Goal: Task Accomplishment & Management: Complete application form

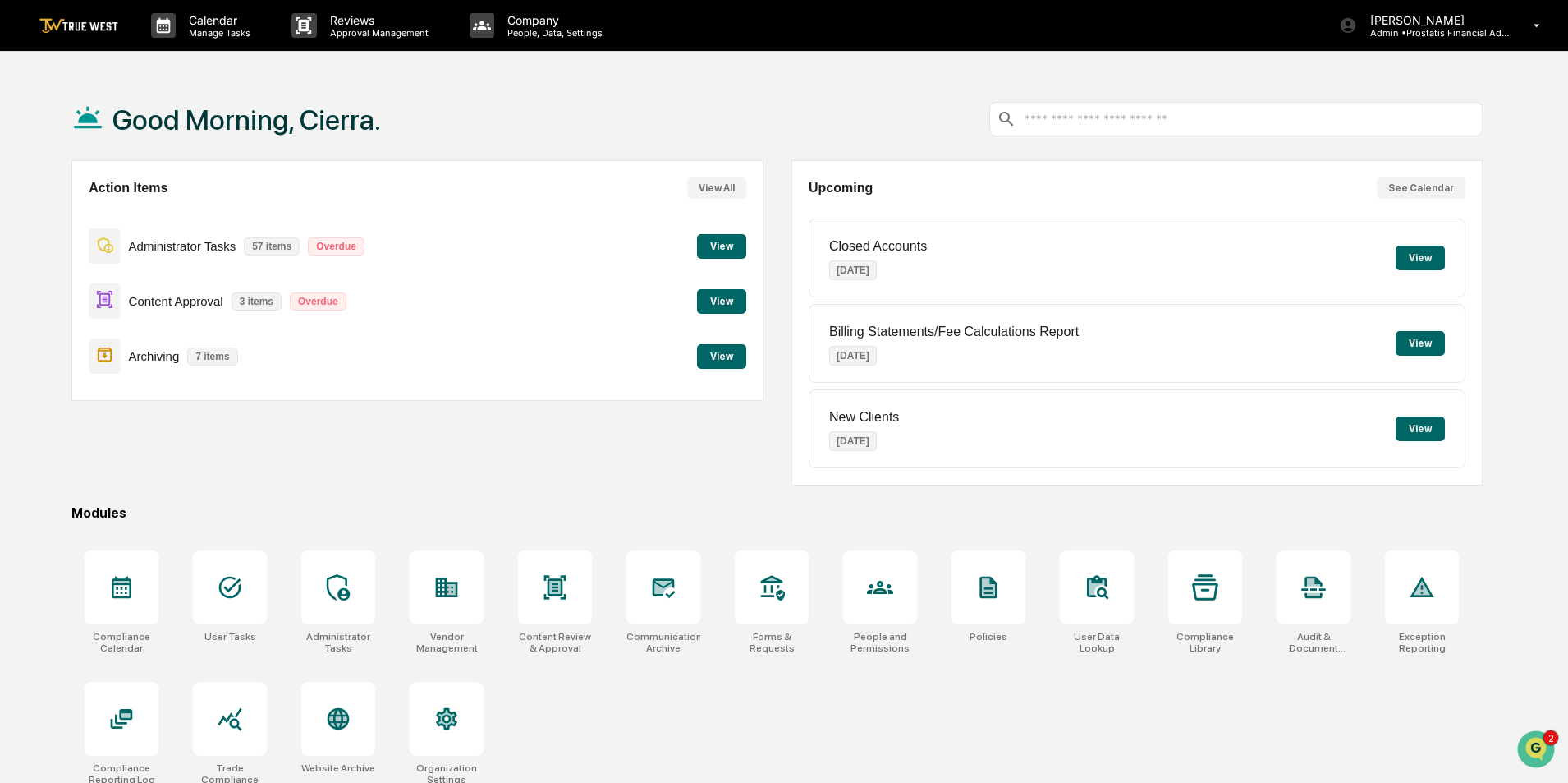
click at [715, 303] on button "View" at bounding box center [721, 301] width 49 height 24
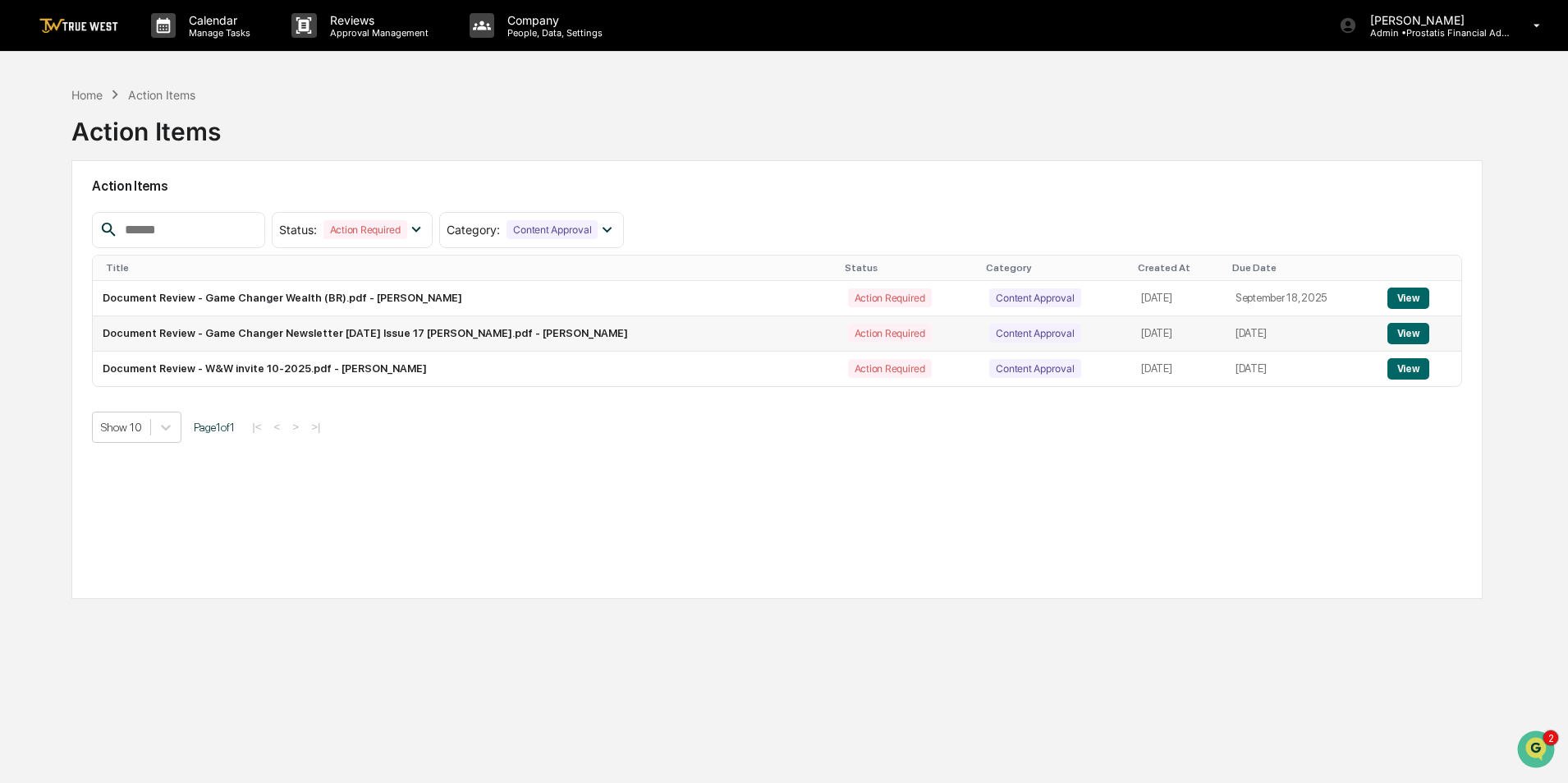
click at [1399, 330] on button "View" at bounding box center [1409, 333] width 42 height 21
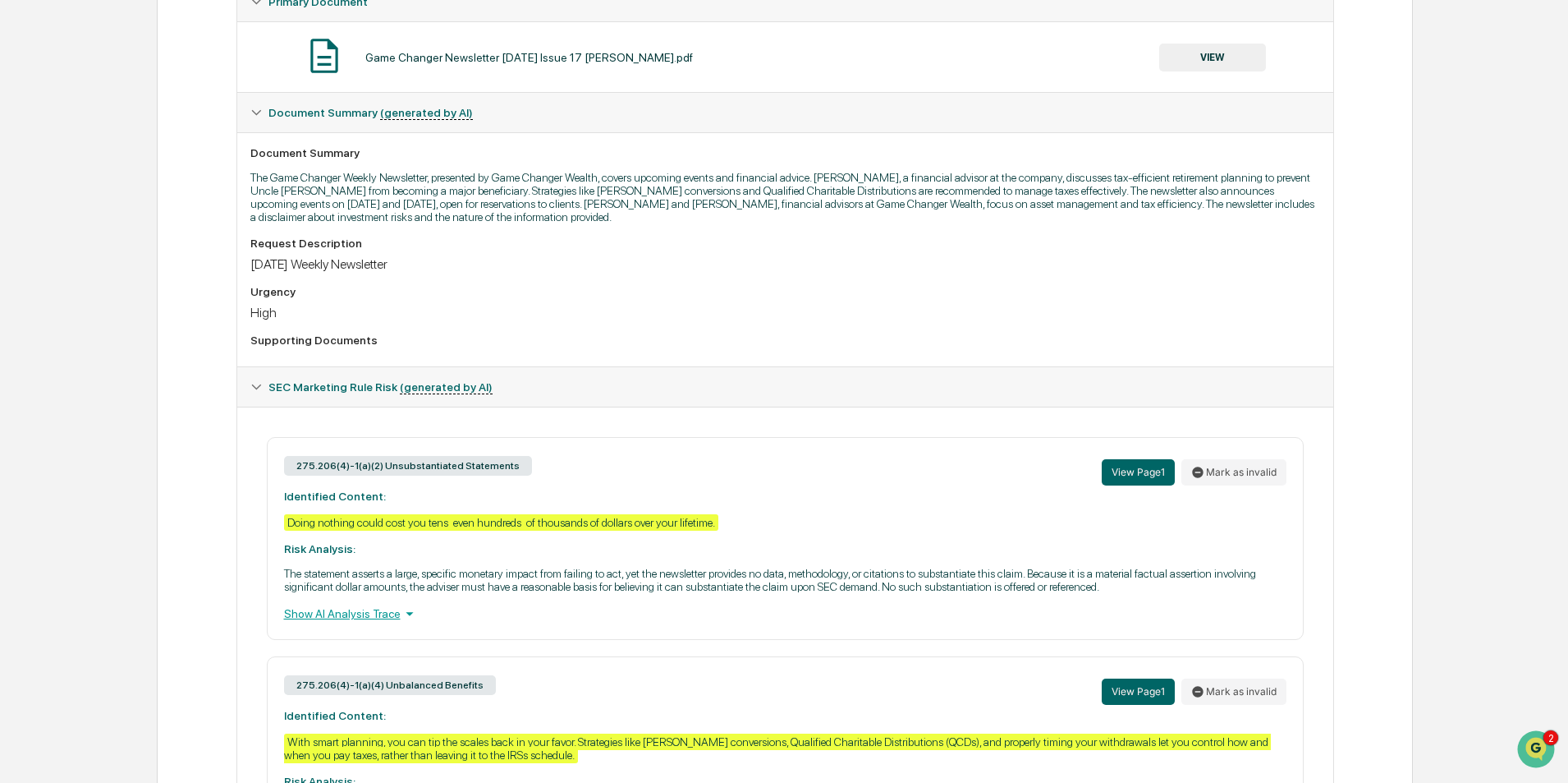
scroll to position [491, 0]
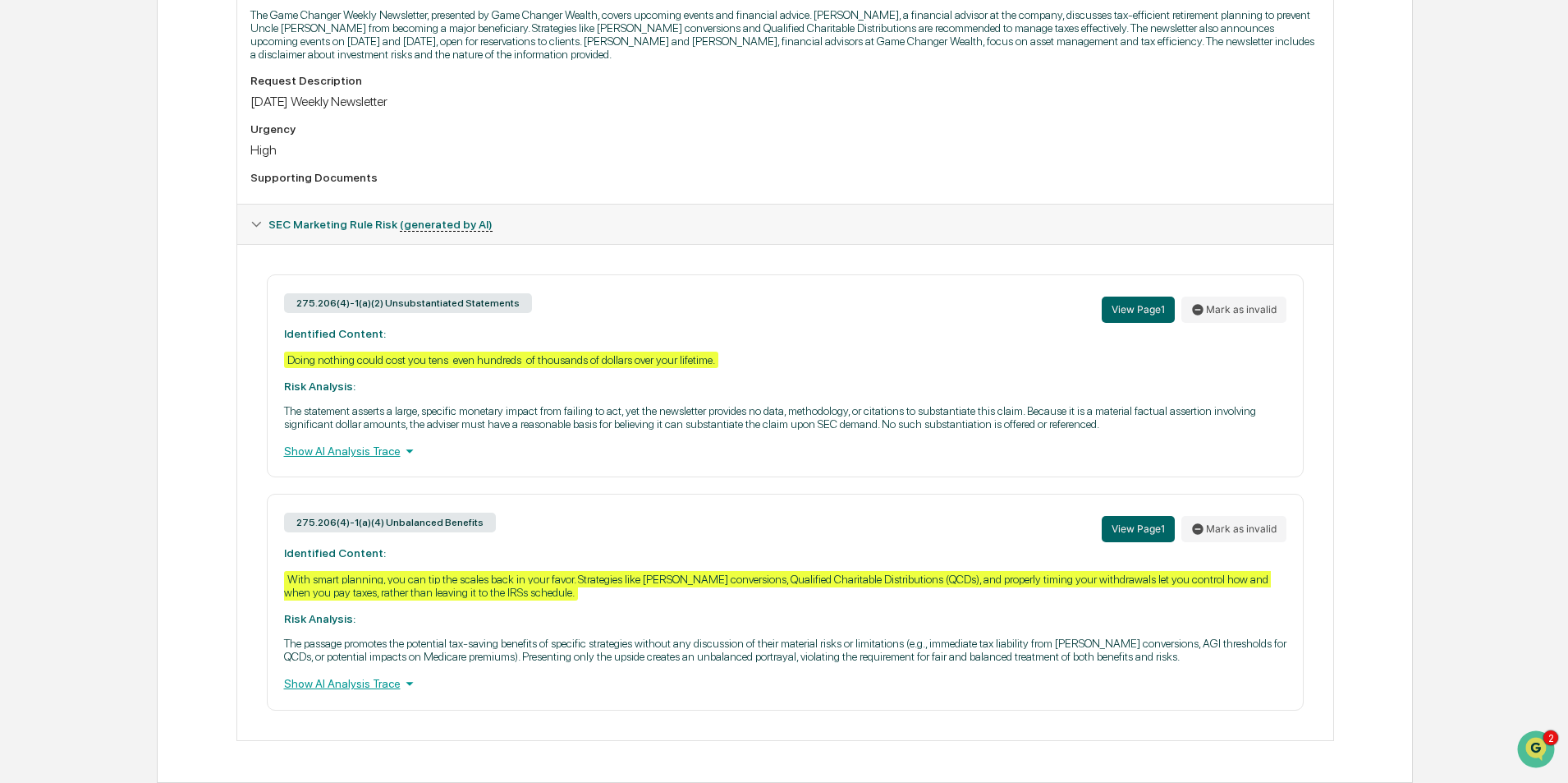
click at [375, 448] on div "Show AI Analysis Trace" at bounding box center [785, 450] width 1003 height 18
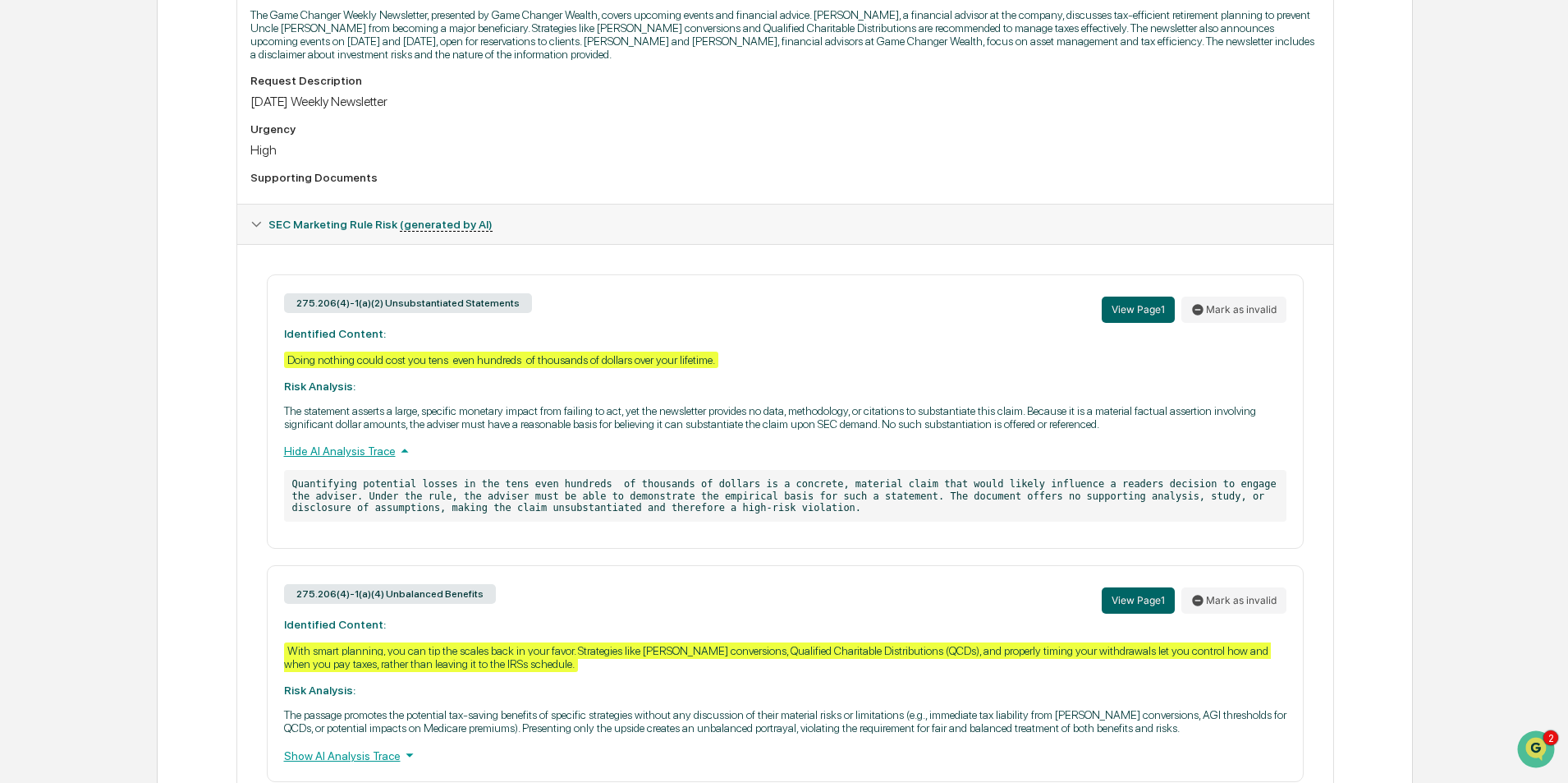
scroll to position [0, 0]
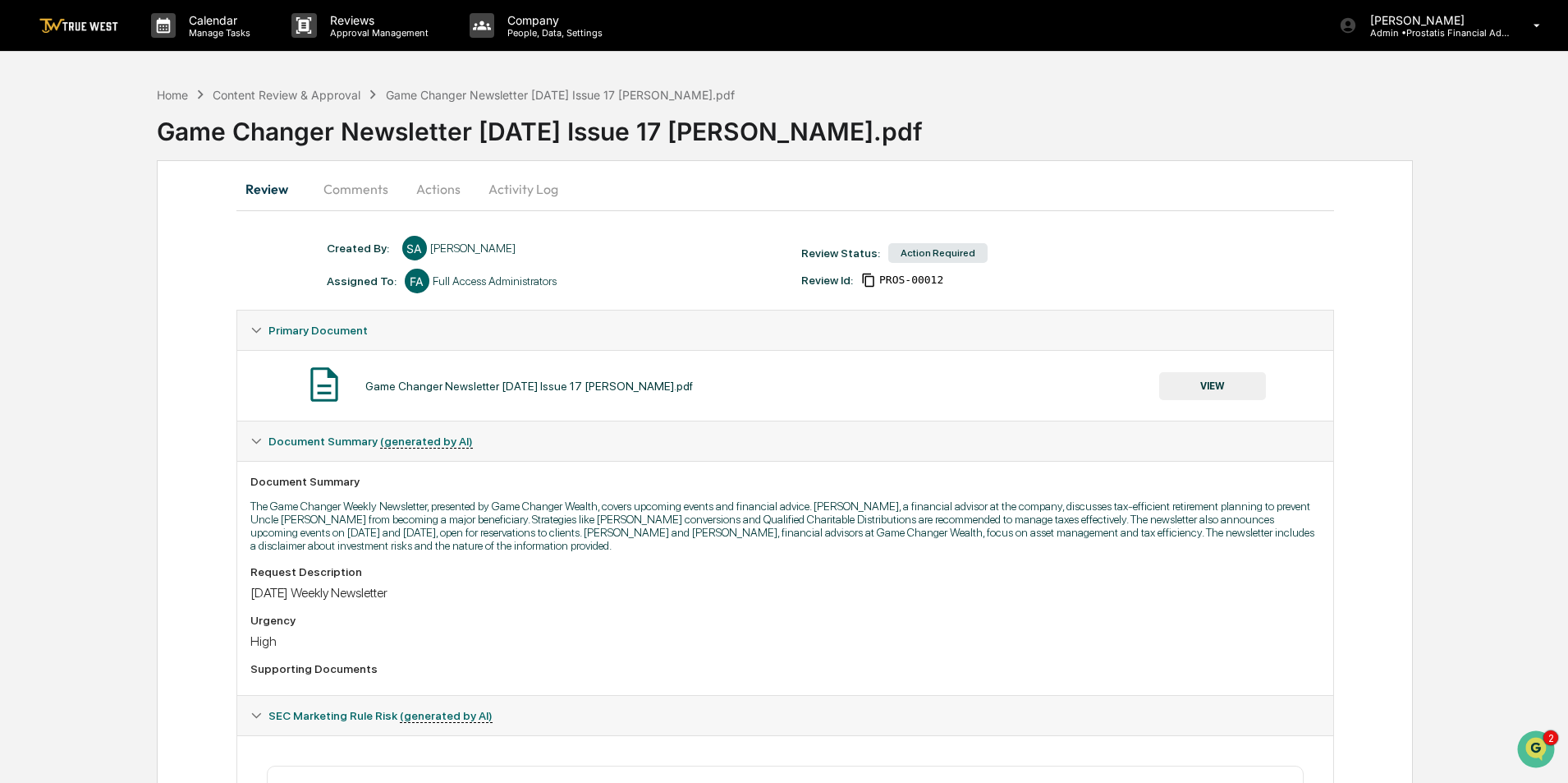
click at [508, 181] on button "Activity Log" at bounding box center [523, 189] width 96 height 40
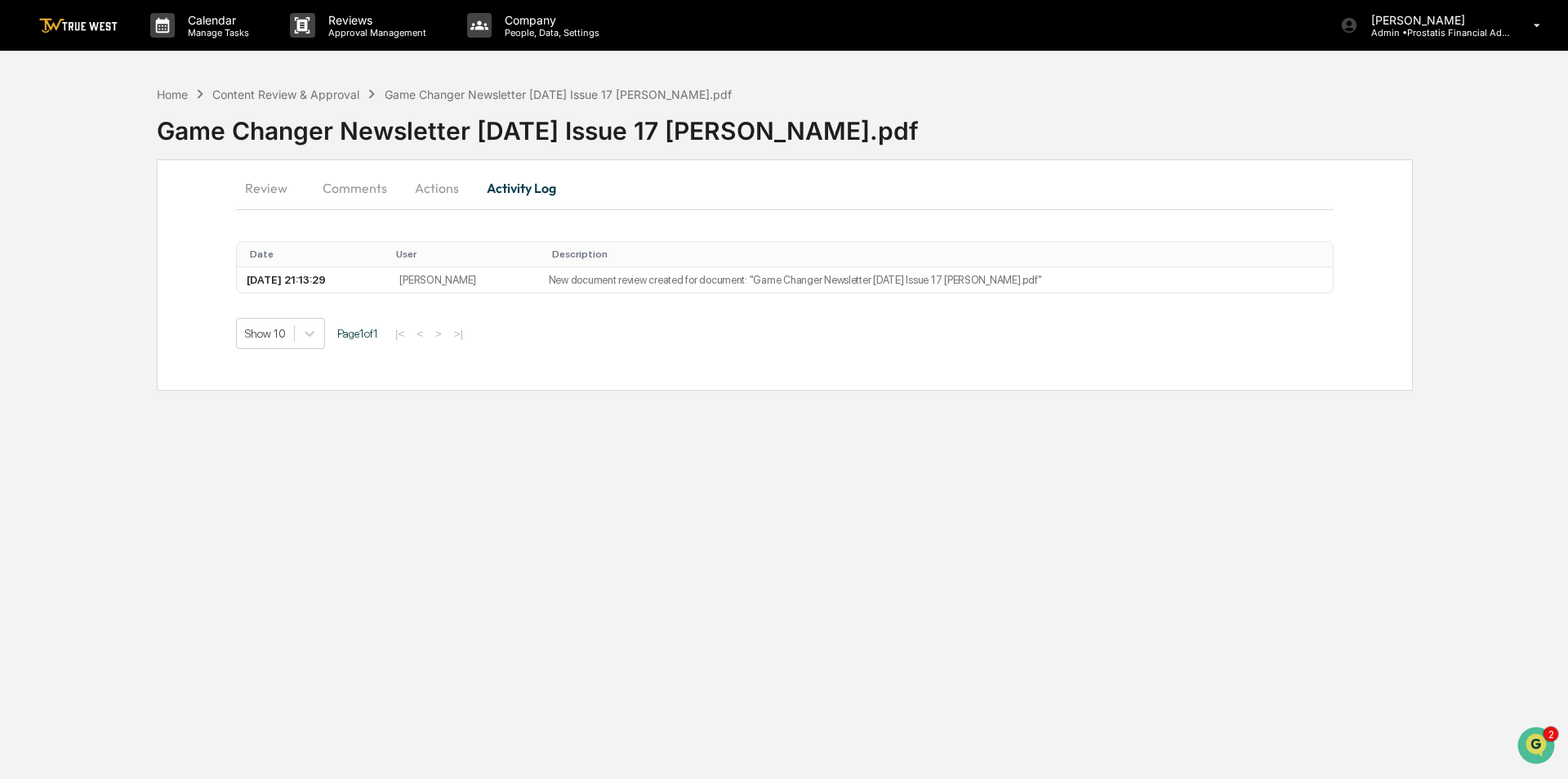
click at [427, 193] on button "Actions" at bounding box center [437, 188] width 74 height 39
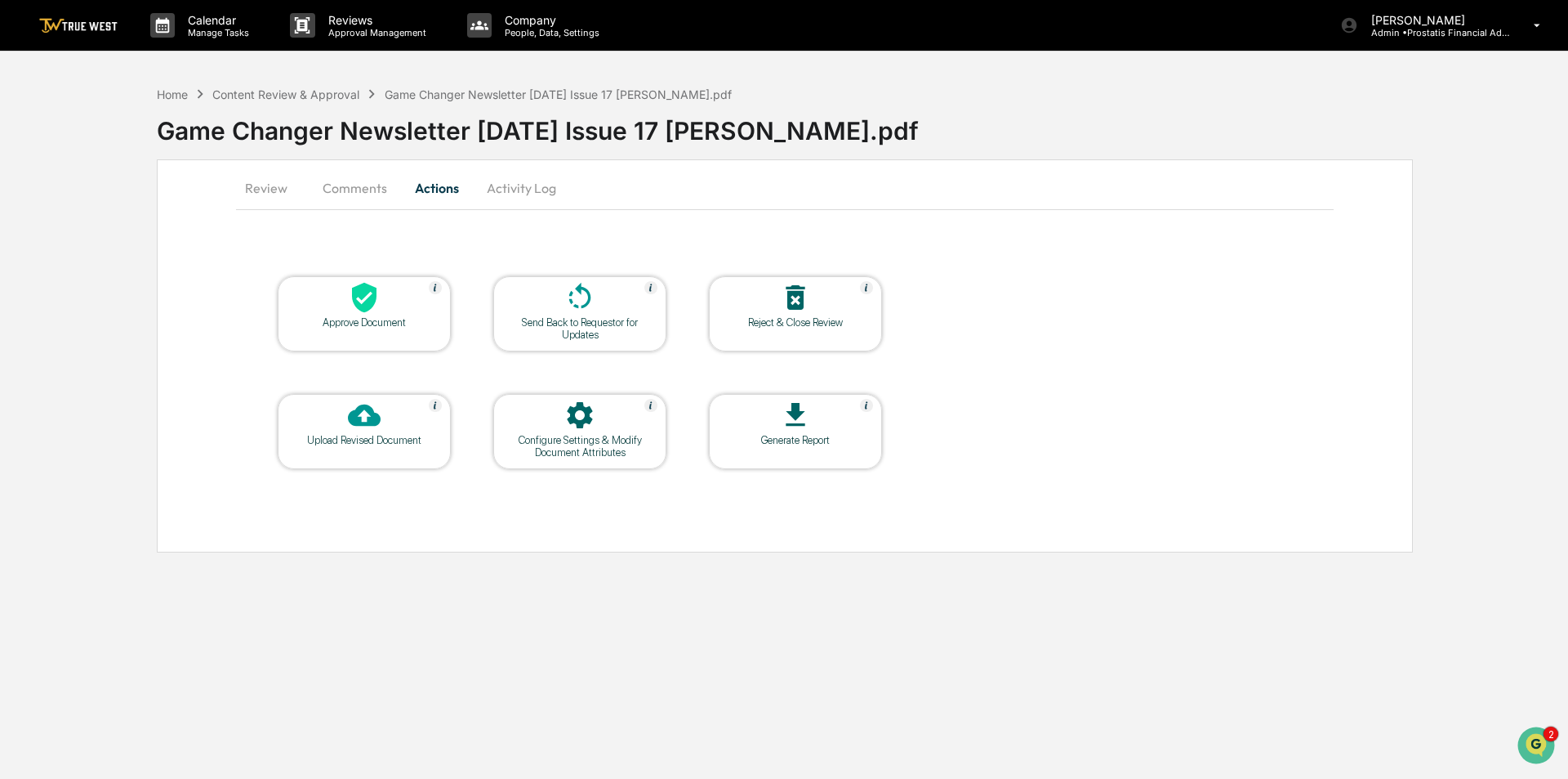
click at [340, 192] on button "Comments" at bounding box center [354, 188] width 91 height 39
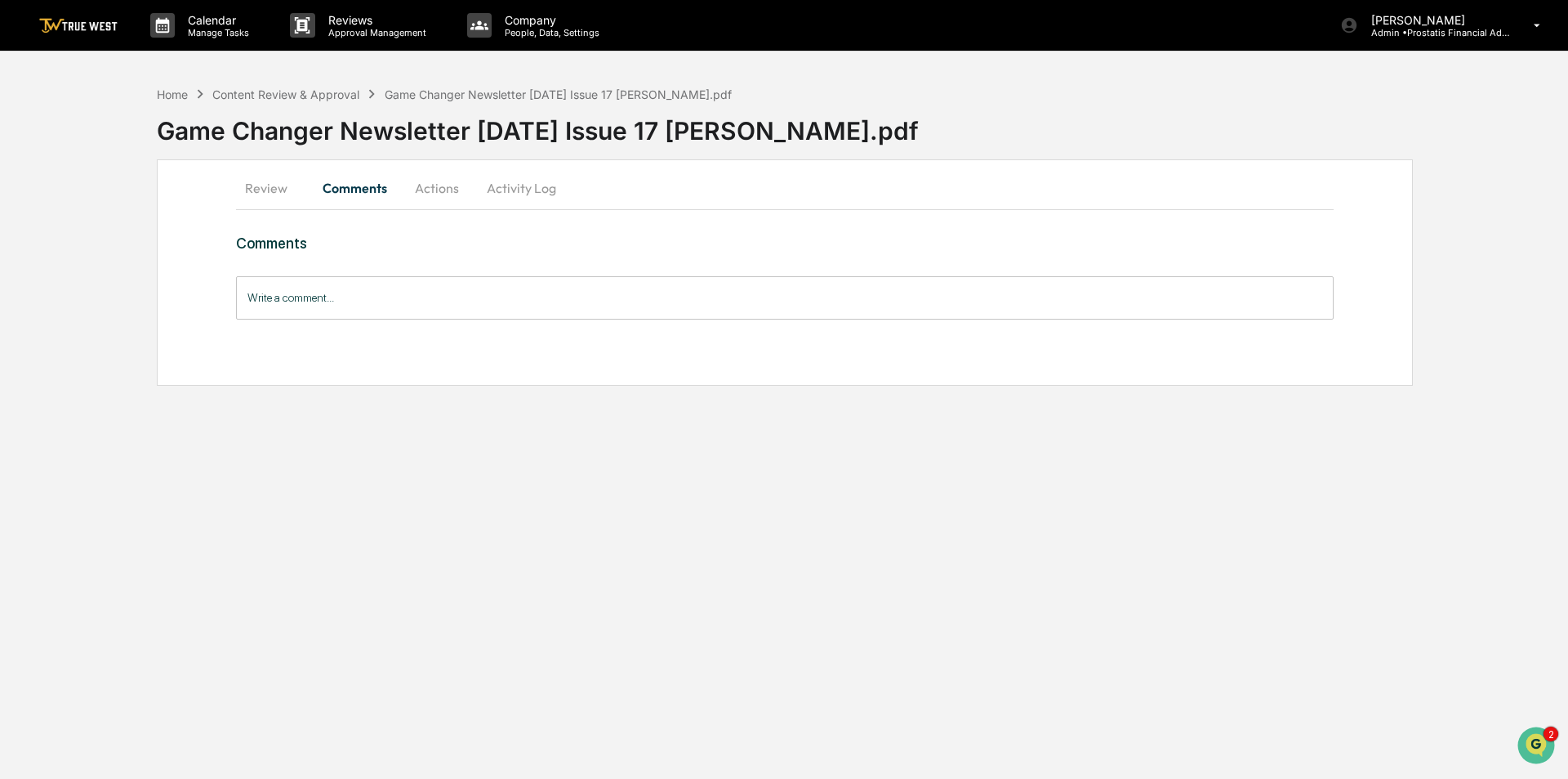
click at [264, 191] on button "Review" at bounding box center [273, 188] width 74 height 39
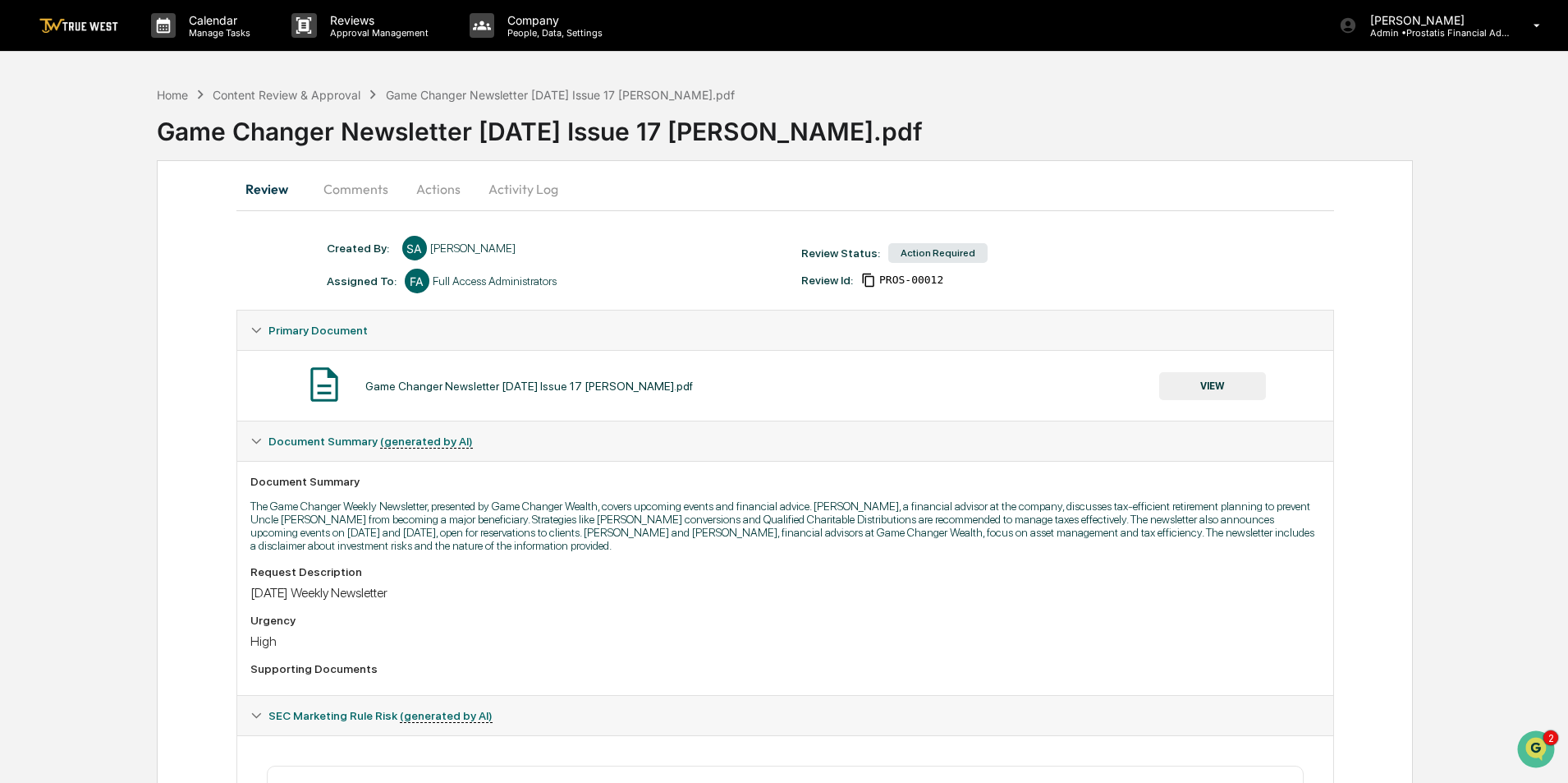
scroll to position [82, 0]
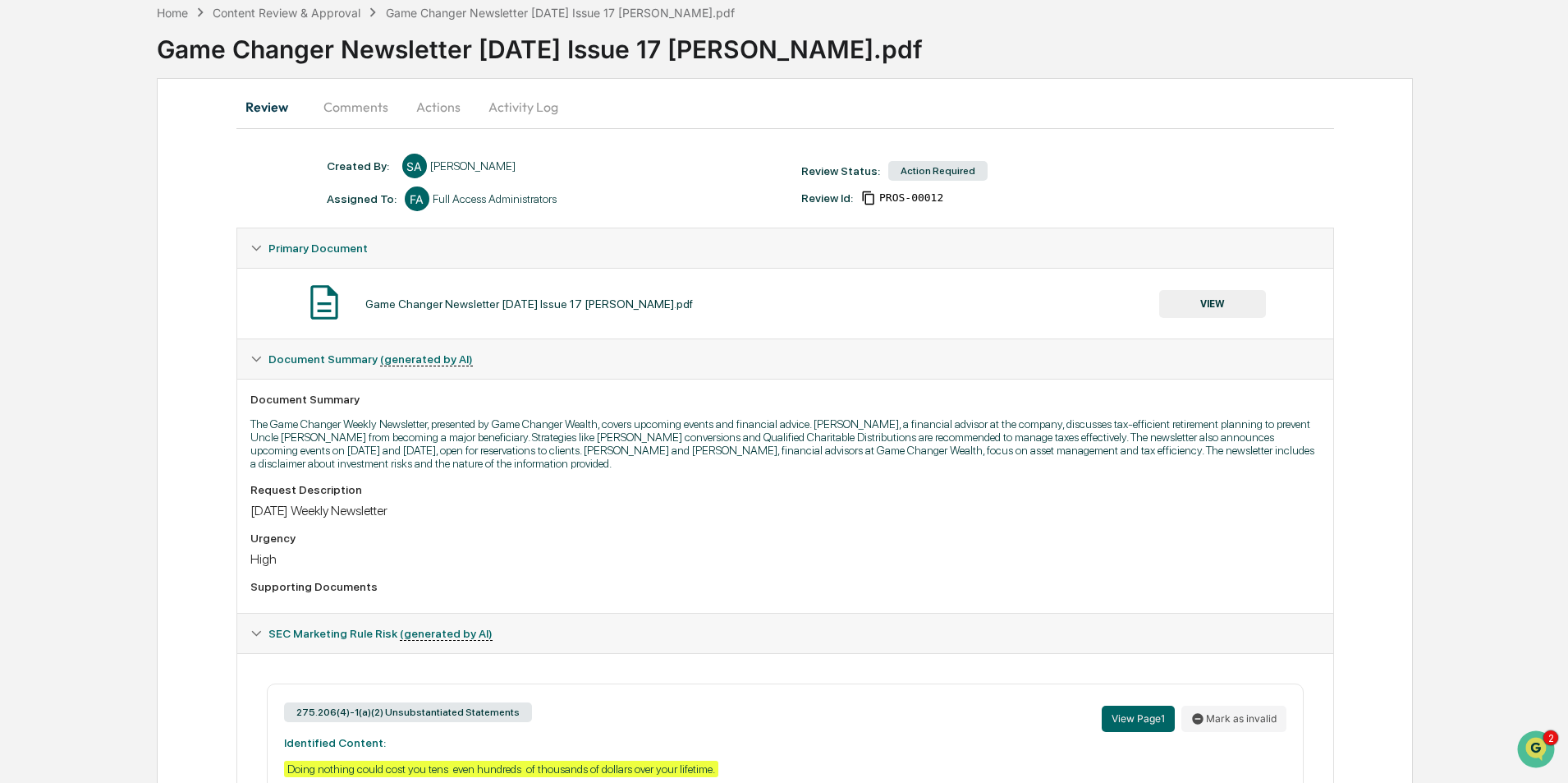
click at [1208, 303] on button "VIEW" at bounding box center [1212, 303] width 107 height 28
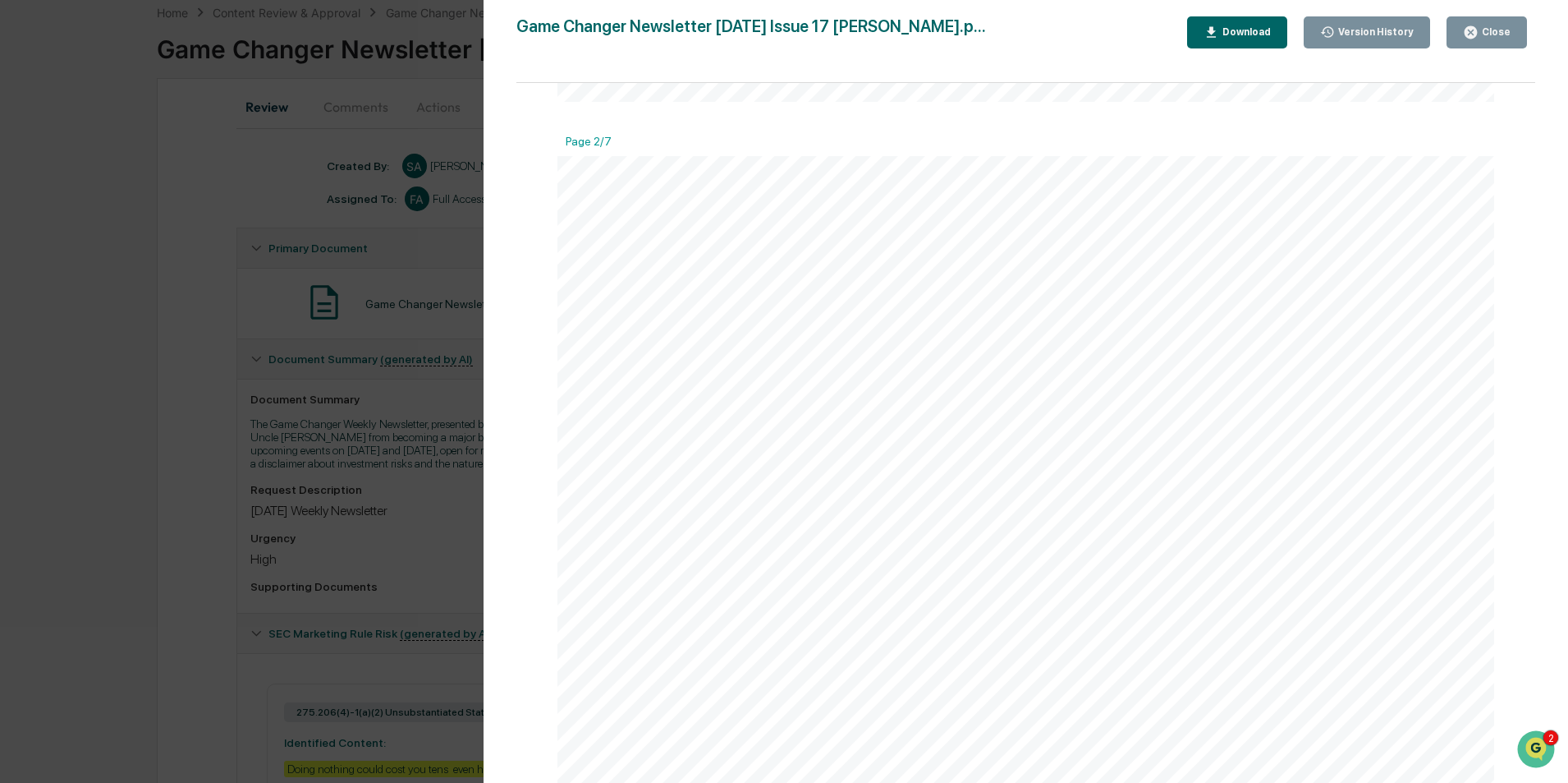
scroll to position [1478, 0]
click at [1208, 497] on div "GAME CHANGER COMMUNITY GAME CHANGER COMMUNITY Ashley's Advice Ashley's Advice M…" at bounding box center [1026, 516] width 938 height 1213
click at [1476, 33] on icon "button" at bounding box center [1470, 32] width 13 height 13
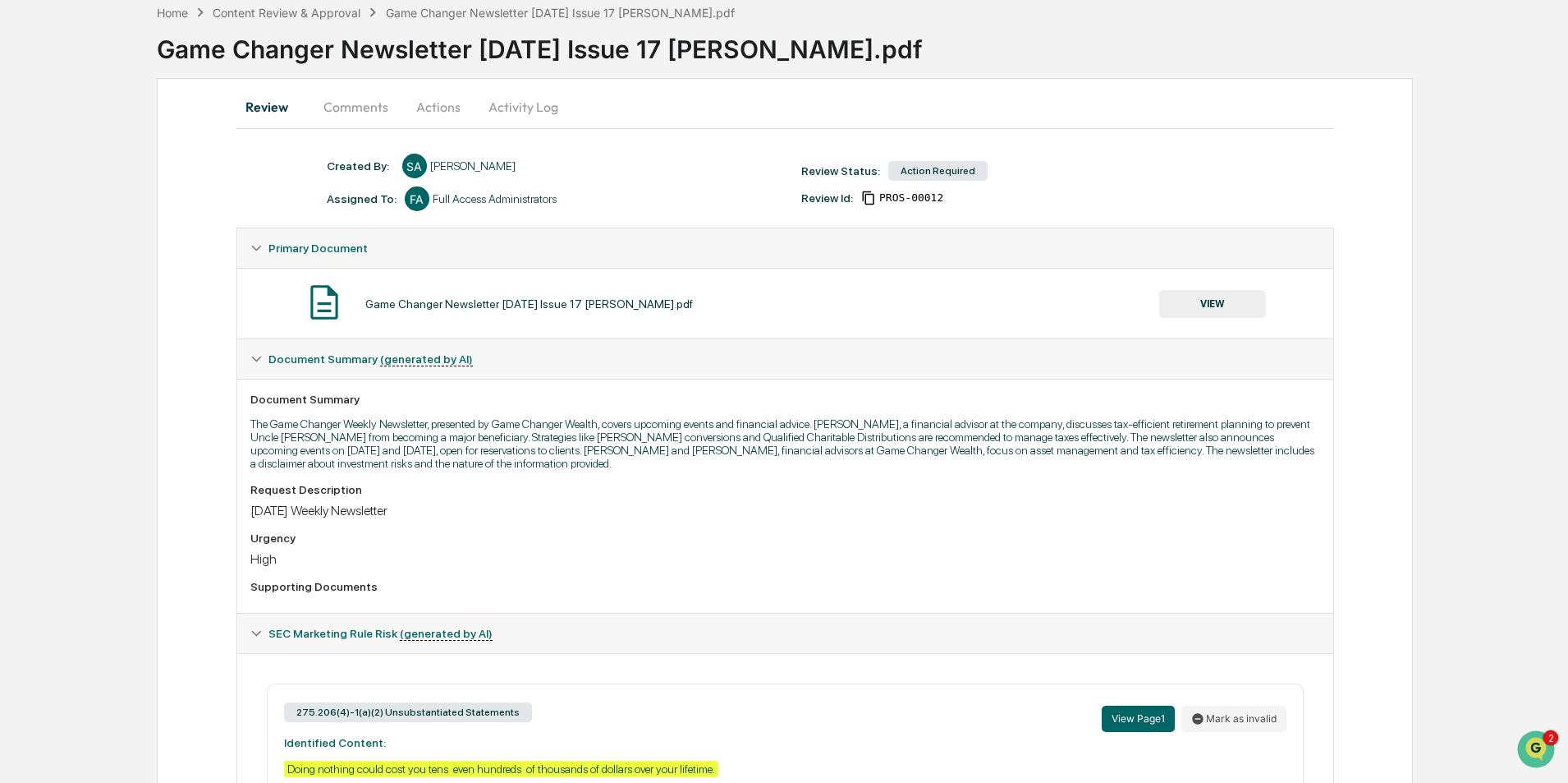
scroll to position [246, 0]
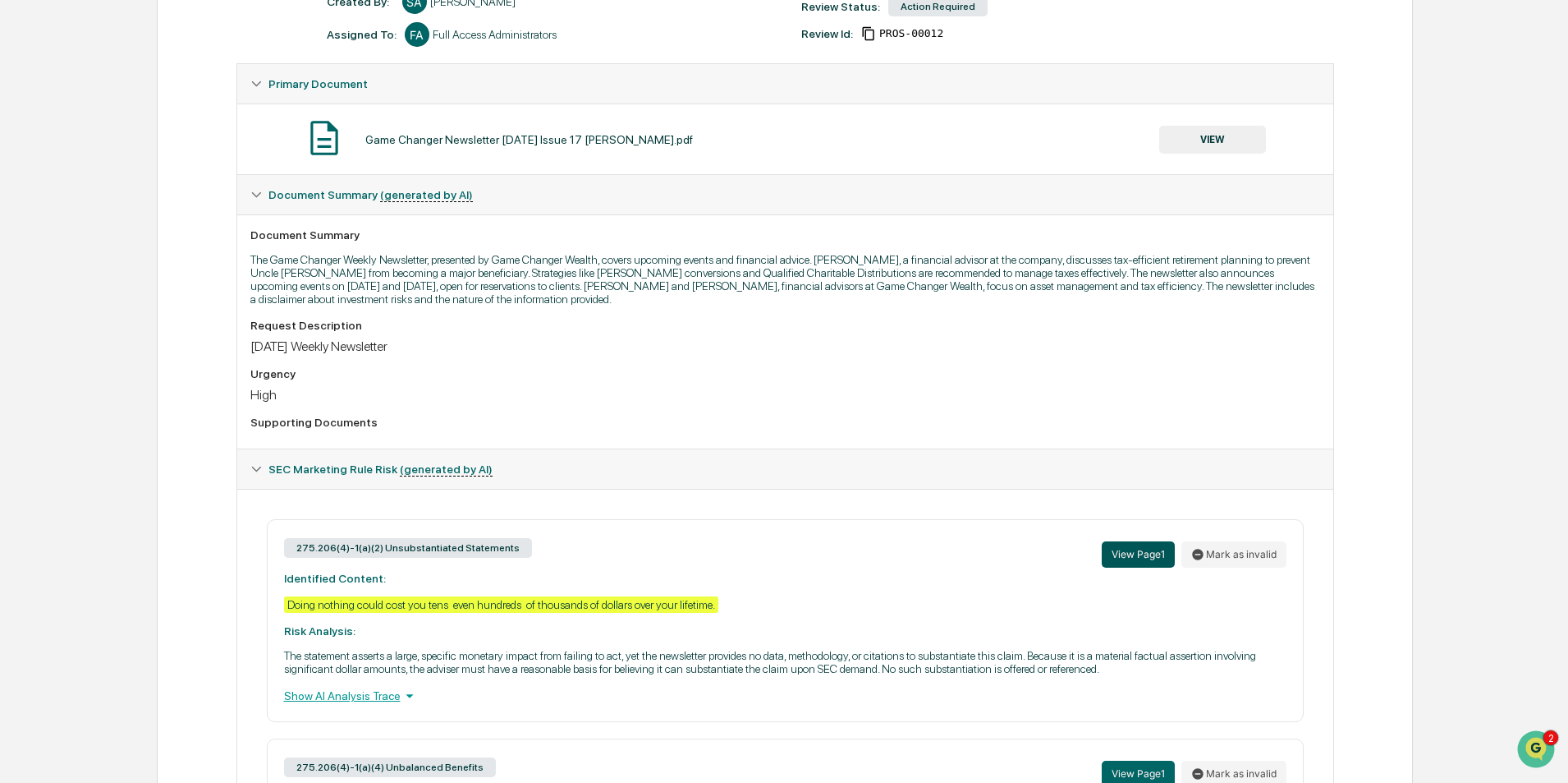
click at [1137, 555] on button "View Page 1" at bounding box center [1138, 554] width 73 height 26
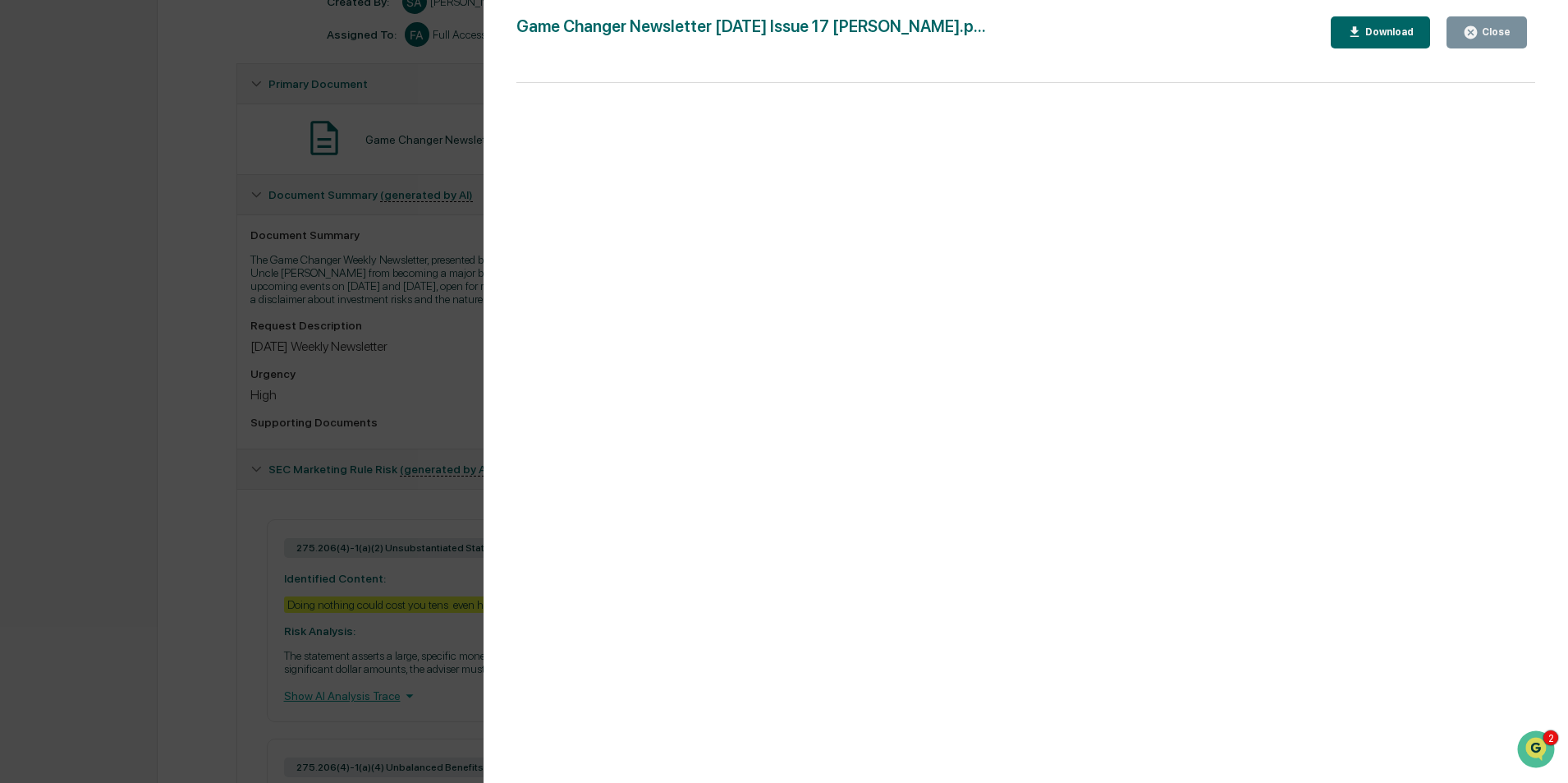
click at [345, 304] on div "Version History 09/17/2025, 09:13 PM Sarah Anderson Game Changer Newsletter Sep…" at bounding box center [784, 391] width 1568 height 783
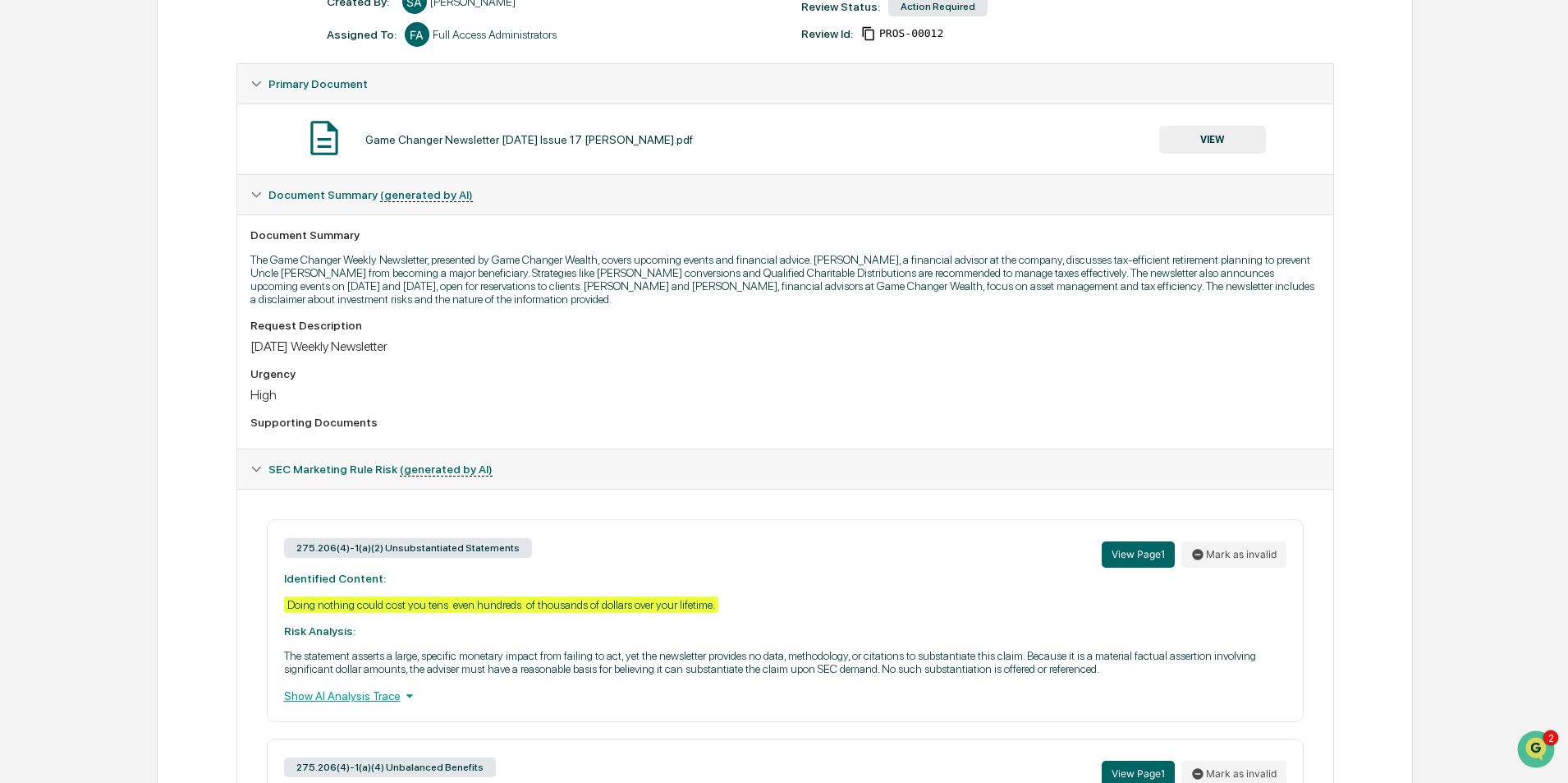
scroll to position [491, 0]
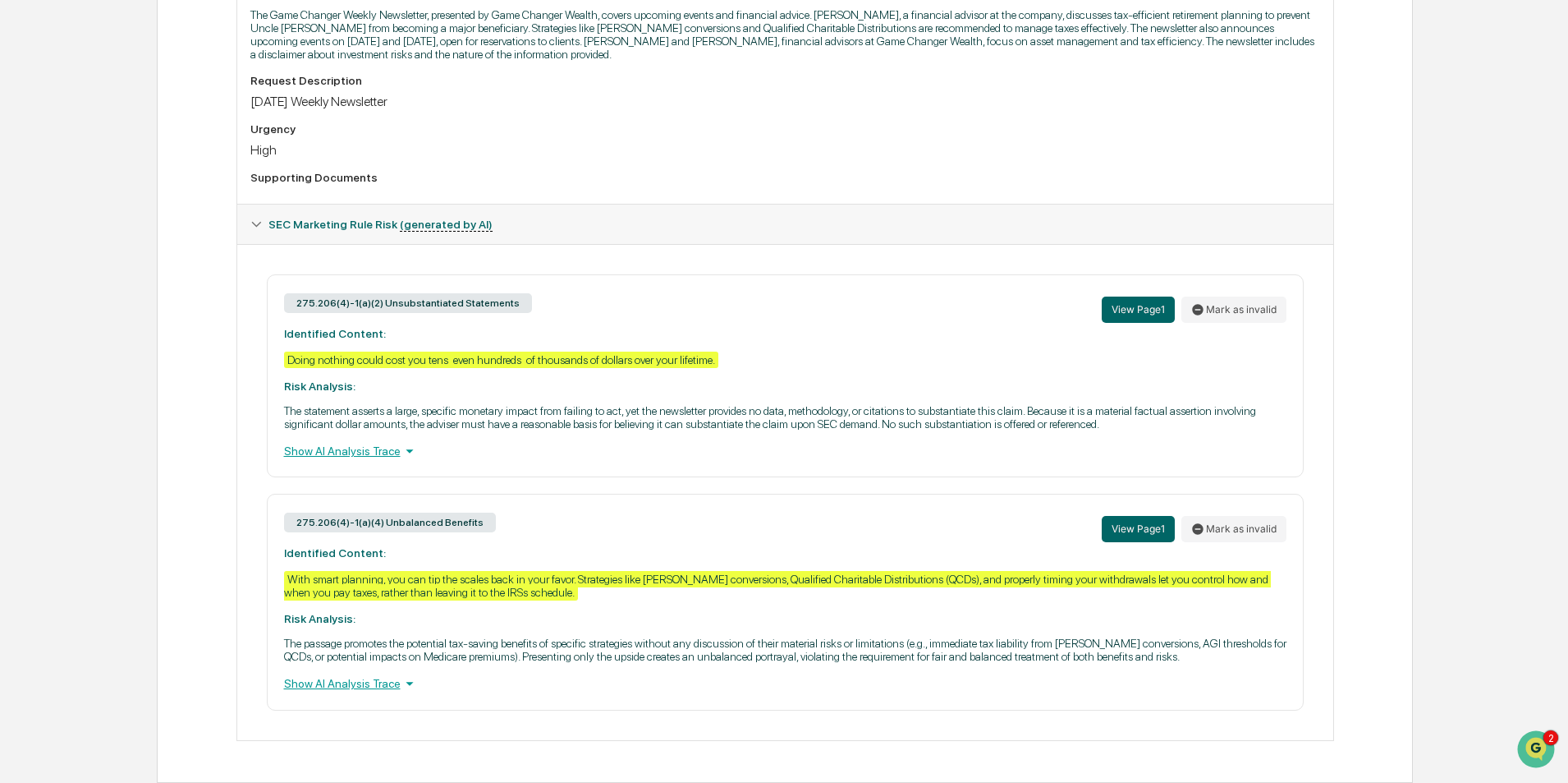
click at [372, 452] on div "Show AI Analysis Trace" at bounding box center [785, 450] width 1003 height 18
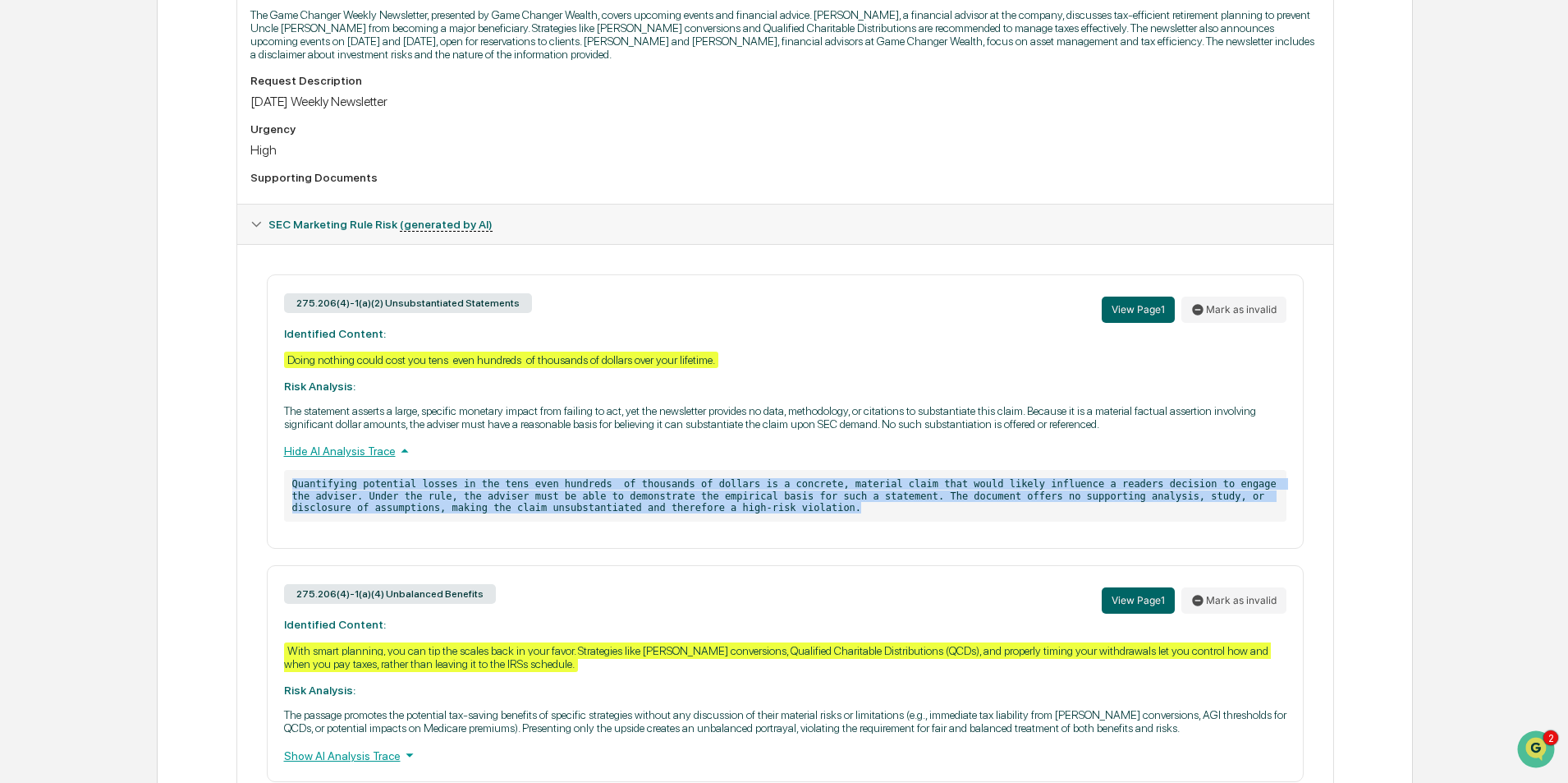
drag, startPoint x: 670, startPoint y: 509, endPoint x: 281, endPoint y: 487, distance: 389.6
click at [281, 487] on div "275.206(4)-1(a)(2) Unsubstantiated Statements View Page 1 Mark as invalid Ident…" at bounding box center [785, 410] width 1037 height 274
copy p "Quantifying potential losses in the tens even hundreds of thousands of dollars …"
click at [1139, 316] on button "View Page 1" at bounding box center [1138, 309] width 73 height 26
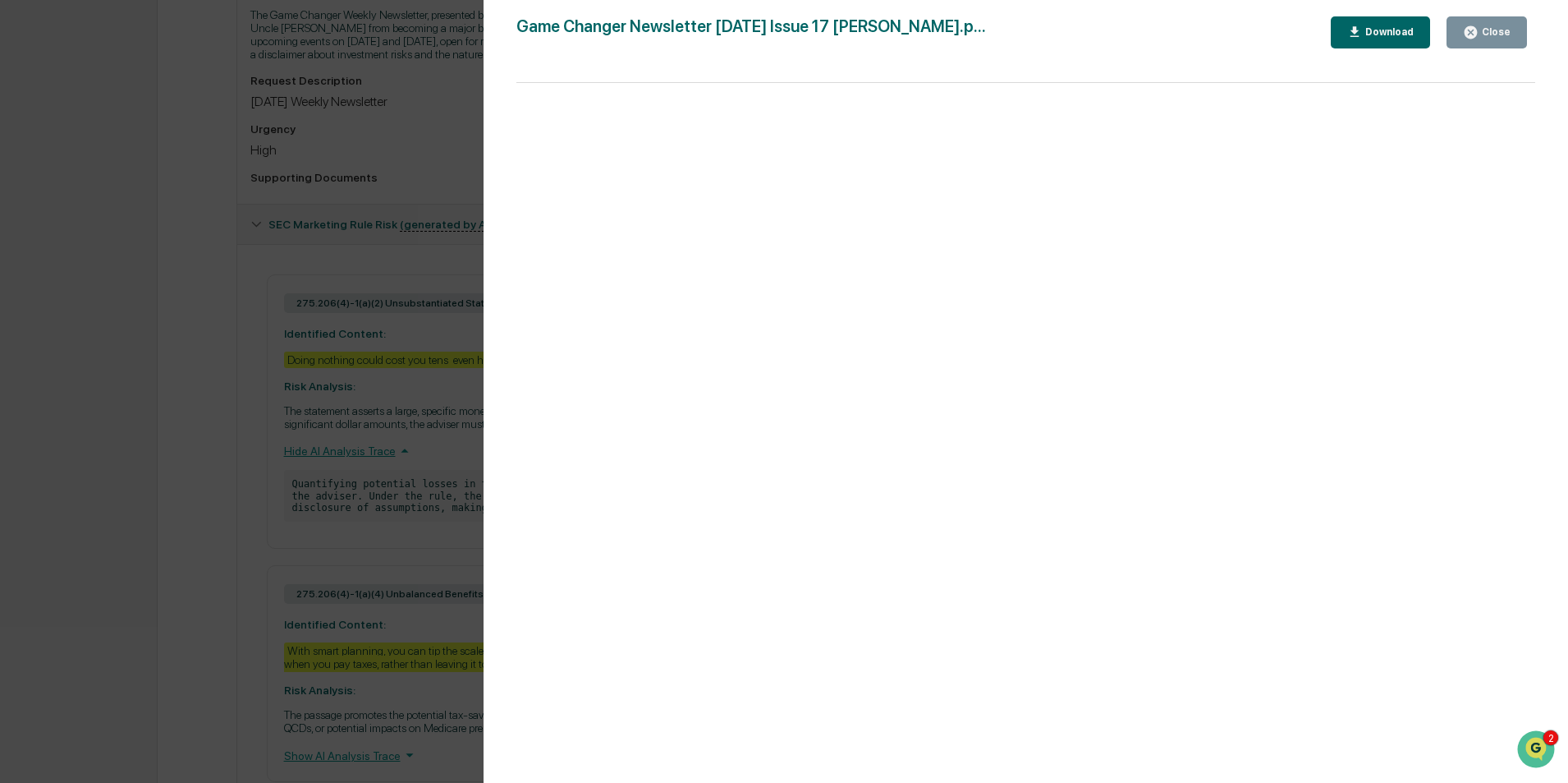
click at [131, 475] on div "Version History 09/17/2025, 09:13 PM Sarah Anderson Game Changer Newsletter Sep…" at bounding box center [784, 391] width 1568 height 783
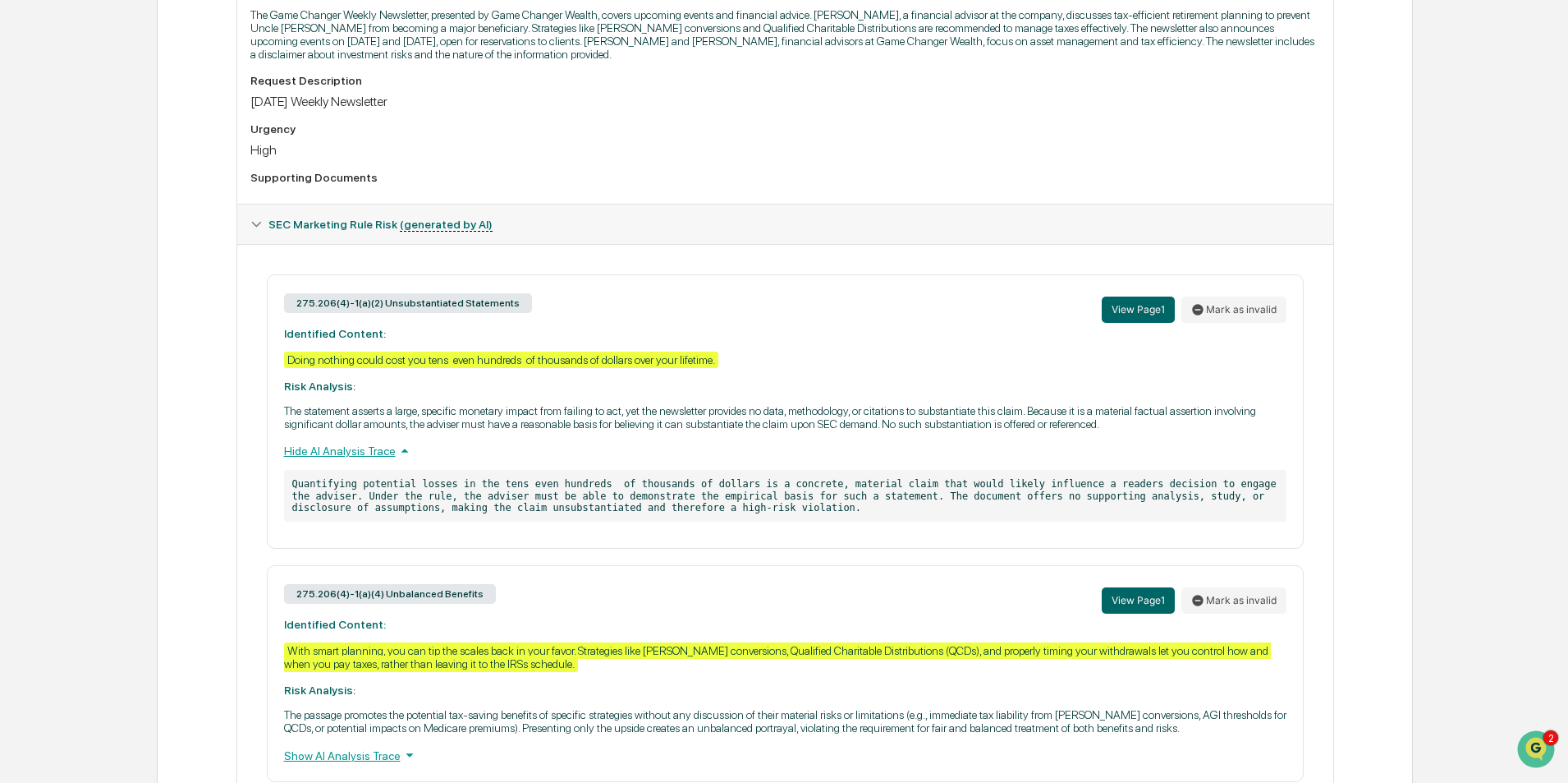
scroll to position [80, 0]
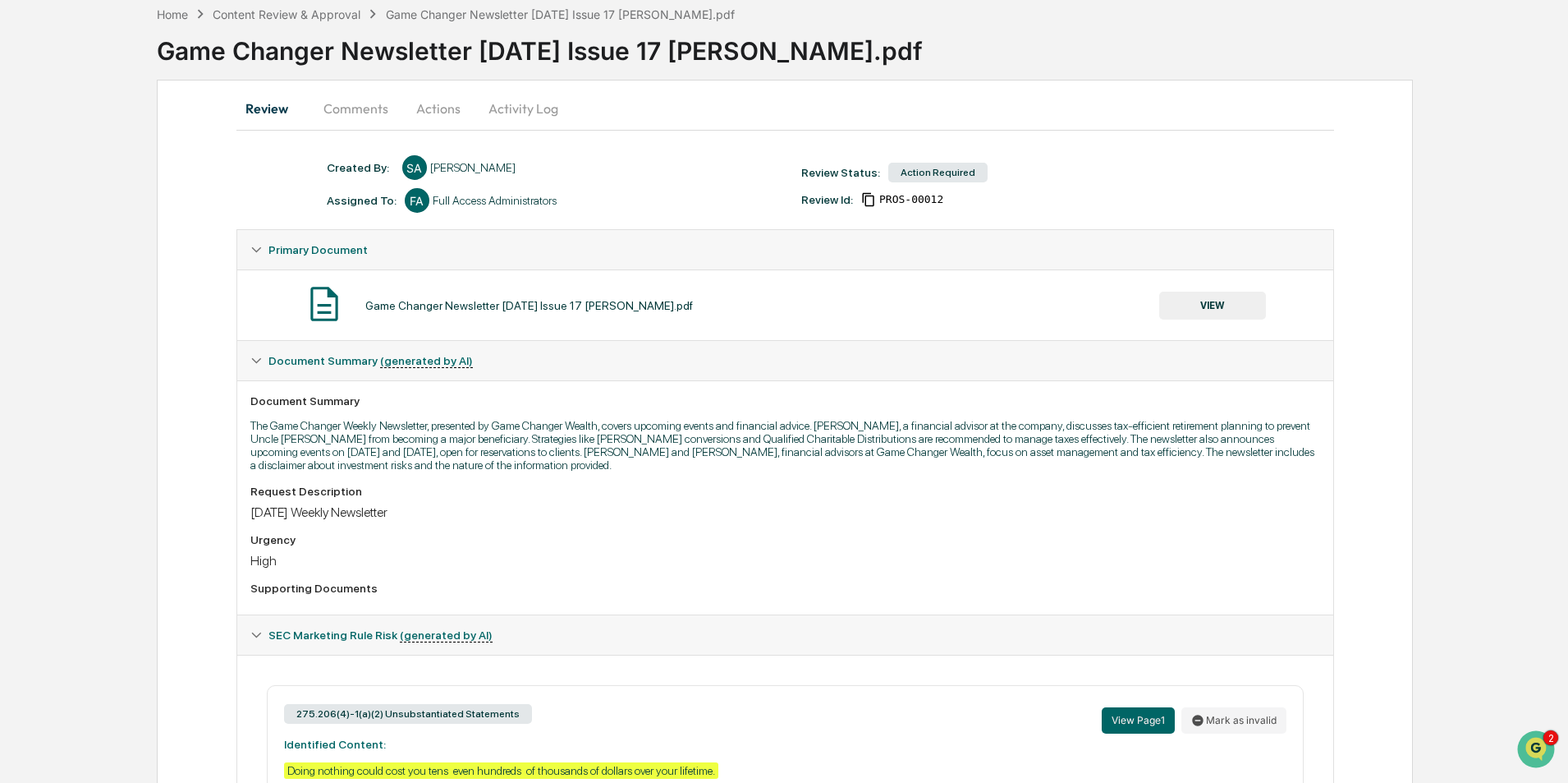
click at [350, 108] on button "Comments" at bounding box center [356, 108] width 91 height 40
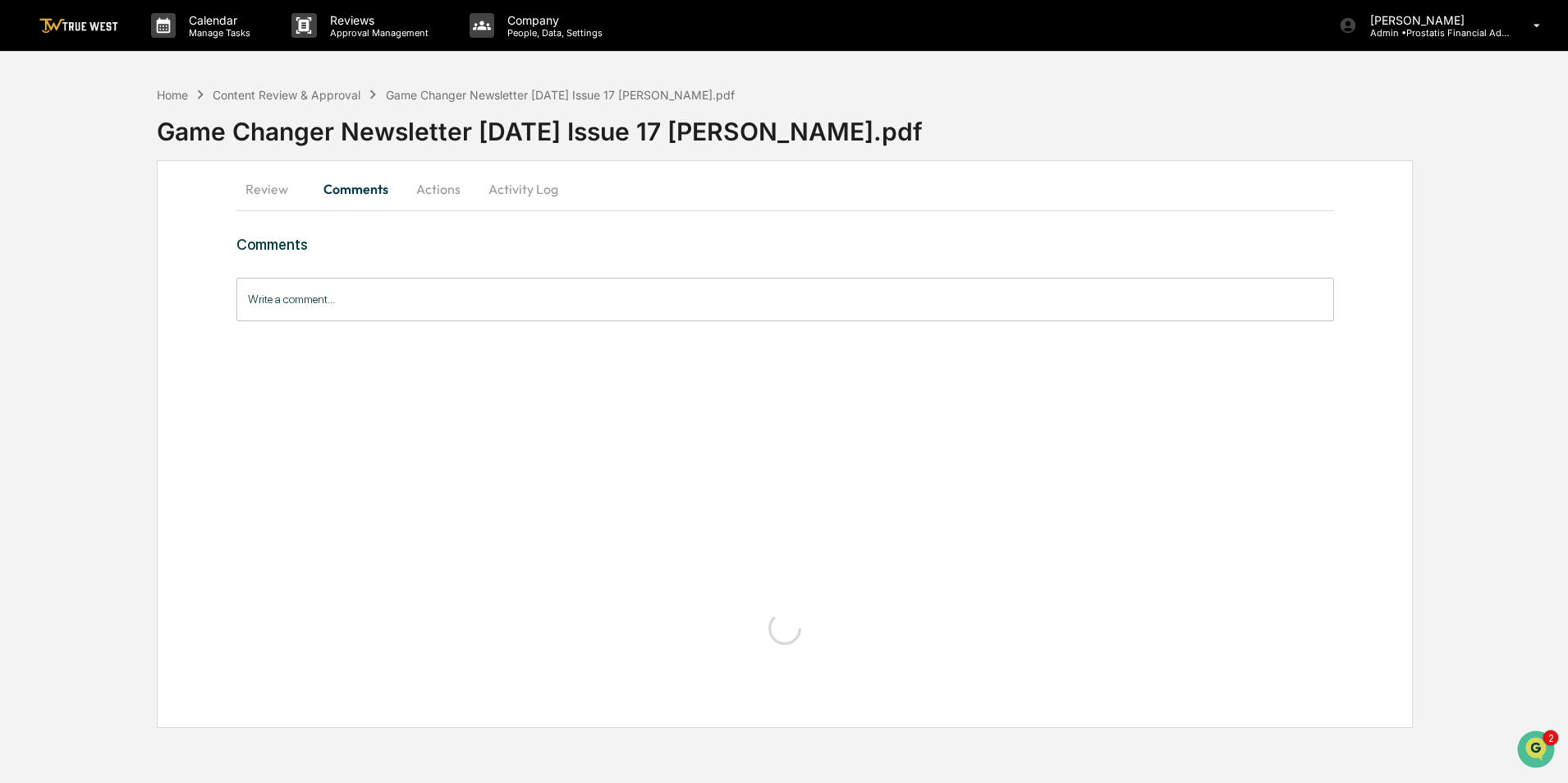
scroll to position [0, 0]
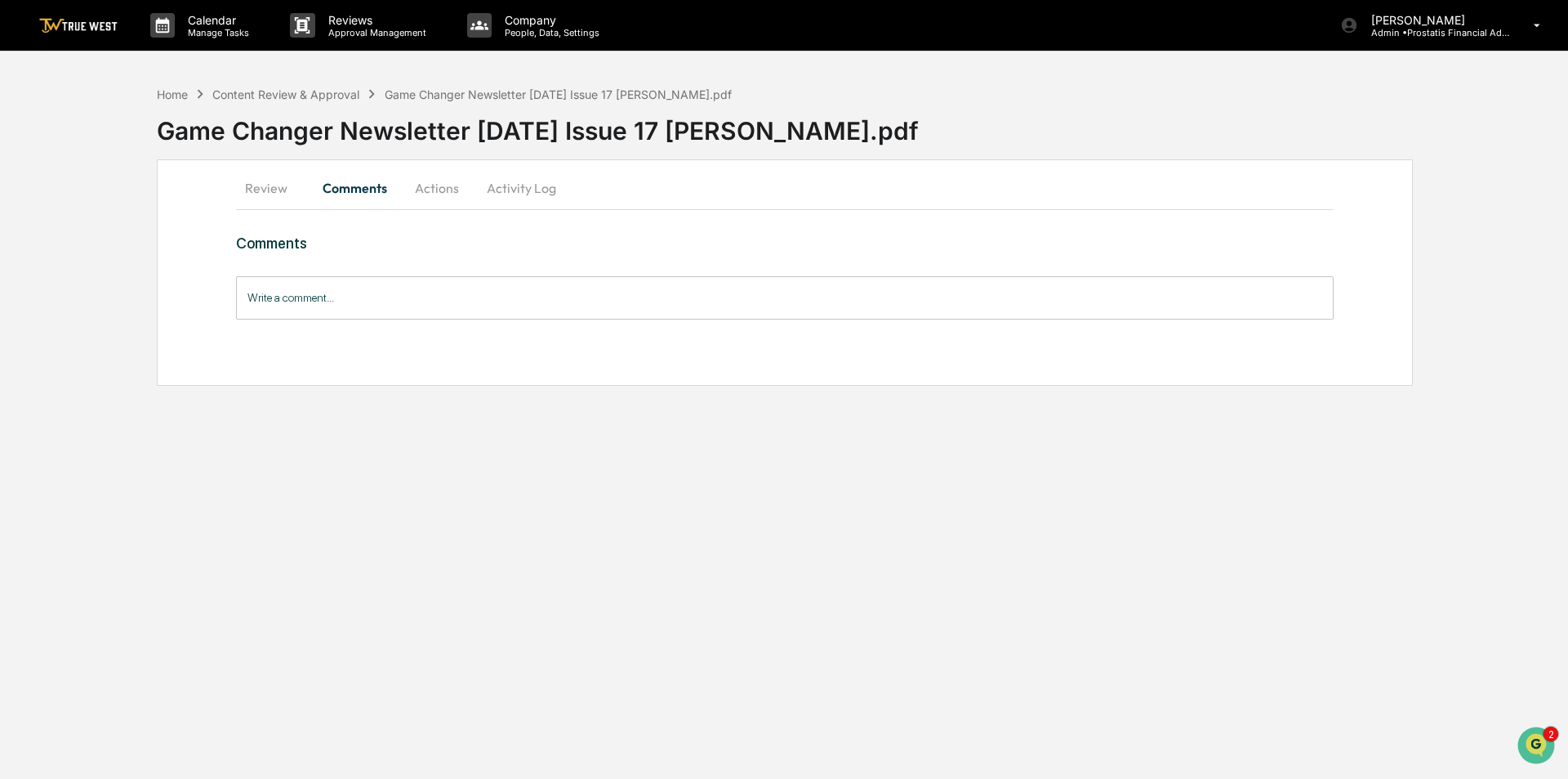
click at [269, 185] on button "Review" at bounding box center [273, 188] width 74 height 39
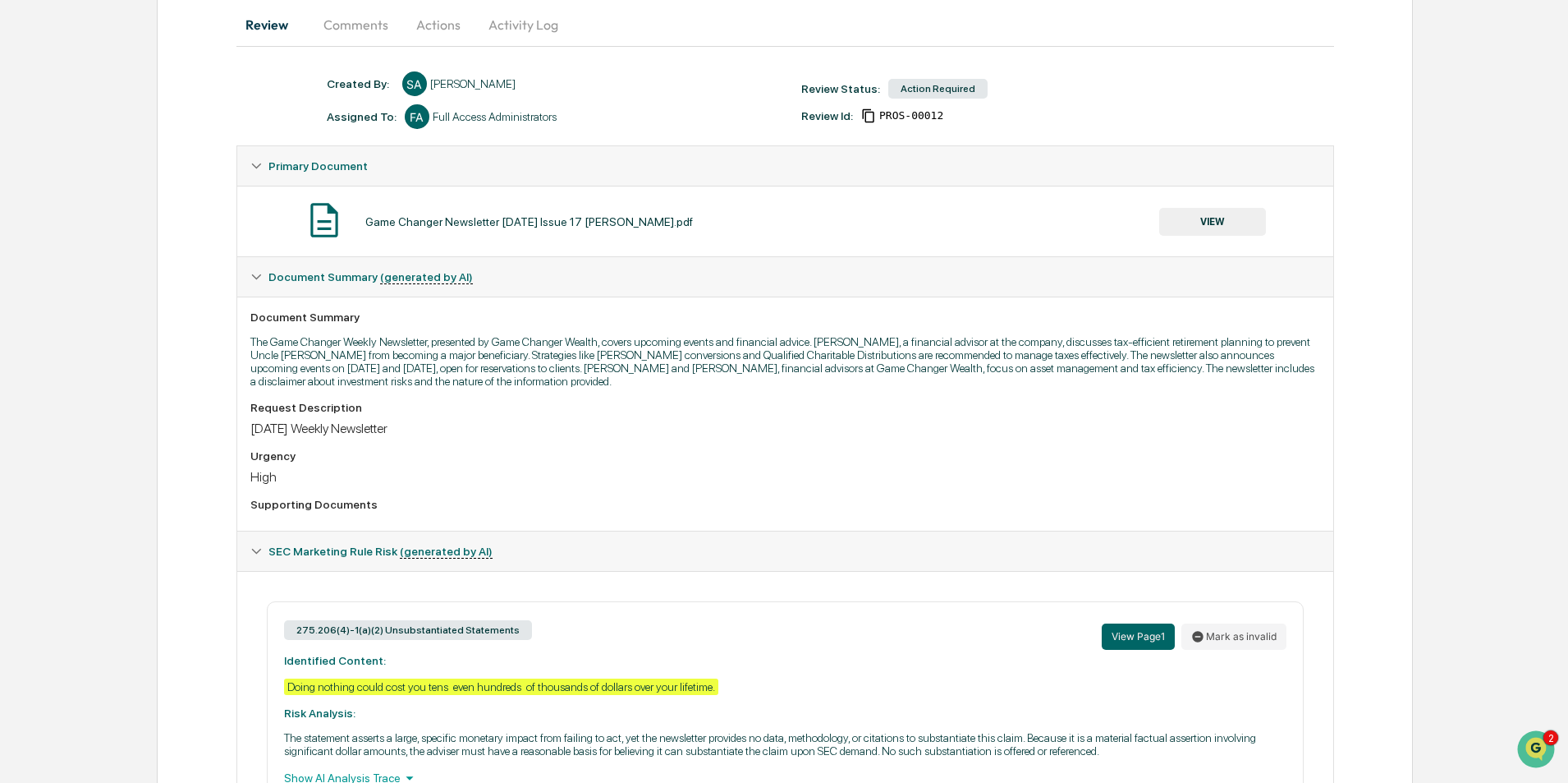
scroll to position [329, 0]
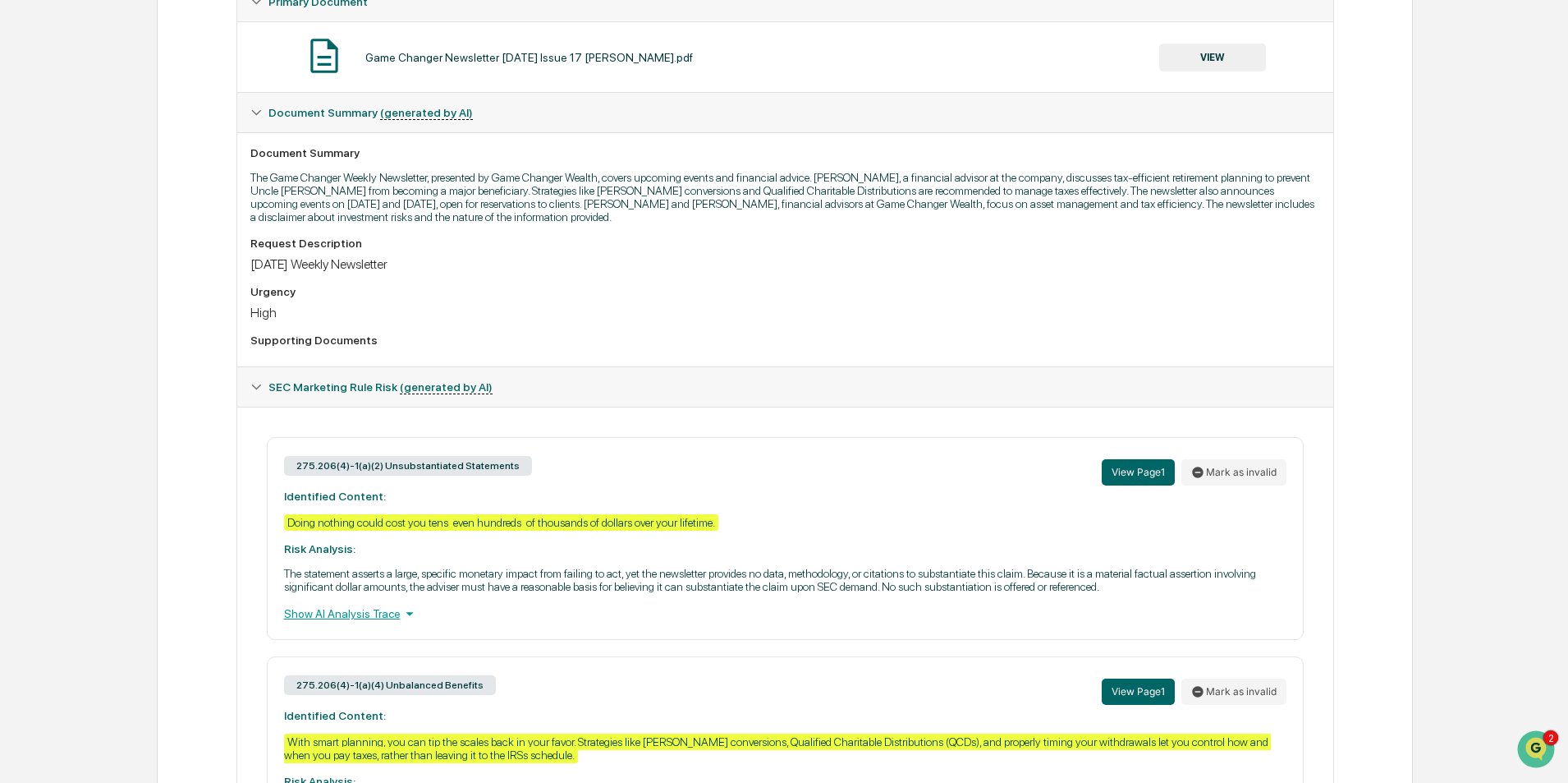
click at [797, 525] on div "275.206(4)-1(a)(2) Unsubstantiated Statements View Page 1 Mark as invalid Ident…" at bounding box center [785, 538] width 1037 height 203
click at [778, 531] on div "275.206(4)-1(a)(2) Unsubstantiated Statements View Page 1 Mark as invalid Ident…" at bounding box center [785, 538] width 1037 height 203
click at [1133, 476] on button "View Page 1" at bounding box center [1138, 472] width 73 height 26
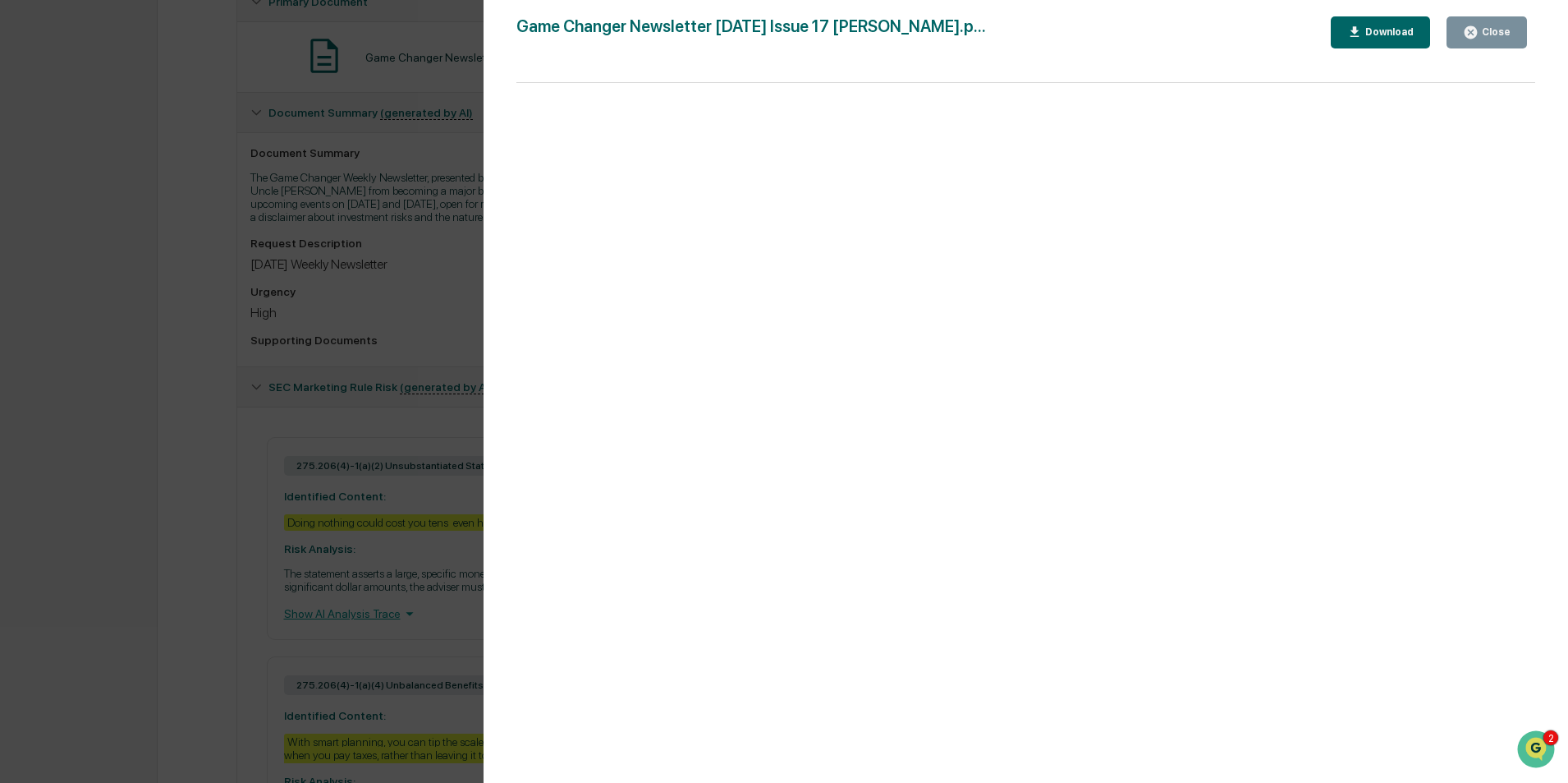
click at [1506, 29] on div "Close" at bounding box center [1495, 32] width 32 height 12
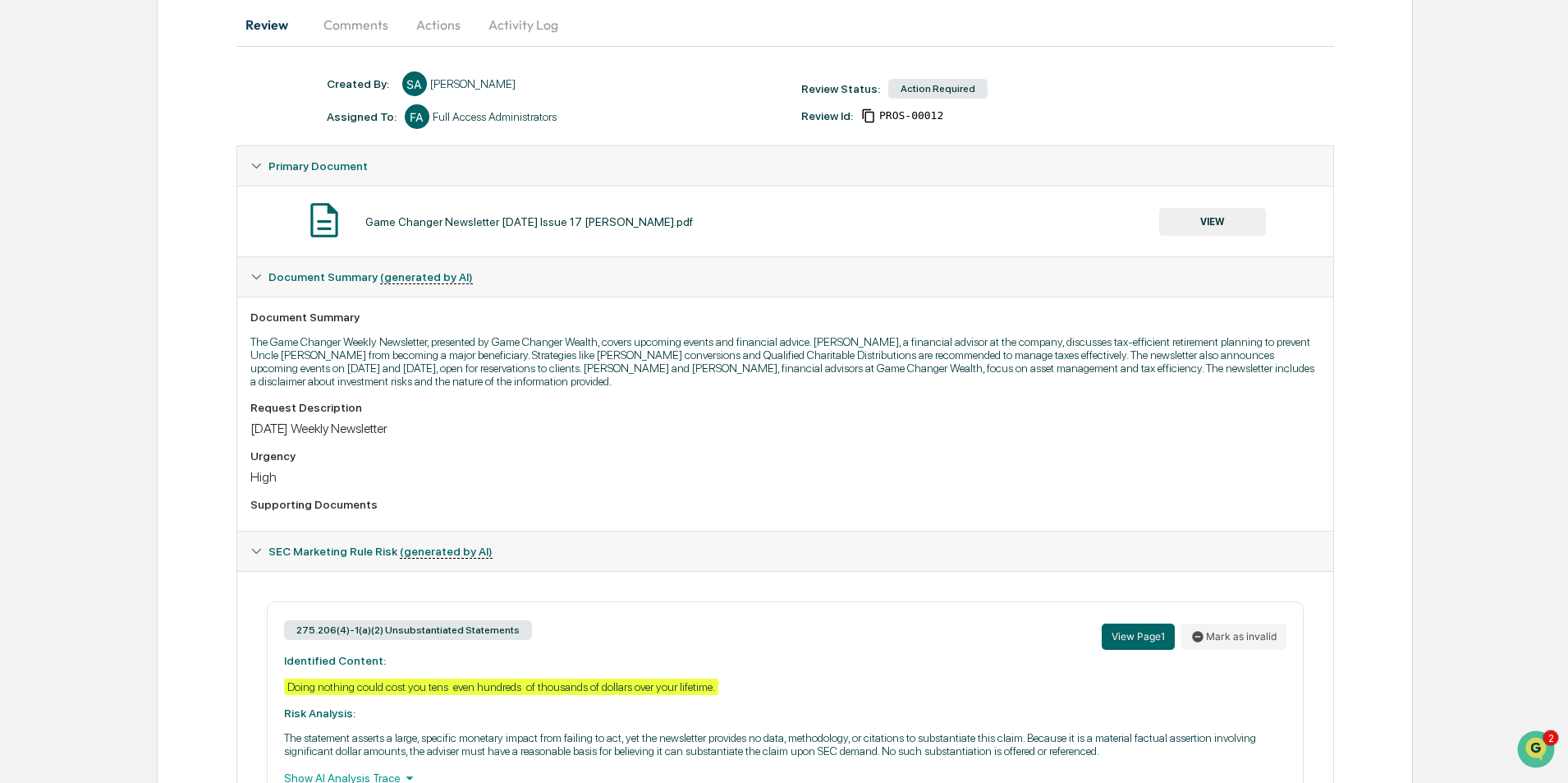
scroll to position [0, 0]
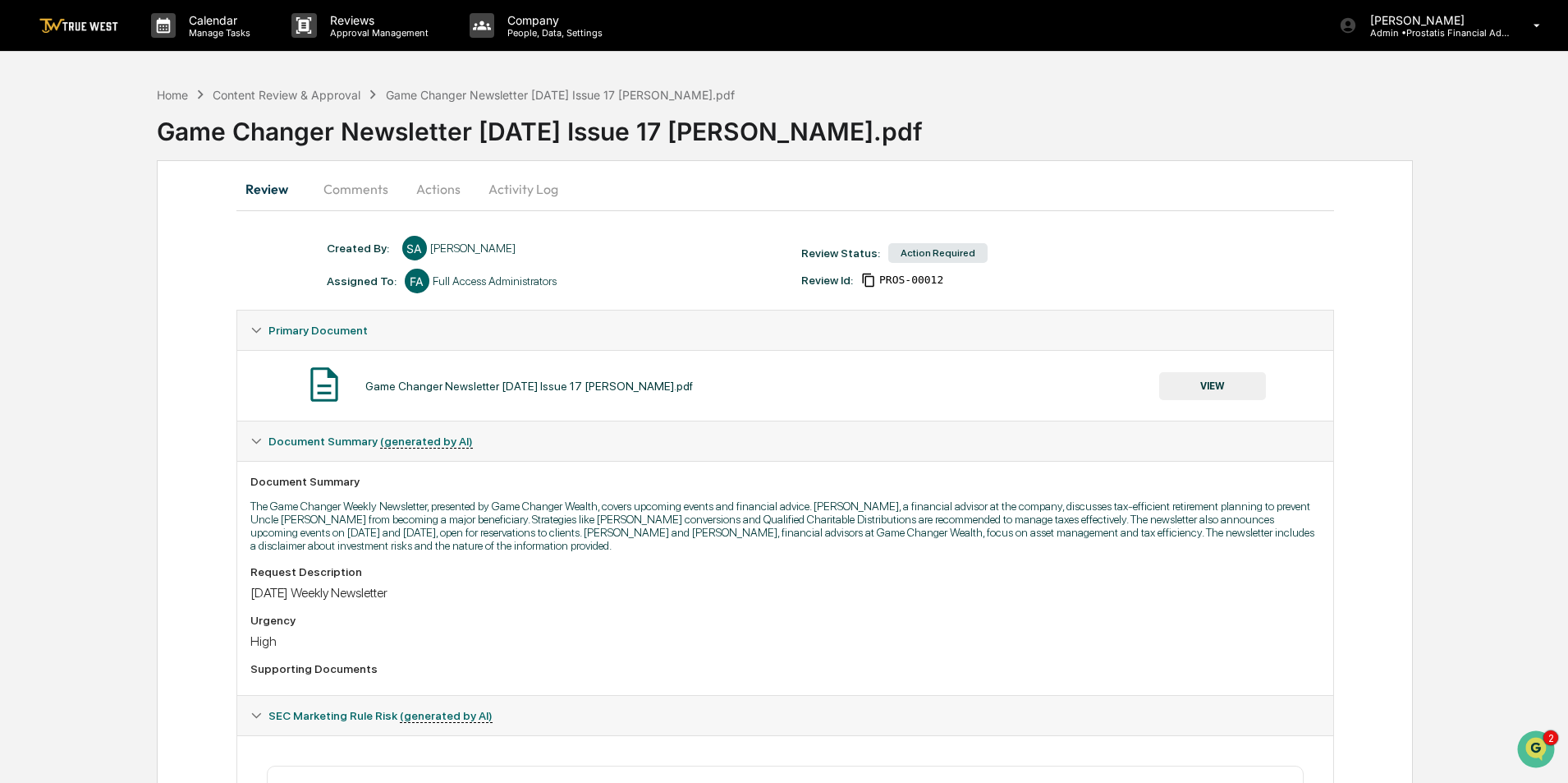
click at [367, 195] on button "Comments" at bounding box center [356, 189] width 91 height 40
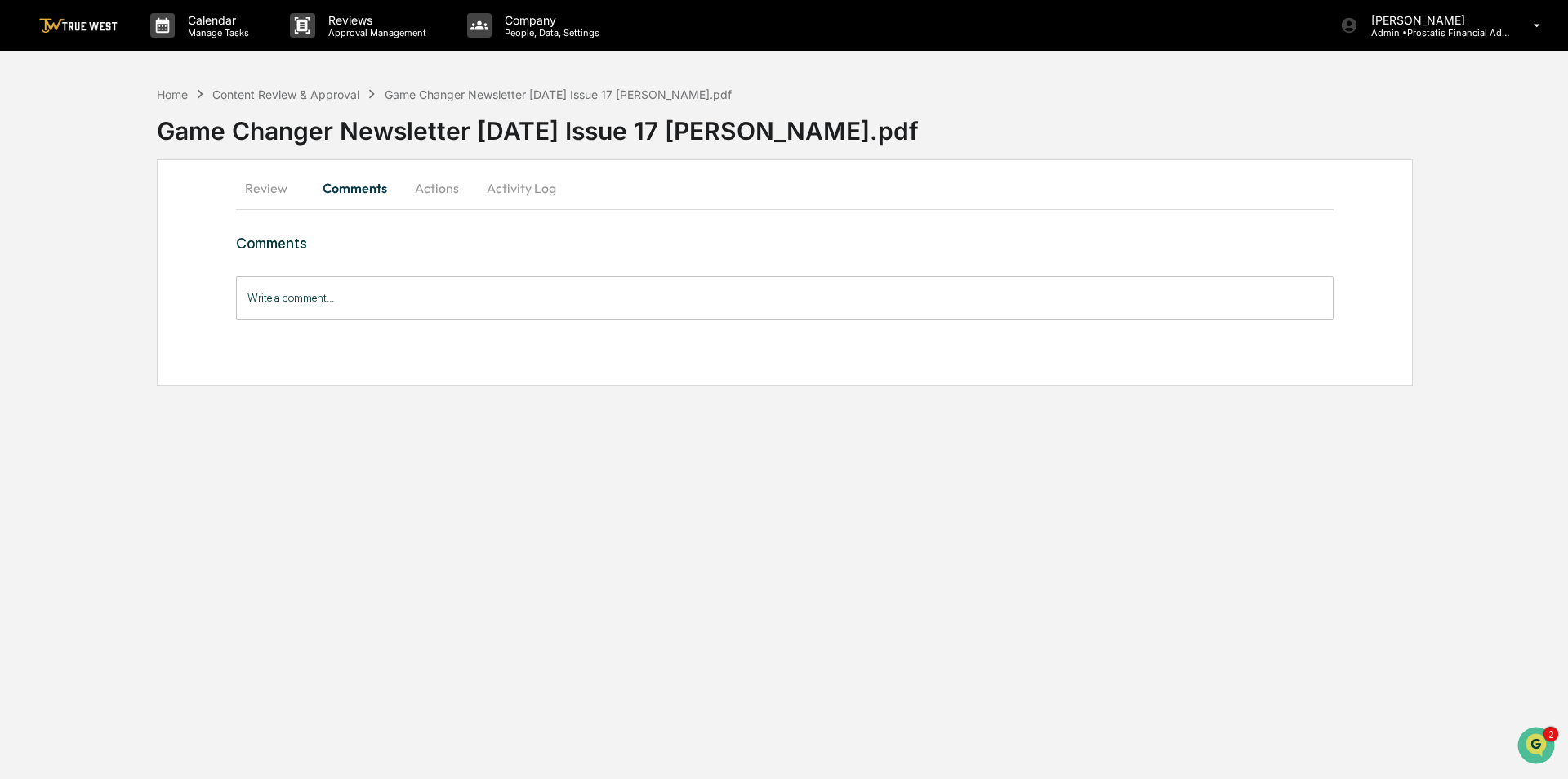
click at [365, 297] on input "Write a comment..." at bounding box center [785, 298] width 1098 height 44
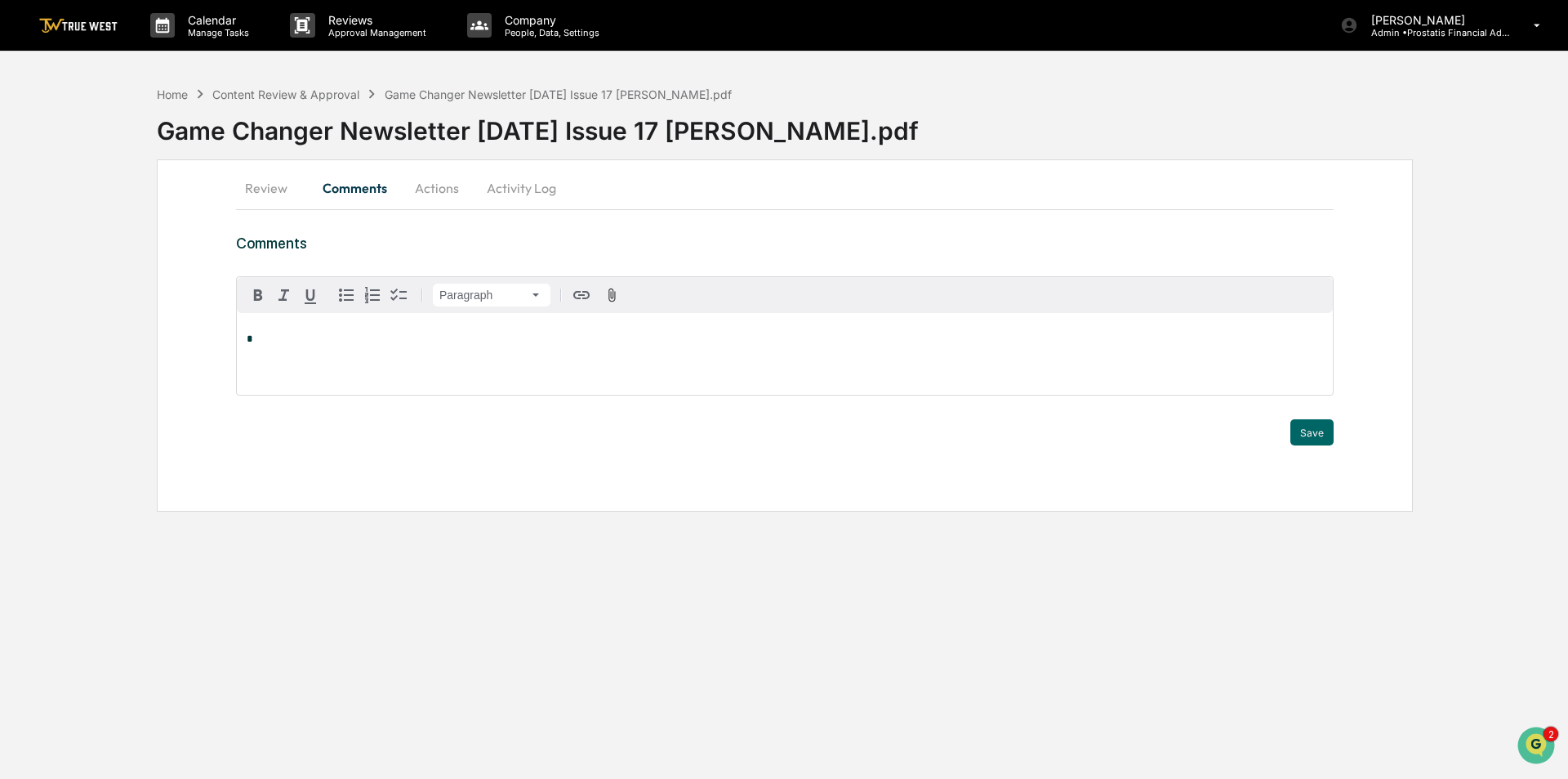
paste div
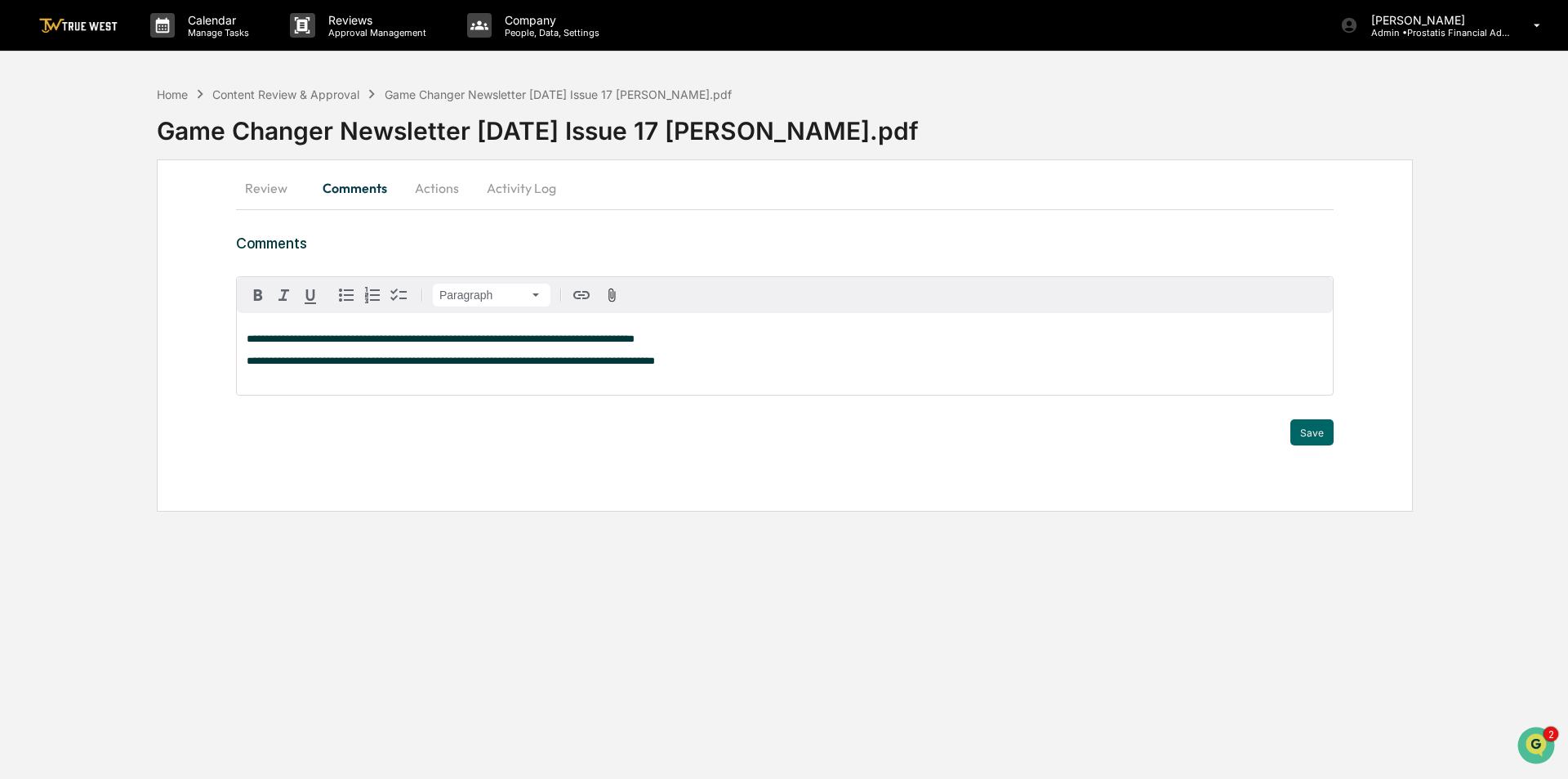
click at [742, 376] on div "**********" at bounding box center [785, 353] width 1096 height 81
click at [778, 356] on p "**********" at bounding box center [784, 361] width 1076 height 12
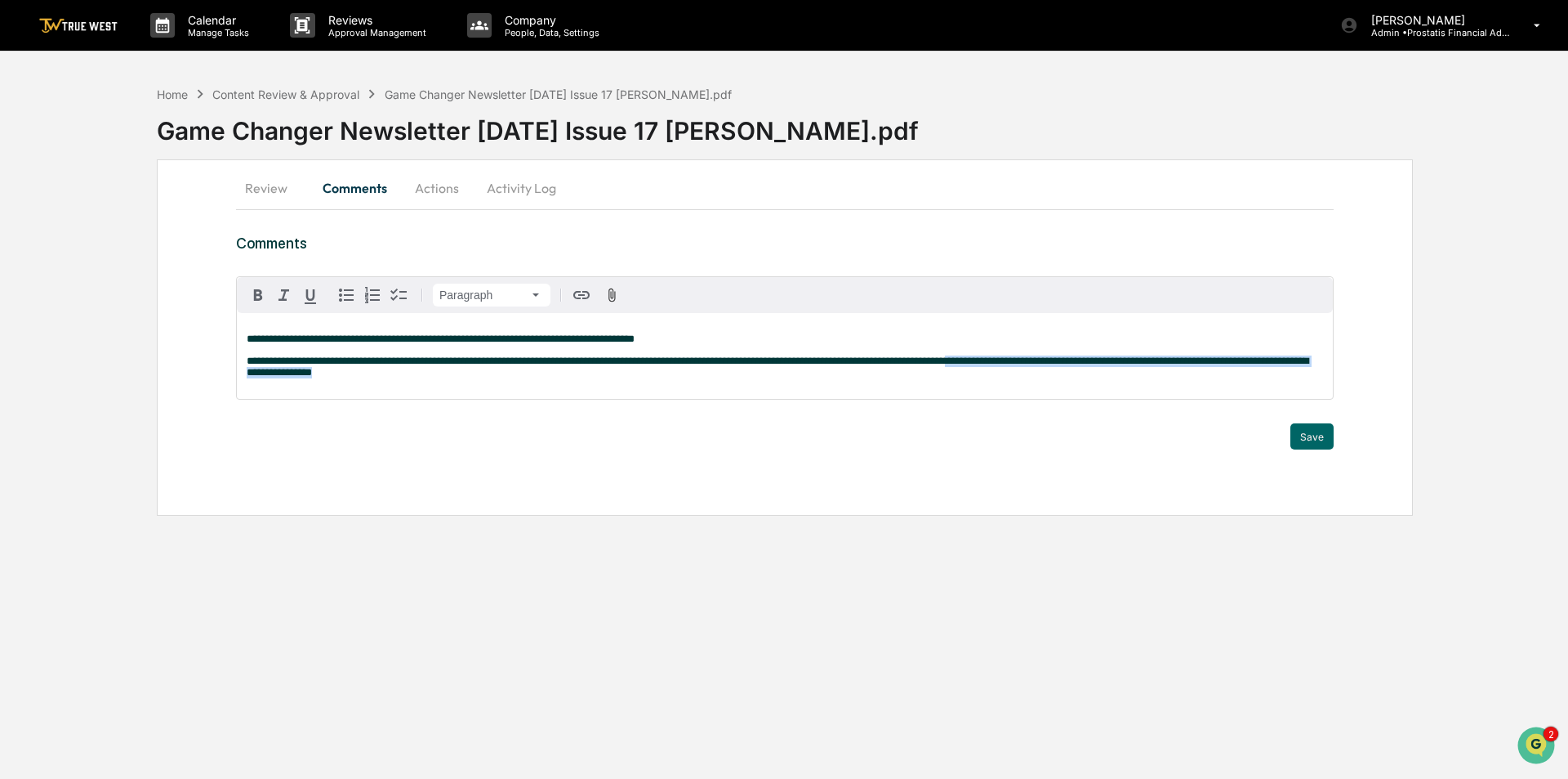
drag, startPoint x: 975, startPoint y: 363, endPoint x: 1014, endPoint y: 385, distance: 44.8
click at [1014, 385] on div "**********" at bounding box center [785, 356] width 1096 height 86
click at [618, 382] on div "**********" at bounding box center [785, 356] width 1096 height 86
click at [461, 382] on div "**********" at bounding box center [785, 356] width 1096 height 86
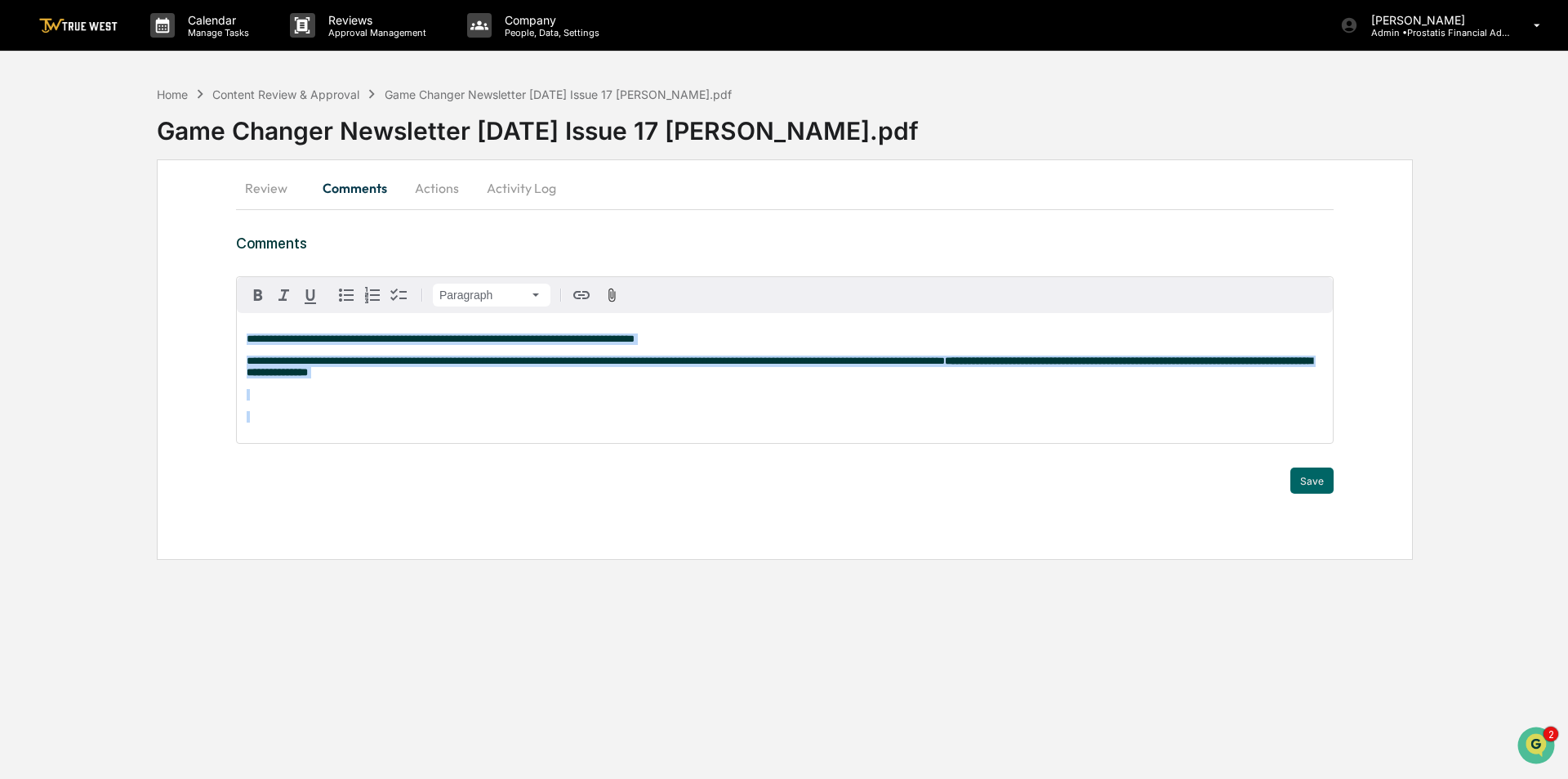
click at [264, 191] on button "Review" at bounding box center [273, 188] width 74 height 39
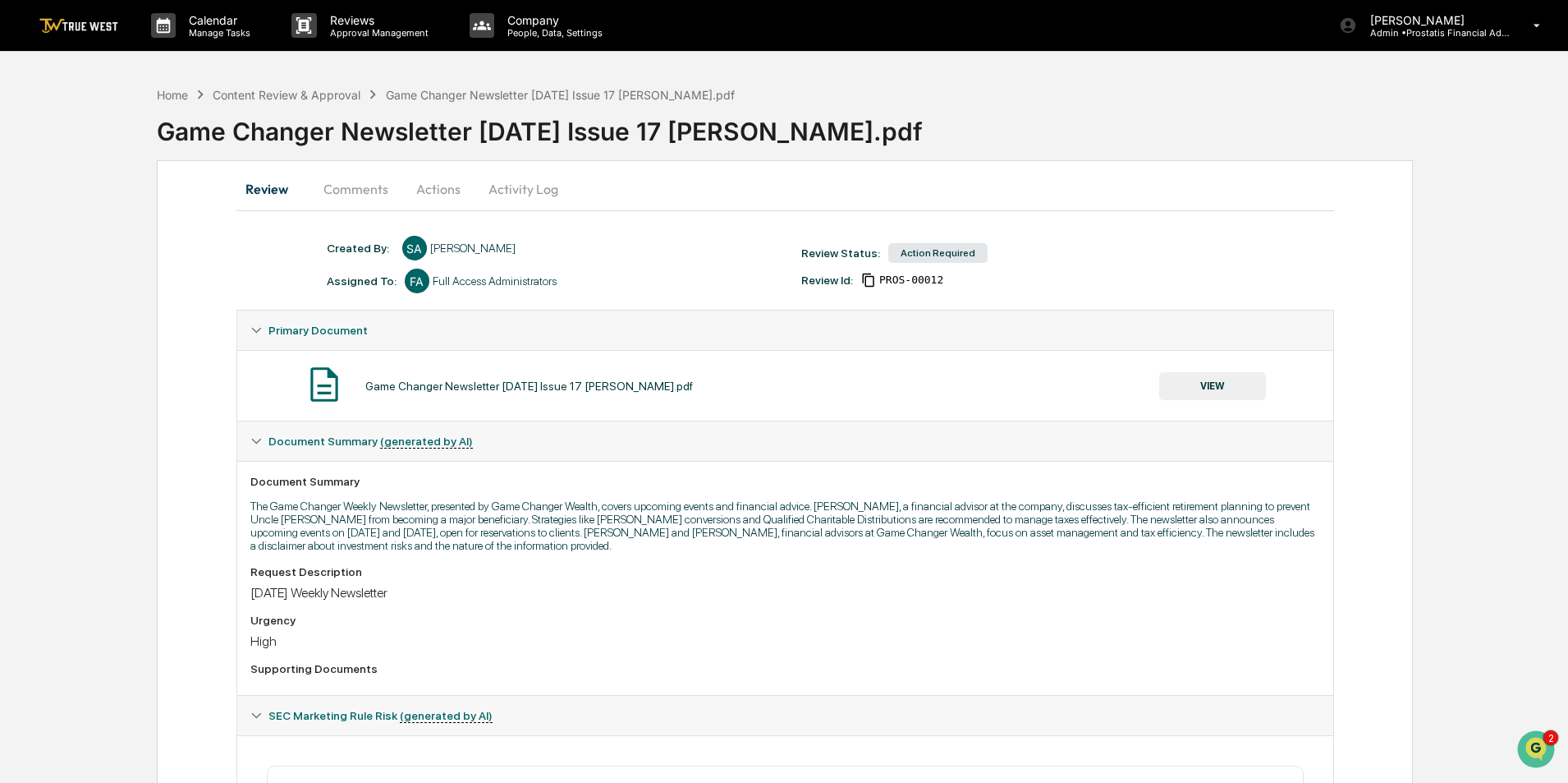
click at [351, 193] on button "Comments" at bounding box center [356, 189] width 91 height 40
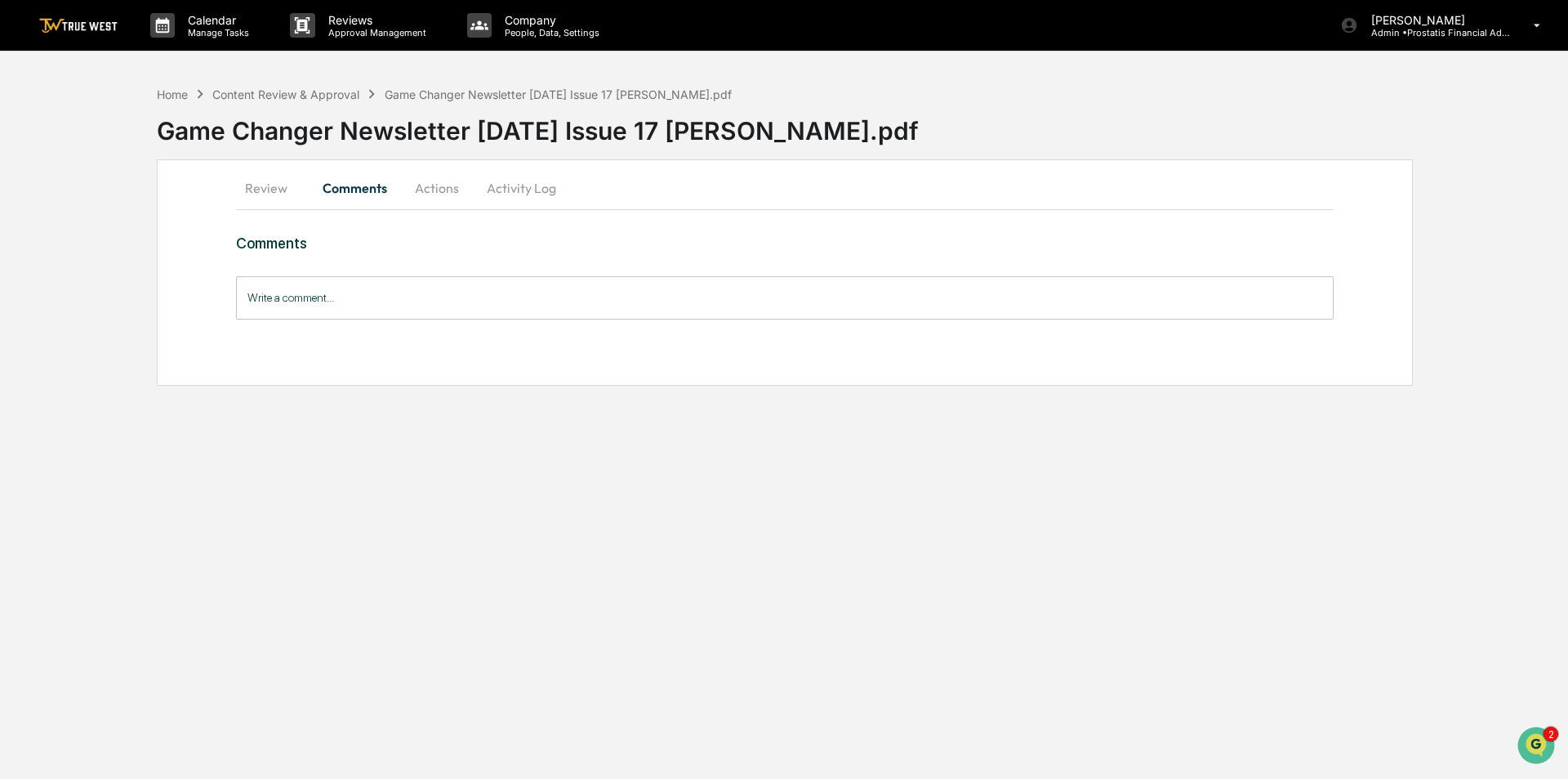
click at [359, 297] on input "Write a comment..." at bounding box center [785, 298] width 1098 height 44
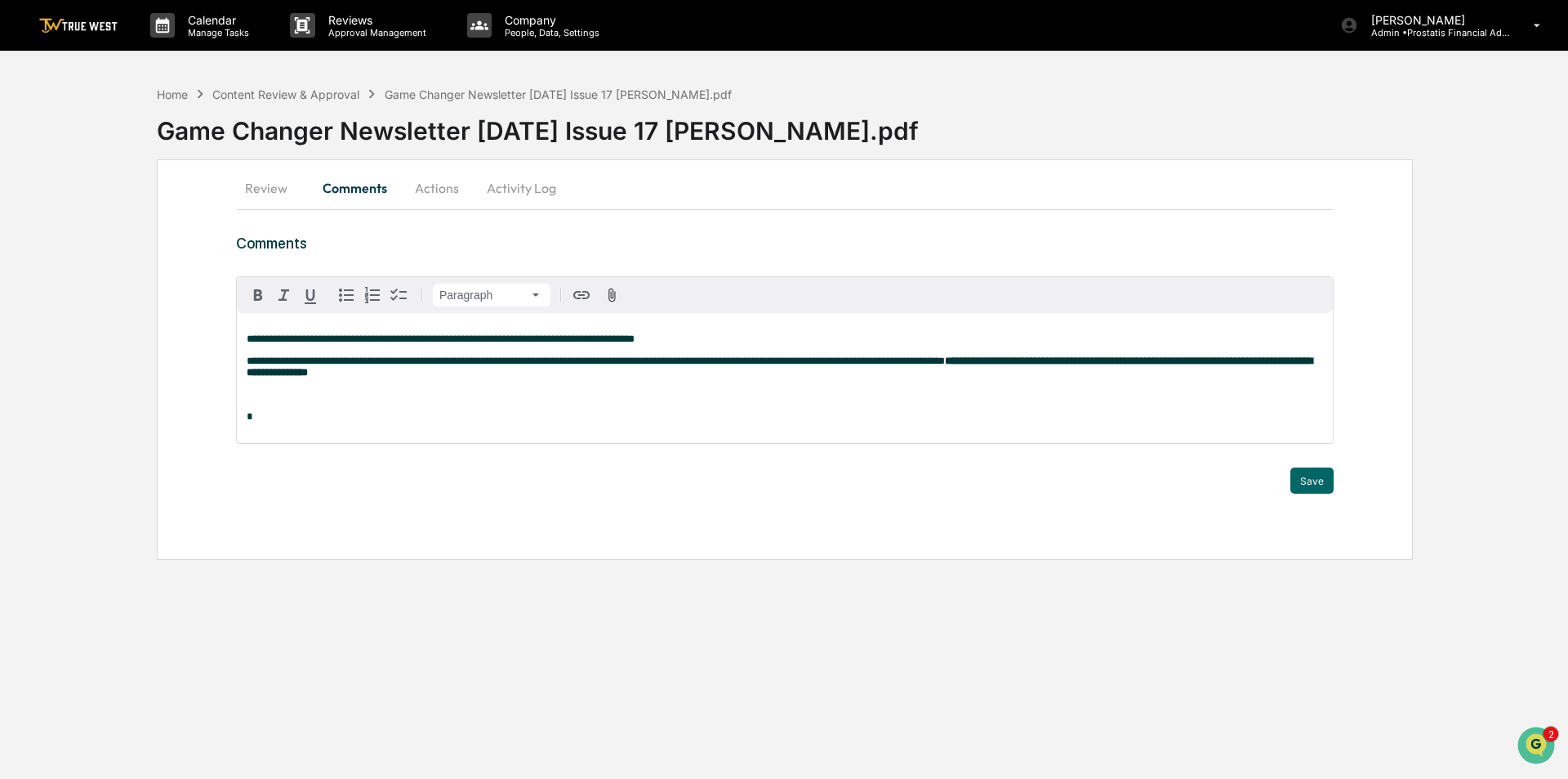
drag, startPoint x: 1313, startPoint y: 475, endPoint x: 652, endPoint y: 338, distance: 675.0
click at [1312, 475] on button "Save" at bounding box center [1312, 480] width 44 height 26
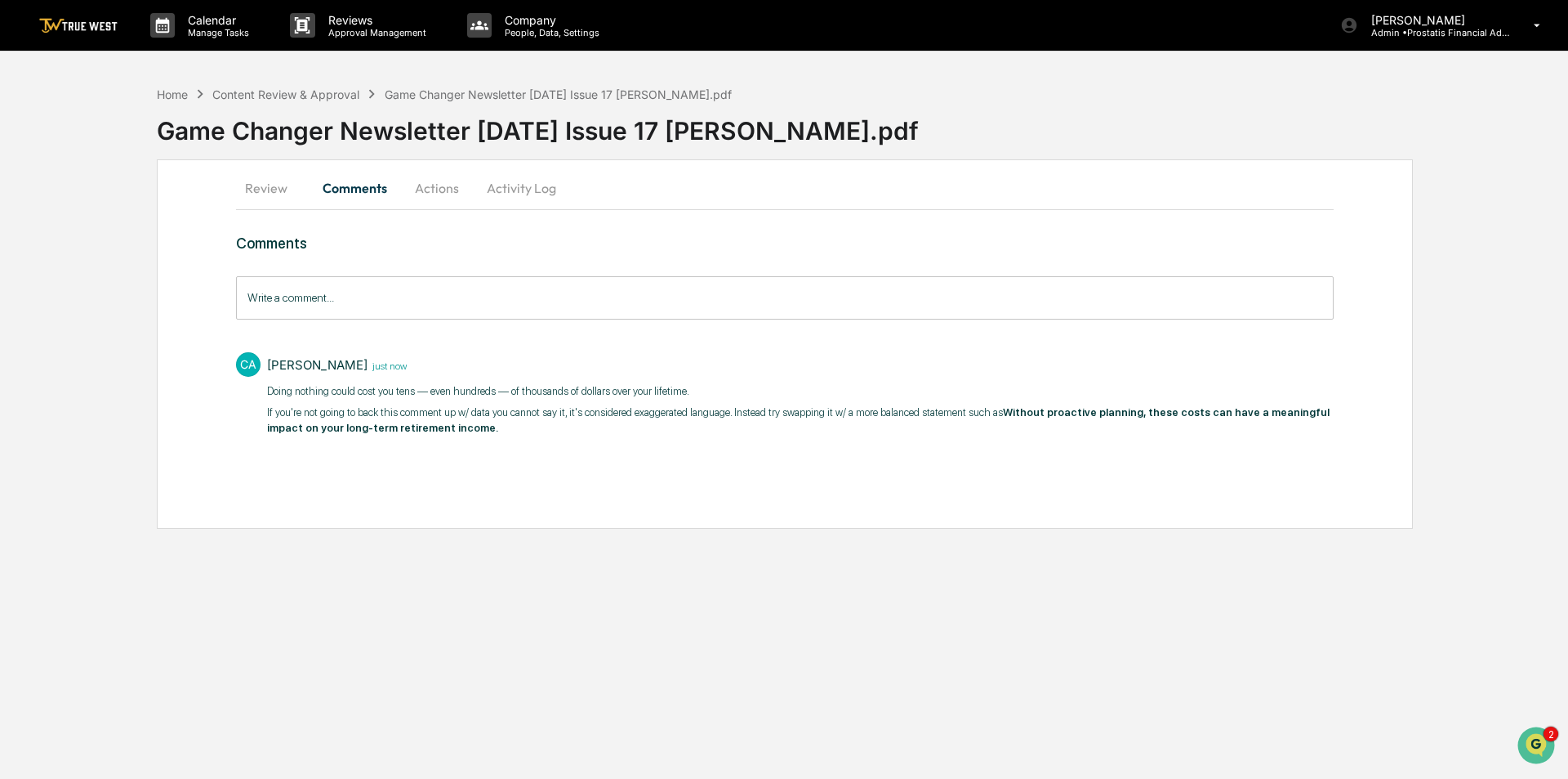
click at [261, 186] on button "Review" at bounding box center [273, 188] width 74 height 39
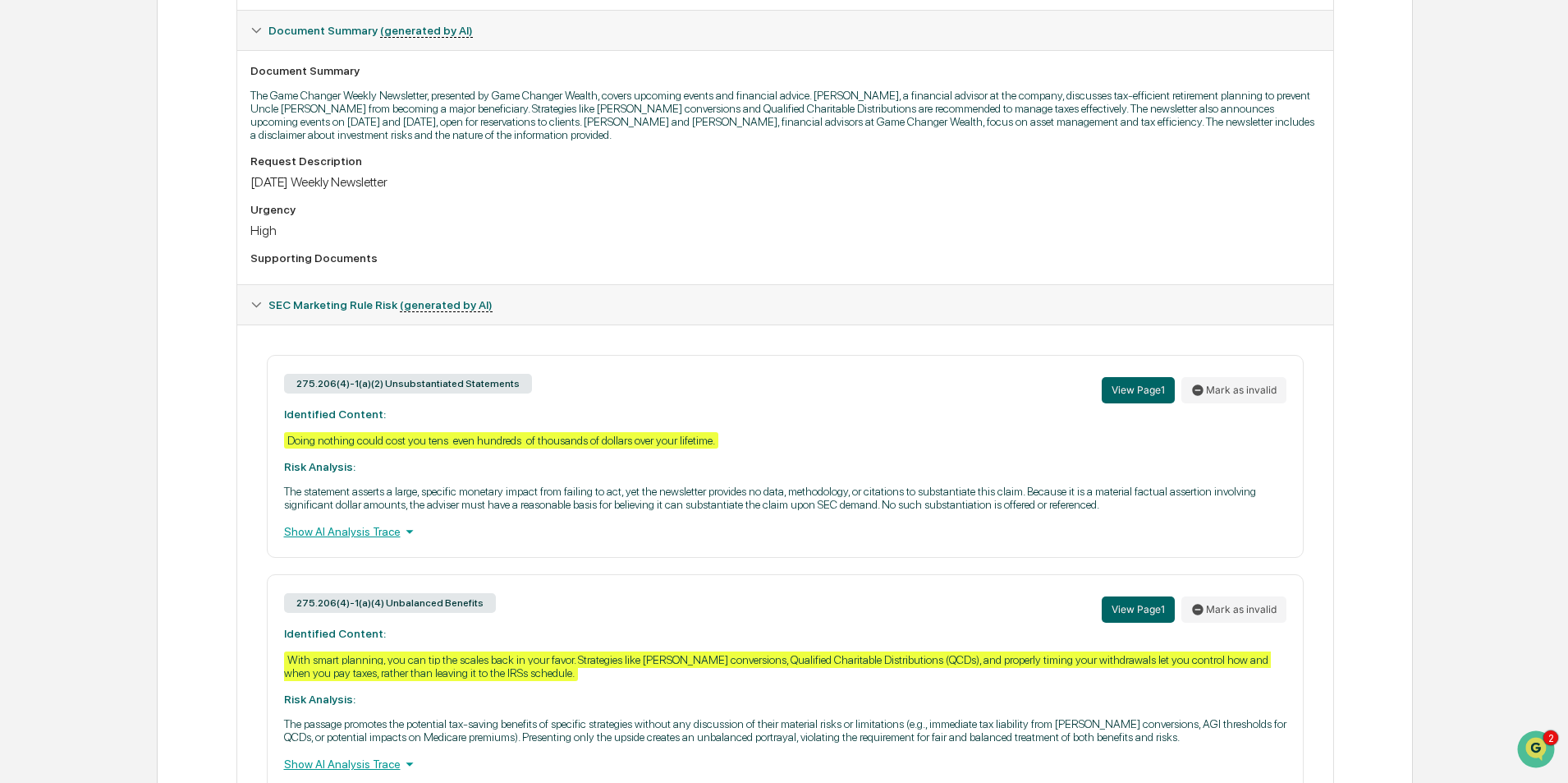
scroll to position [491, 0]
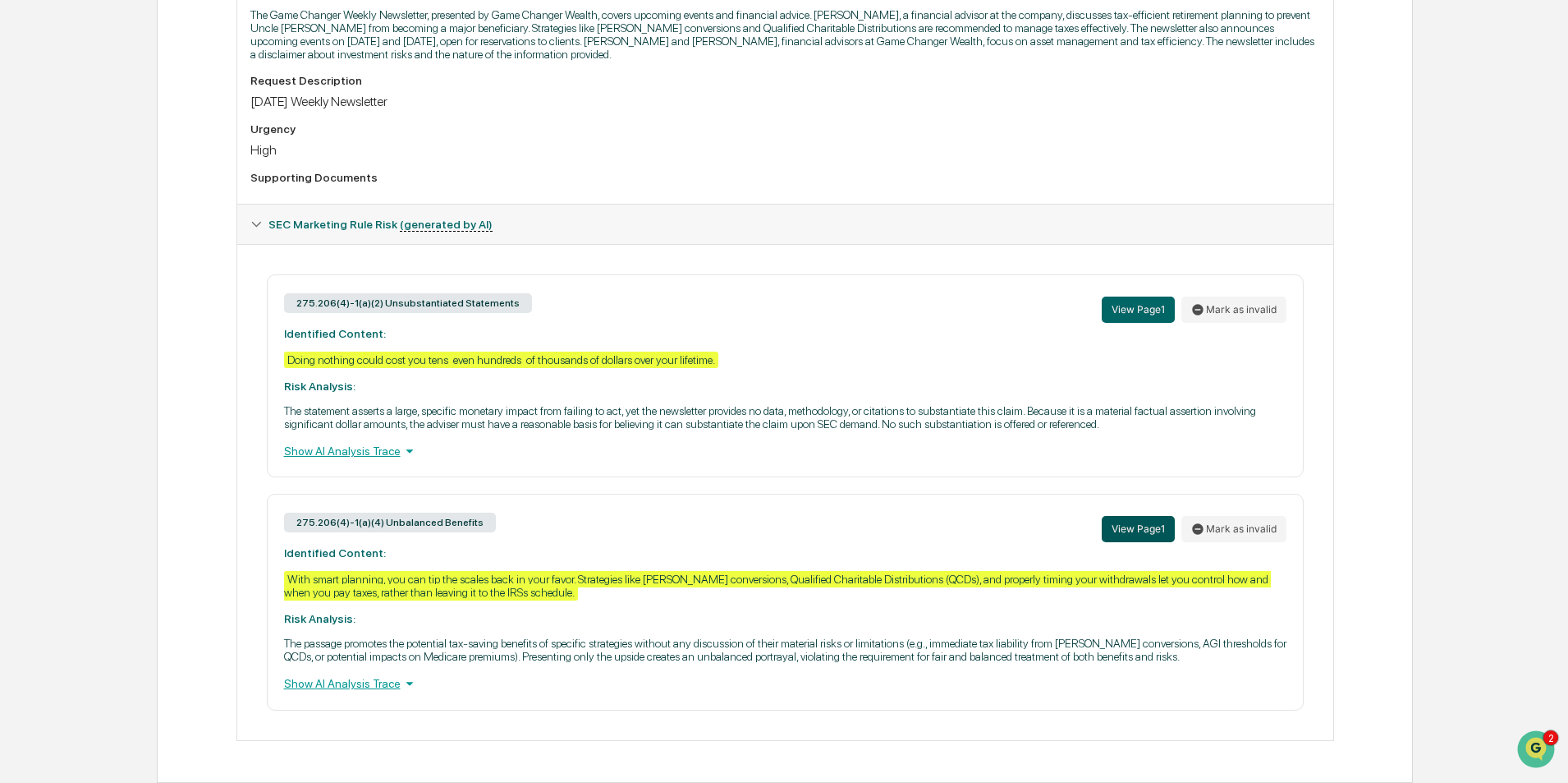
click at [1148, 535] on button "View Page 1" at bounding box center [1138, 528] width 73 height 26
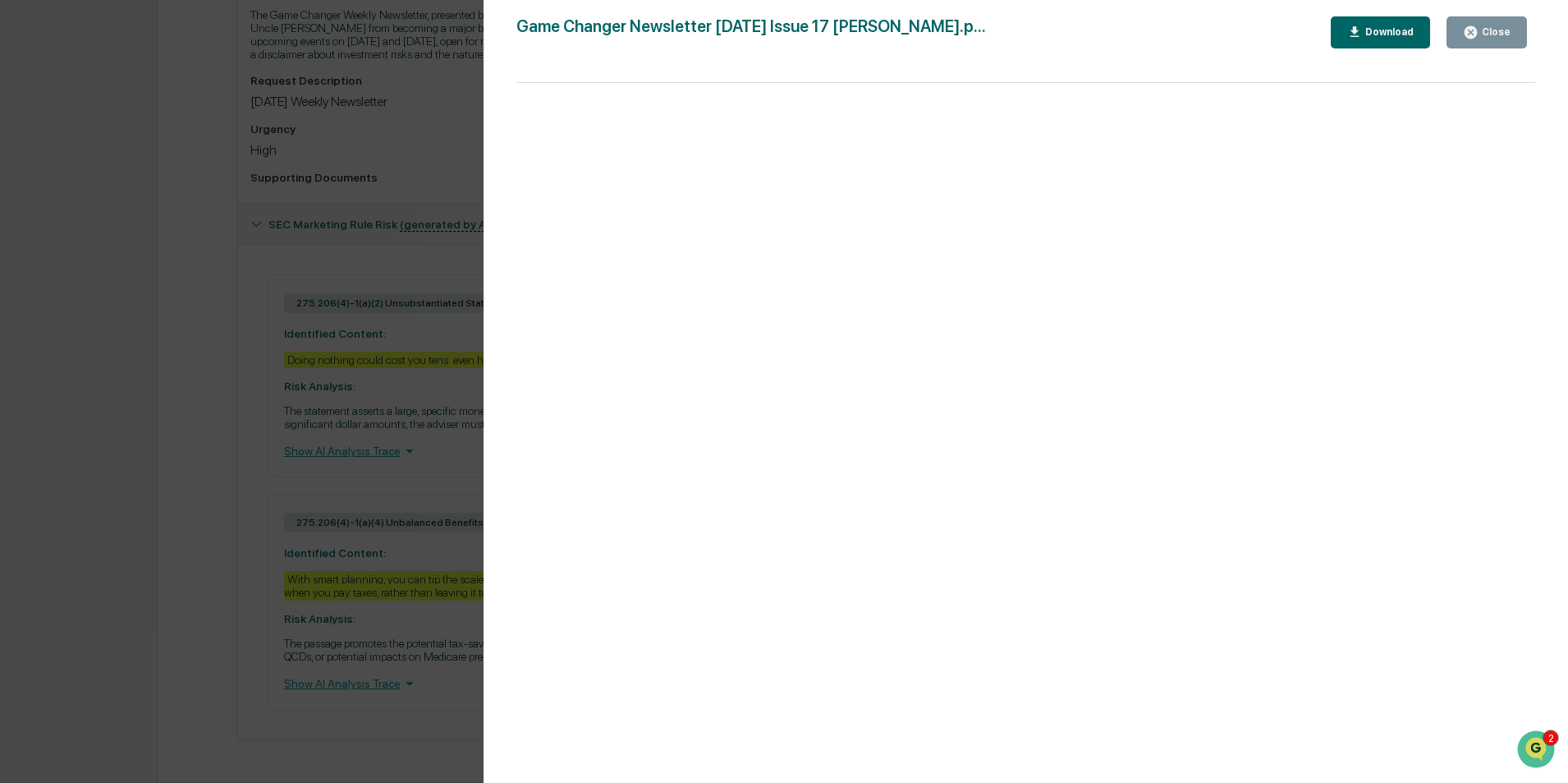
click at [386, 485] on div "Version History 09/17/2025, 09:13 PM Sarah Anderson Game Changer Newsletter Sep…" at bounding box center [784, 391] width 1568 height 783
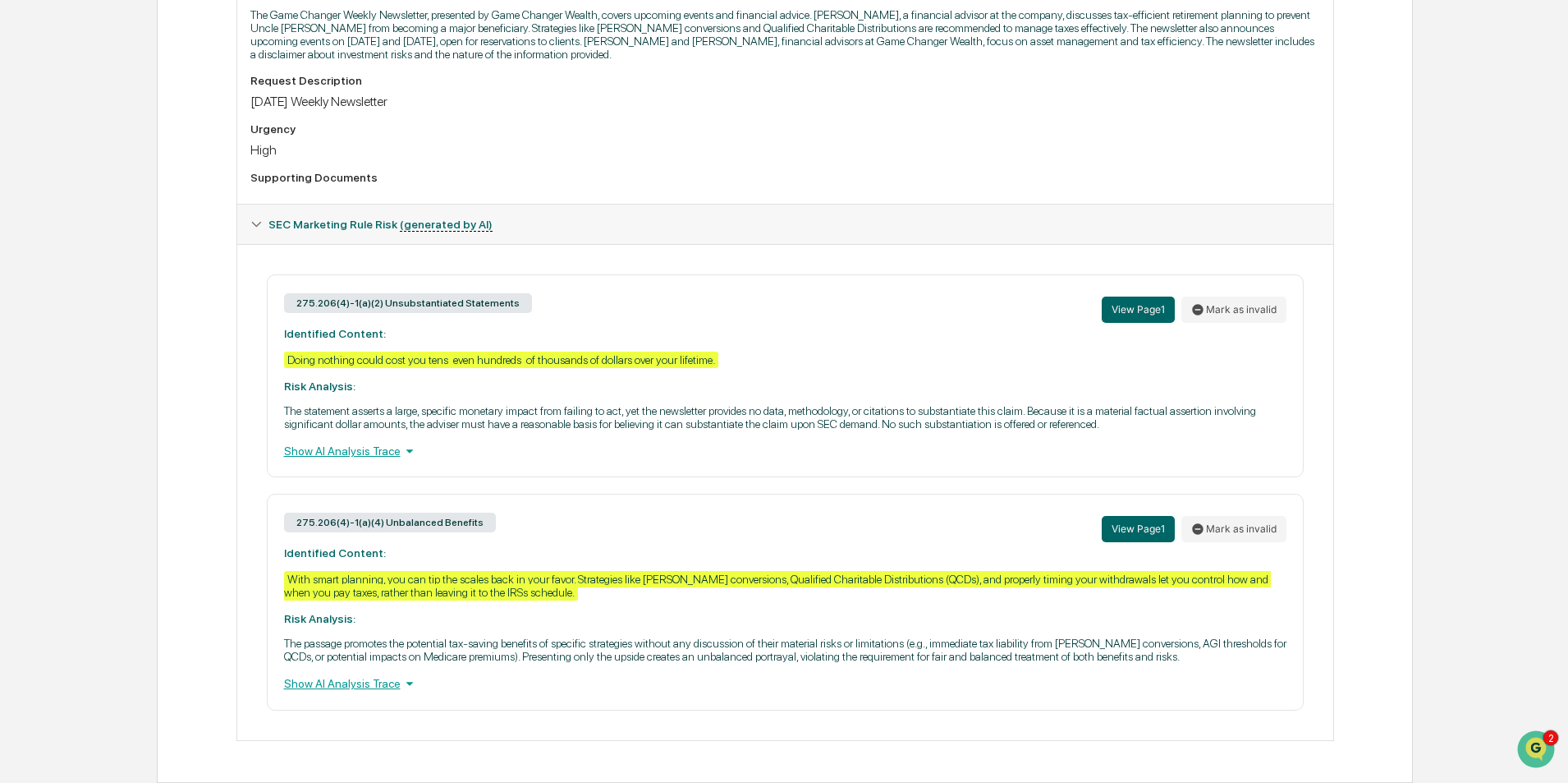
click at [355, 687] on div "Show AI Analysis Trace" at bounding box center [785, 683] width 1003 height 18
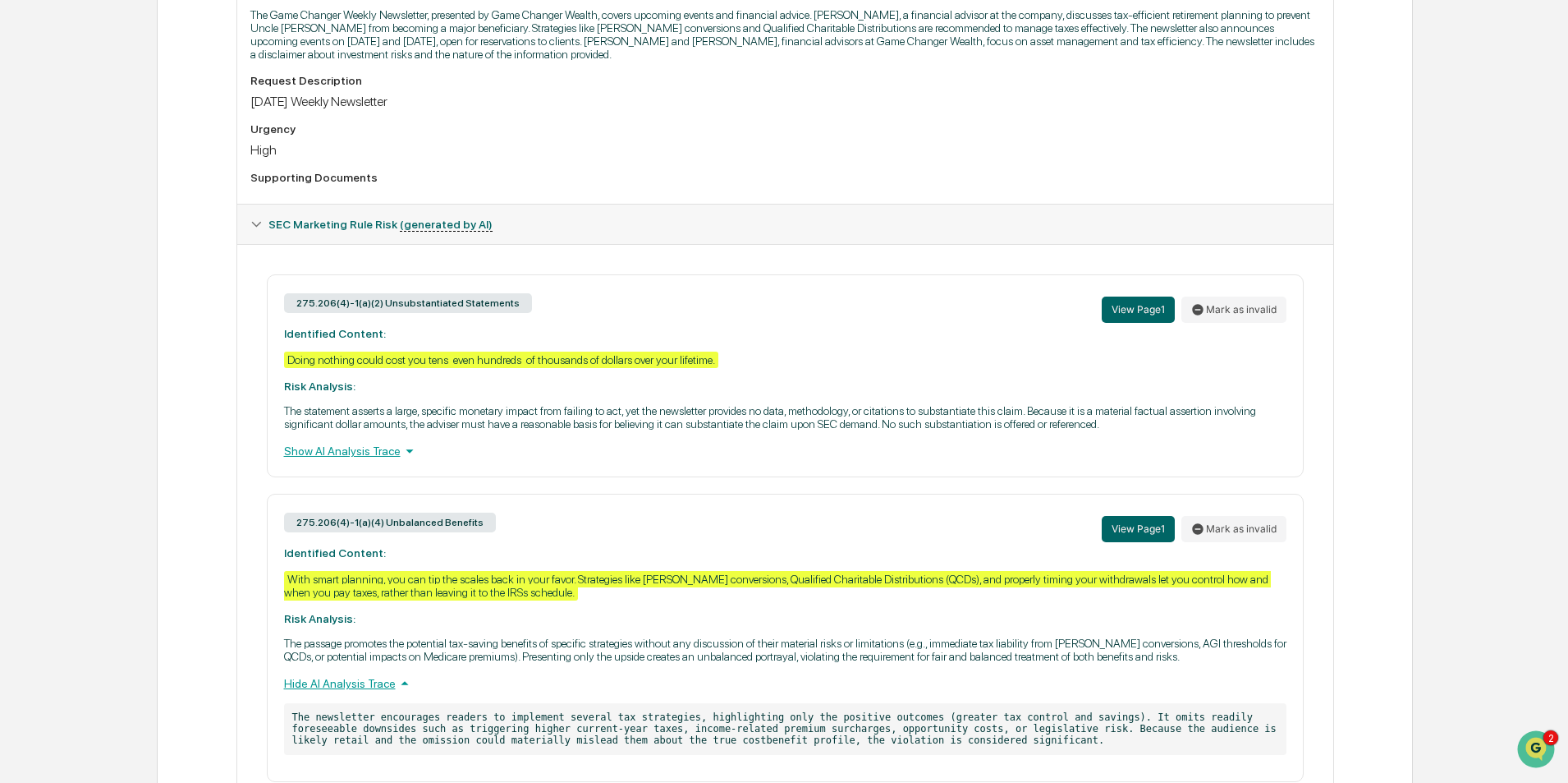
scroll to position [562, 0]
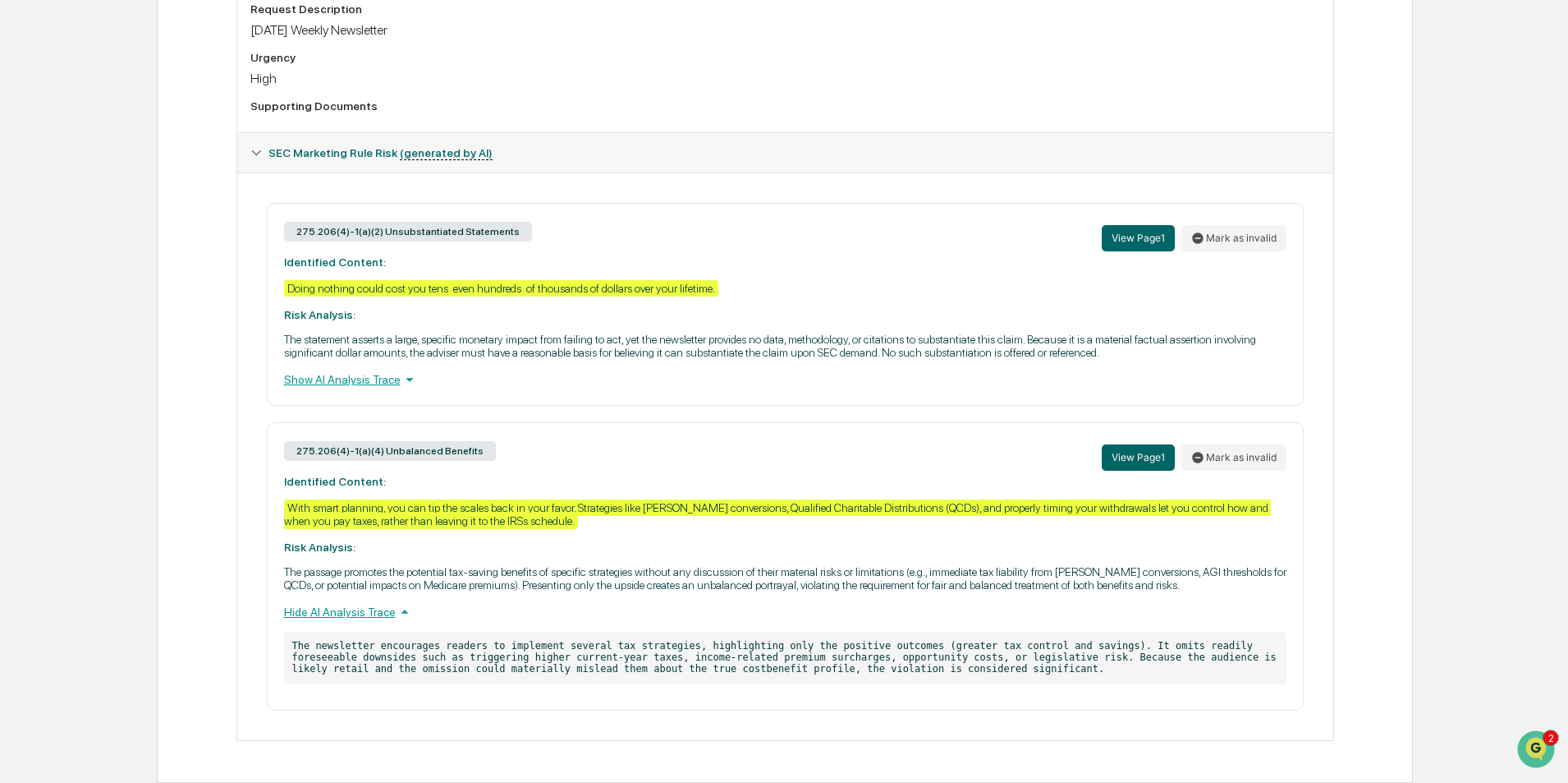
click at [515, 530] on div "275.206(4)-1(a)(4) Unbalanced Benefits View Page 1 Mark as invalid Identified C…" at bounding box center [785, 566] width 1037 height 287
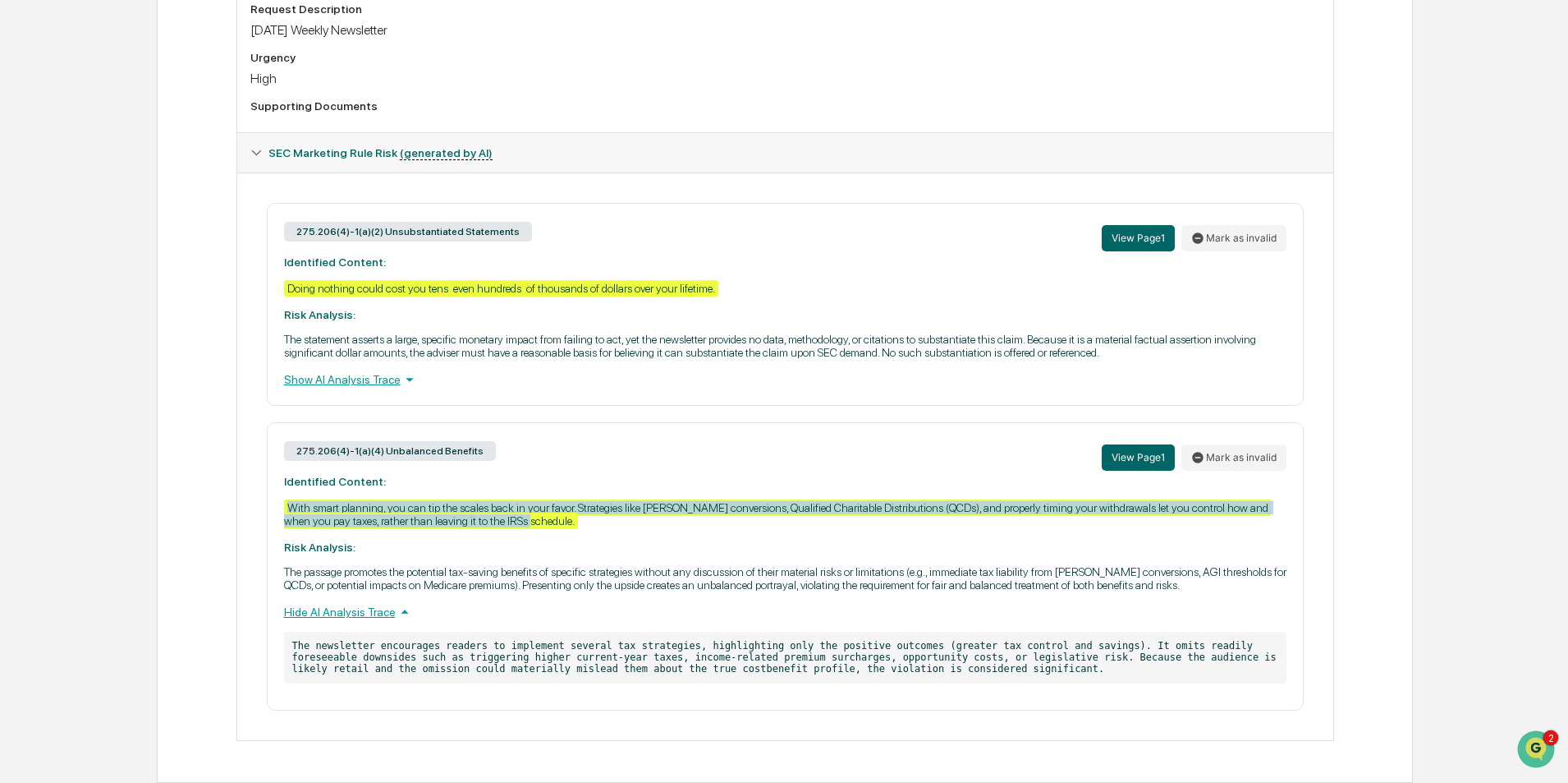
drag, startPoint x: 508, startPoint y: 523, endPoint x: 269, endPoint y: 501, distance: 240.0
click at [269, 501] on div "275.206(4)-1(a)(4) Unbalanced Benefits View Page 1 Mark as invalid Identified C…" at bounding box center [785, 566] width 1037 height 287
copy div "With smart planning, you can tip the scales back in your favor. Strategies like…"
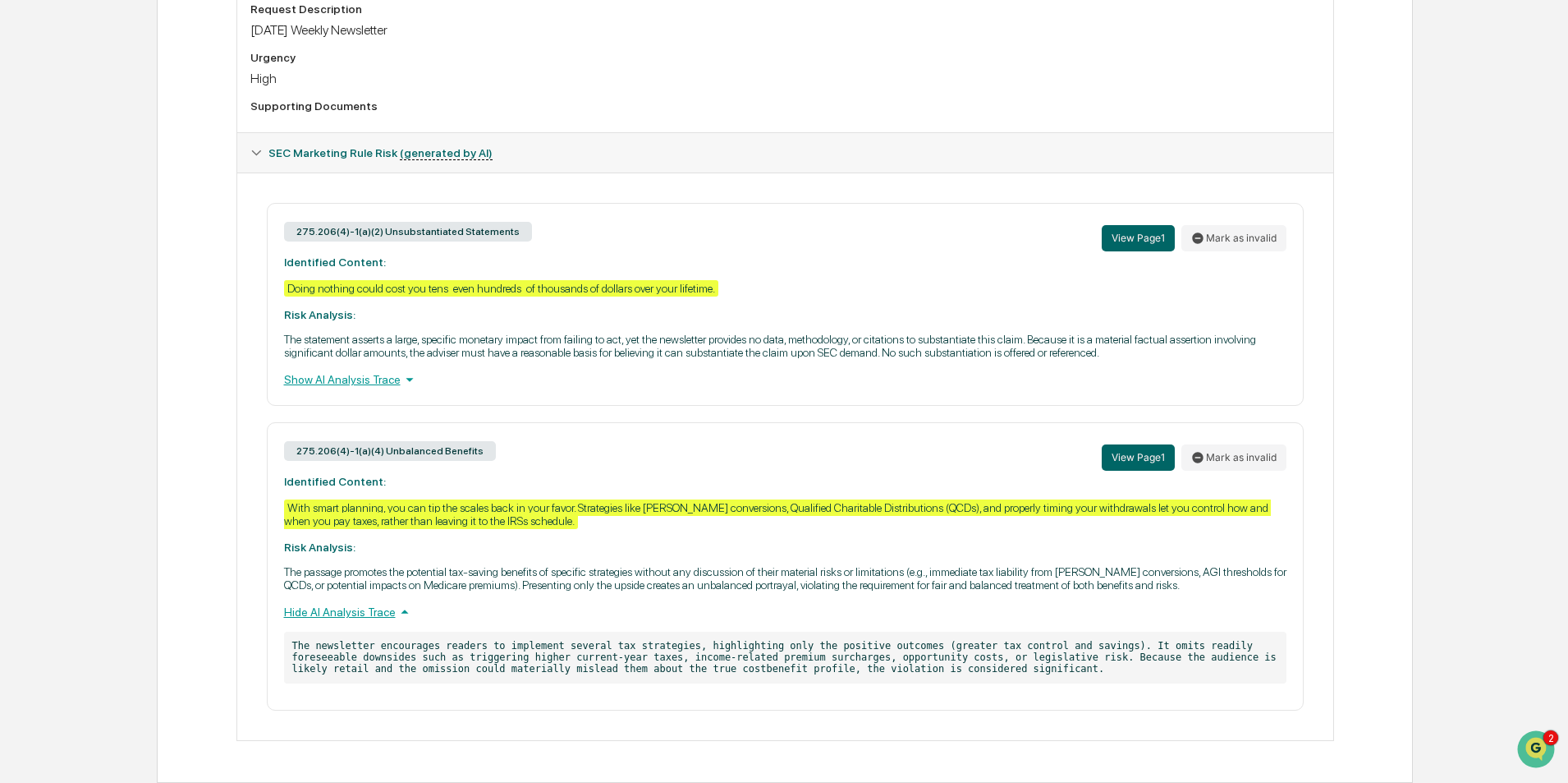
click at [455, 577] on p "The passage promotes the potential tax-saving benefits of specific strategies w…" at bounding box center [785, 577] width 1003 height 26
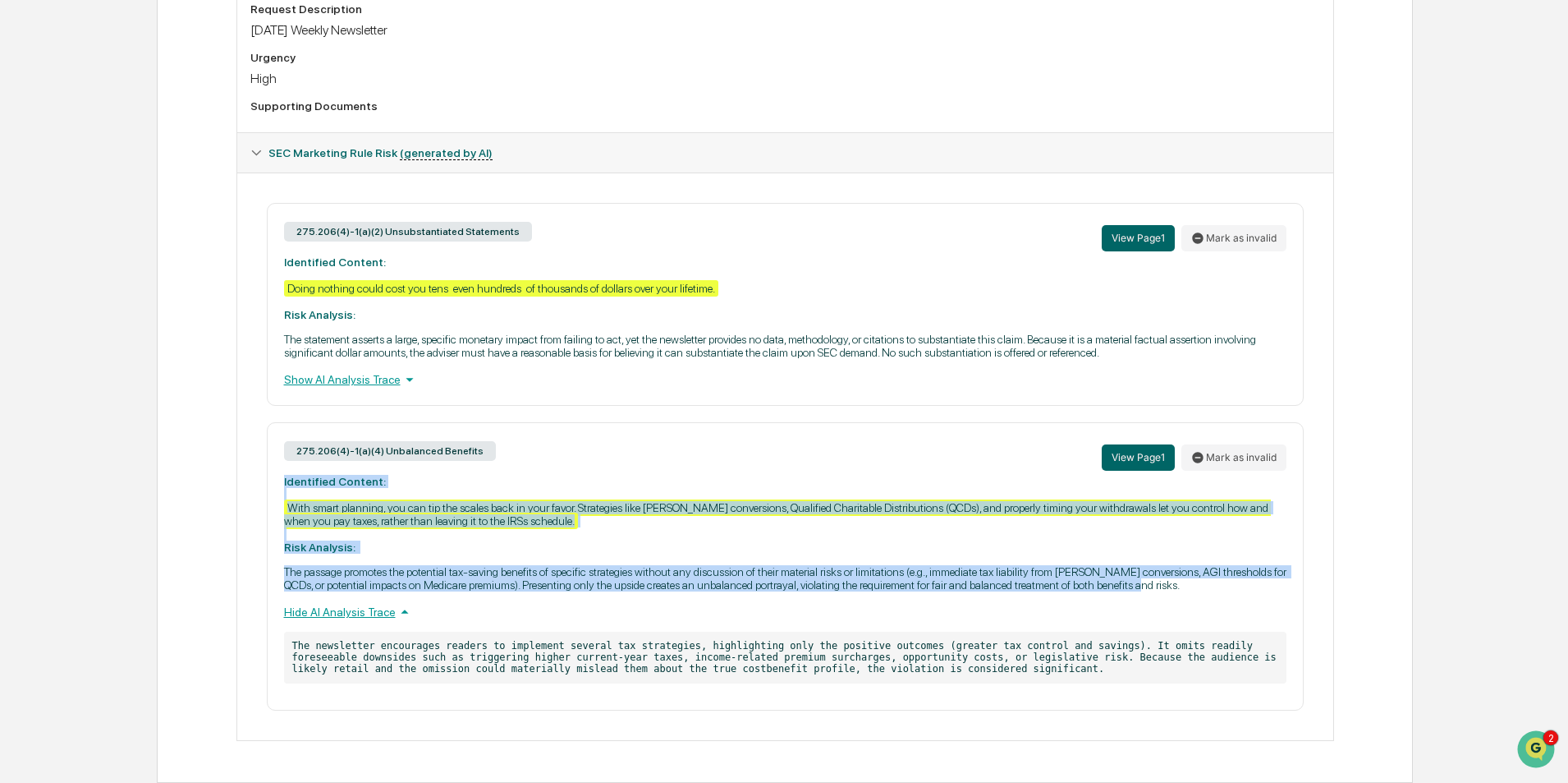
drag, startPoint x: 1159, startPoint y: 587, endPoint x: 281, endPoint y: 480, distance: 884.5
click at [281, 480] on div "275.206(4)-1(a)(4) Unbalanced Benefits View Page 1 Mark as invalid Identified C…" at bounding box center [785, 566] width 1037 height 287
copy div "Identified Content: With smart planning, you can tip the scales back in your fa…"
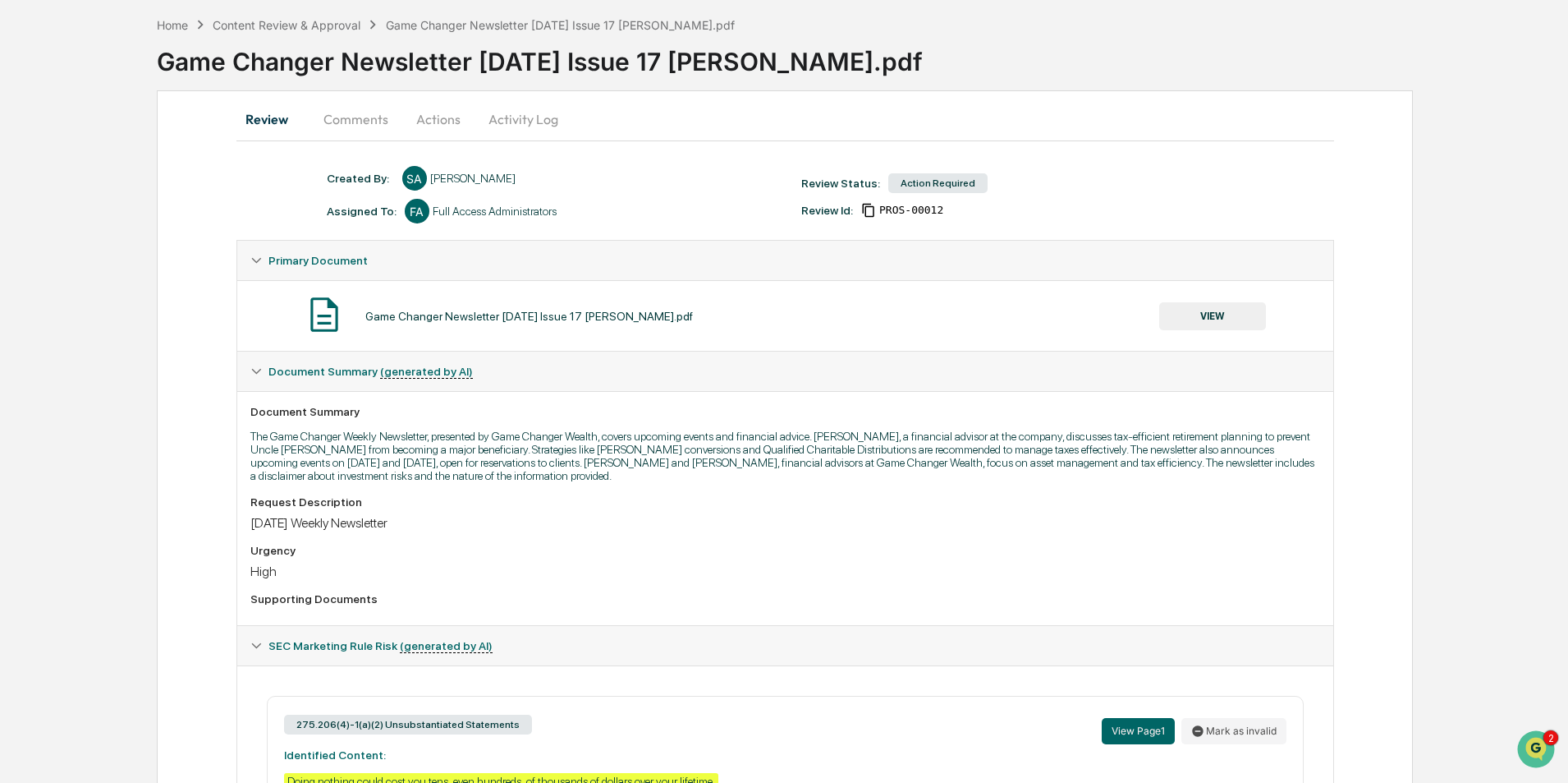
scroll to position [0, 0]
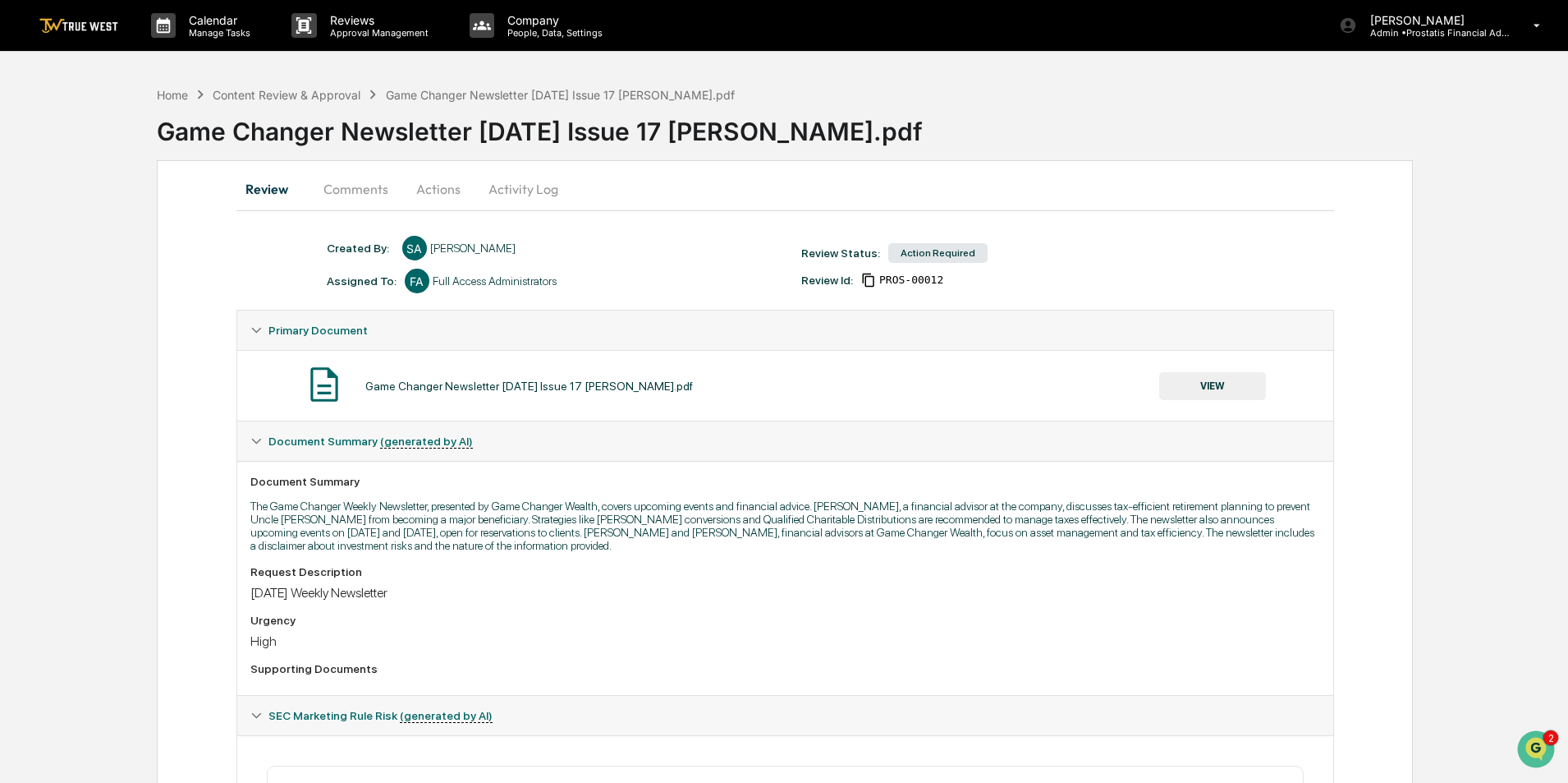
click at [362, 185] on button "Comments" at bounding box center [356, 189] width 91 height 40
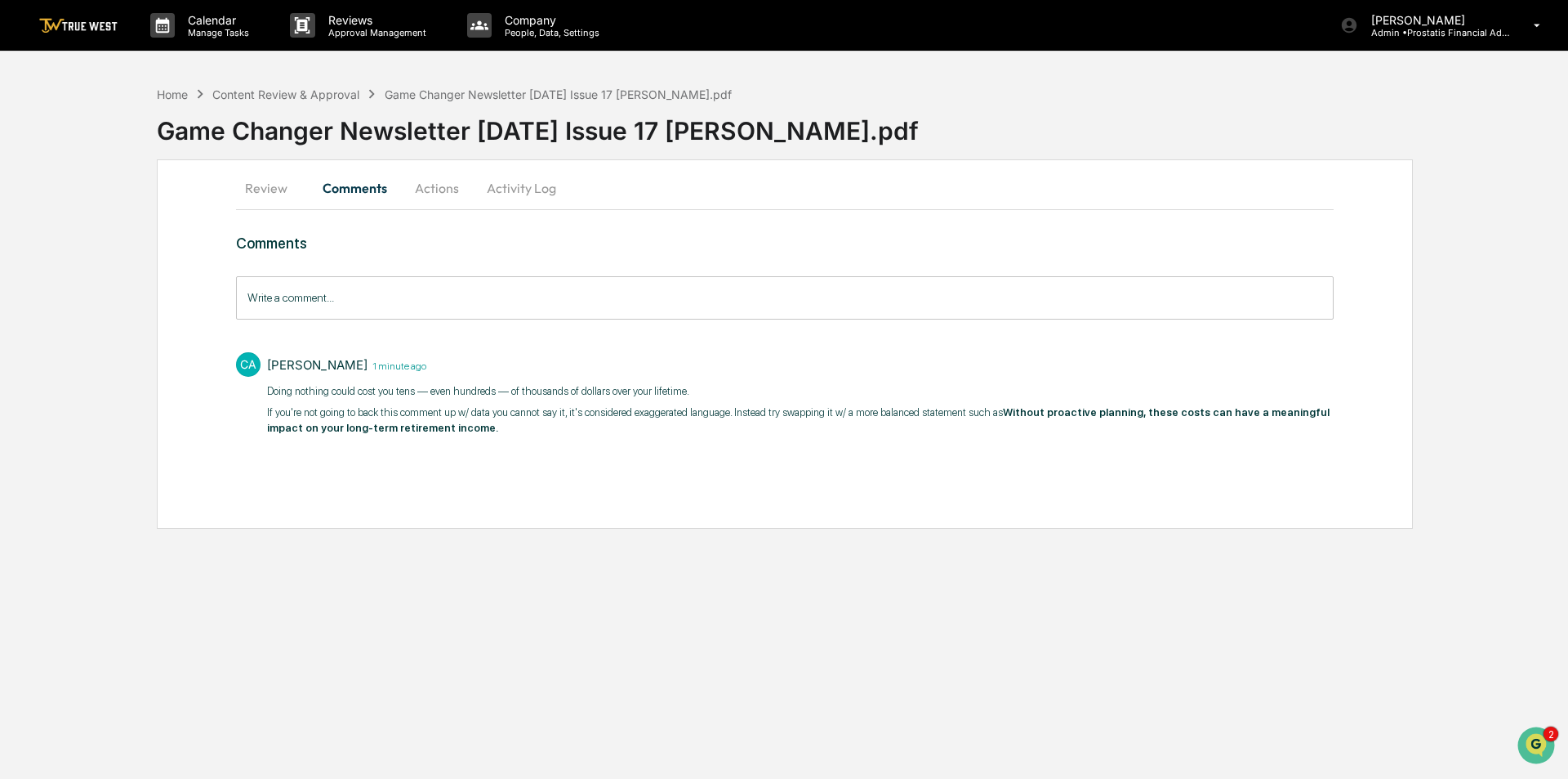
click at [345, 299] on input "Write a comment..." at bounding box center [785, 298] width 1098 height 44
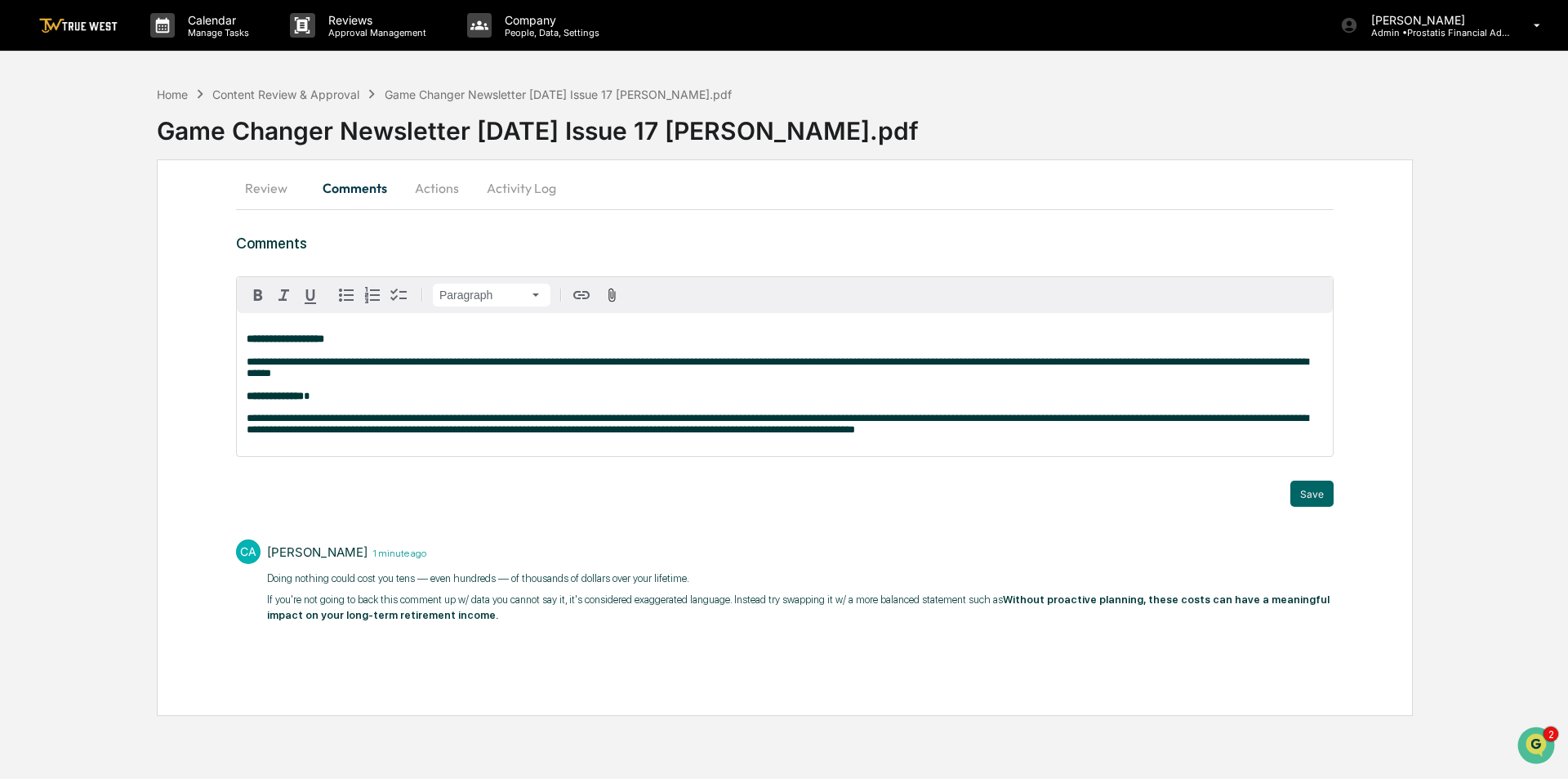
click at [948, 445] on div "**********" at bounding box center [785, 384] width 1096 height 143
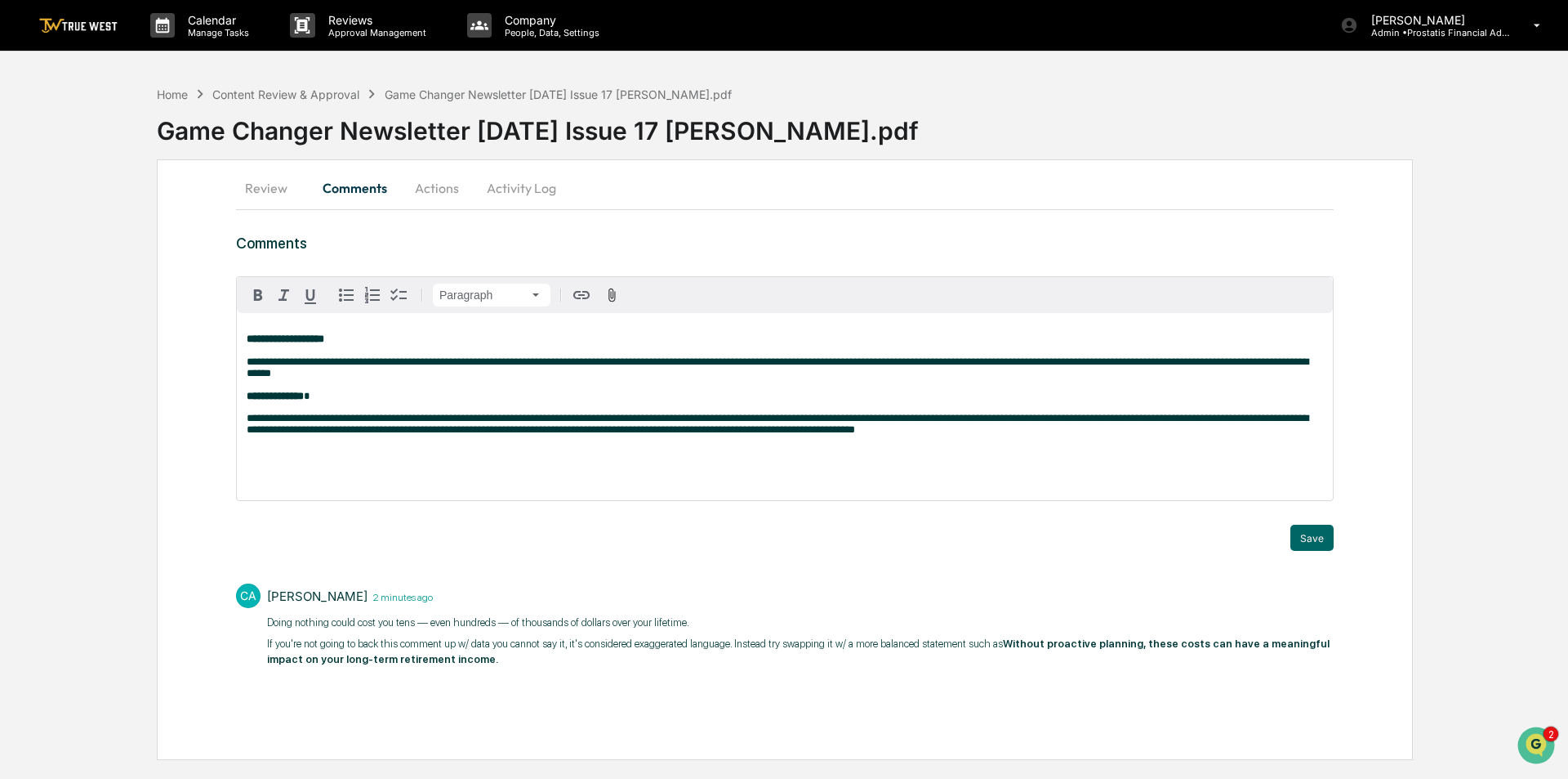
click at [260, 477] on p at bounding box center [784, 474] width 1076 height 12
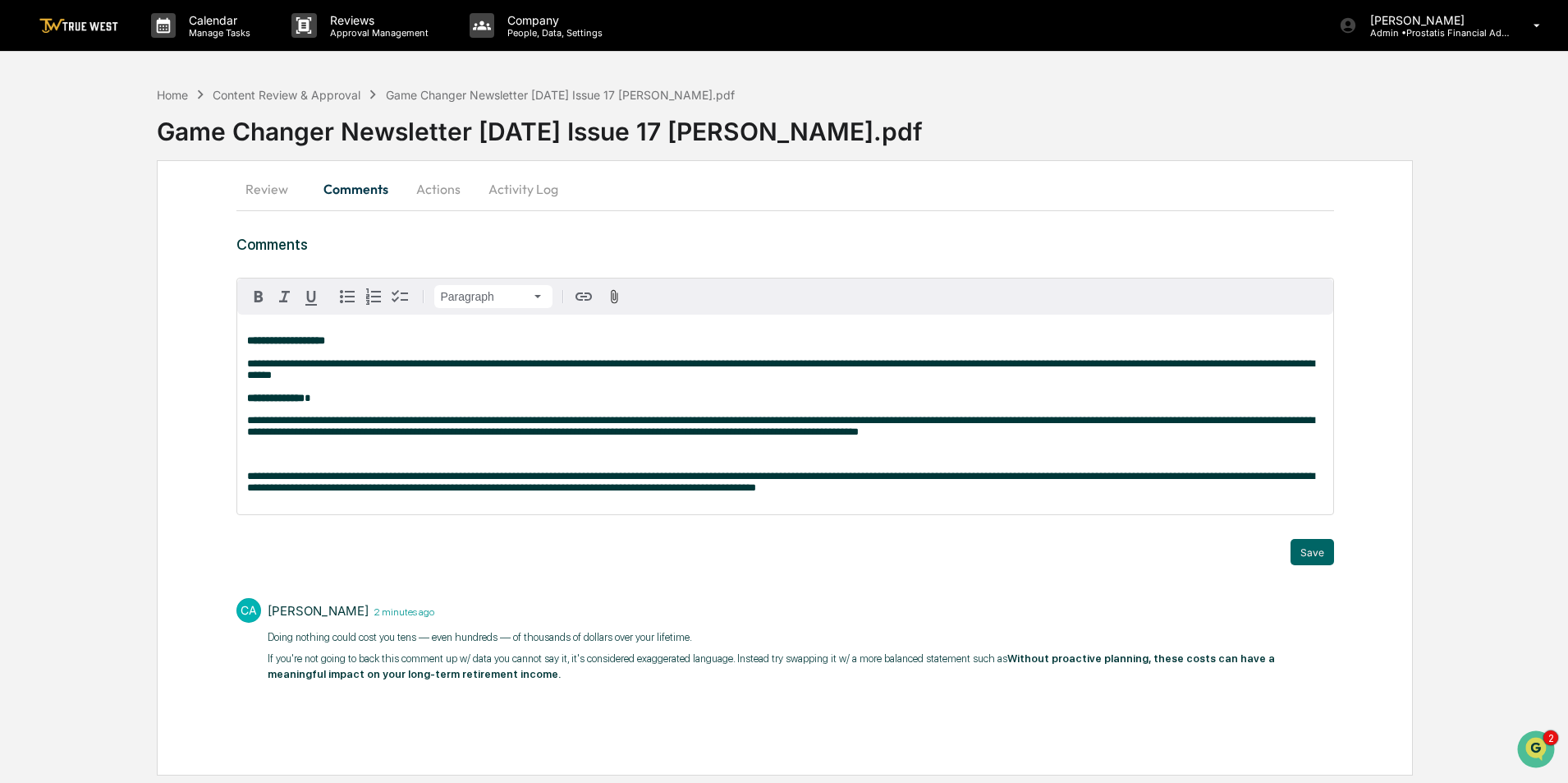
click at [247, 482] on span "**********" at bounding box center [780, 481] width 1068 height 22
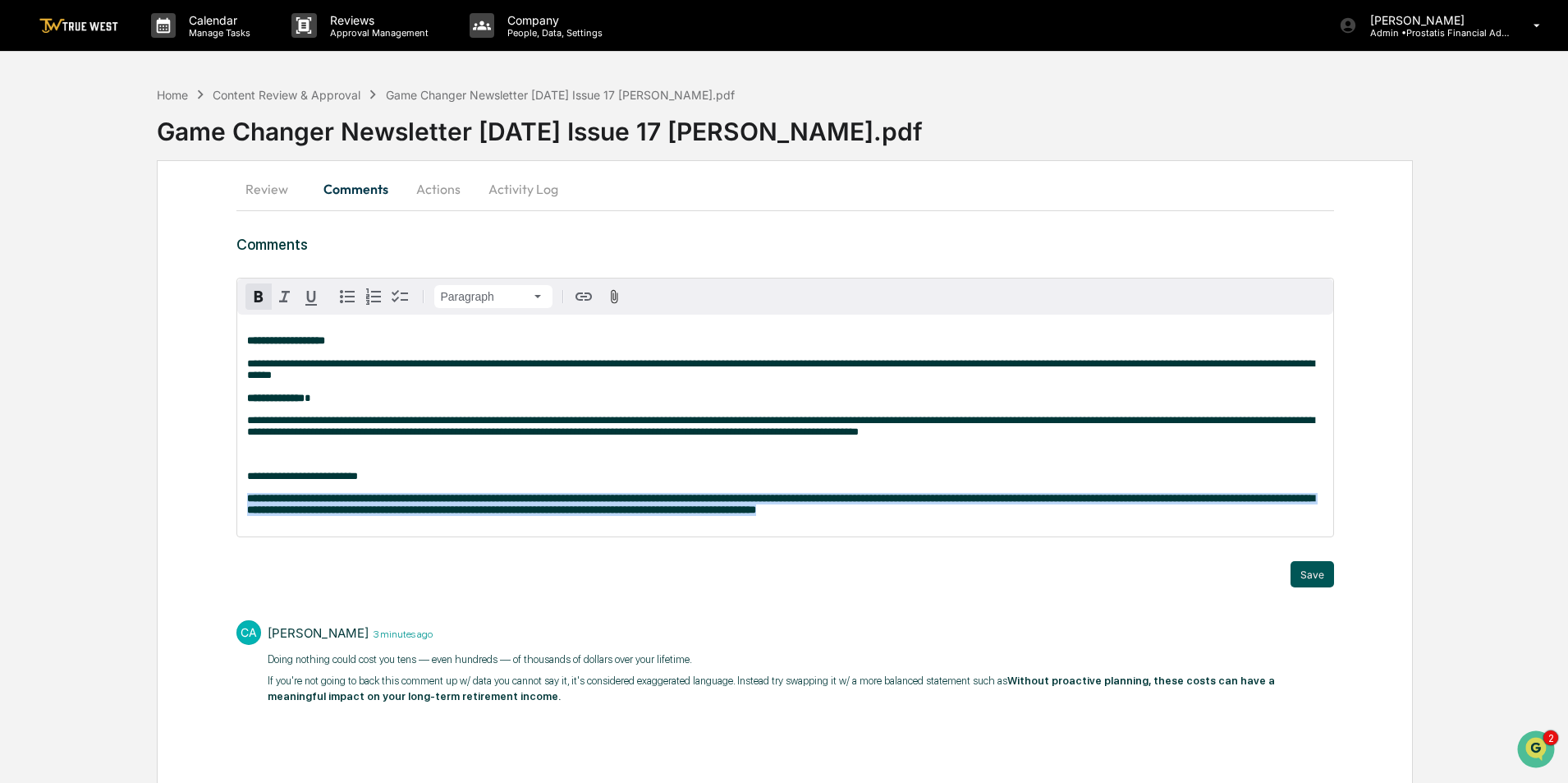
click at [1308, 579] on button "Save" at bounding box center [1313, 573] width 44 height 26
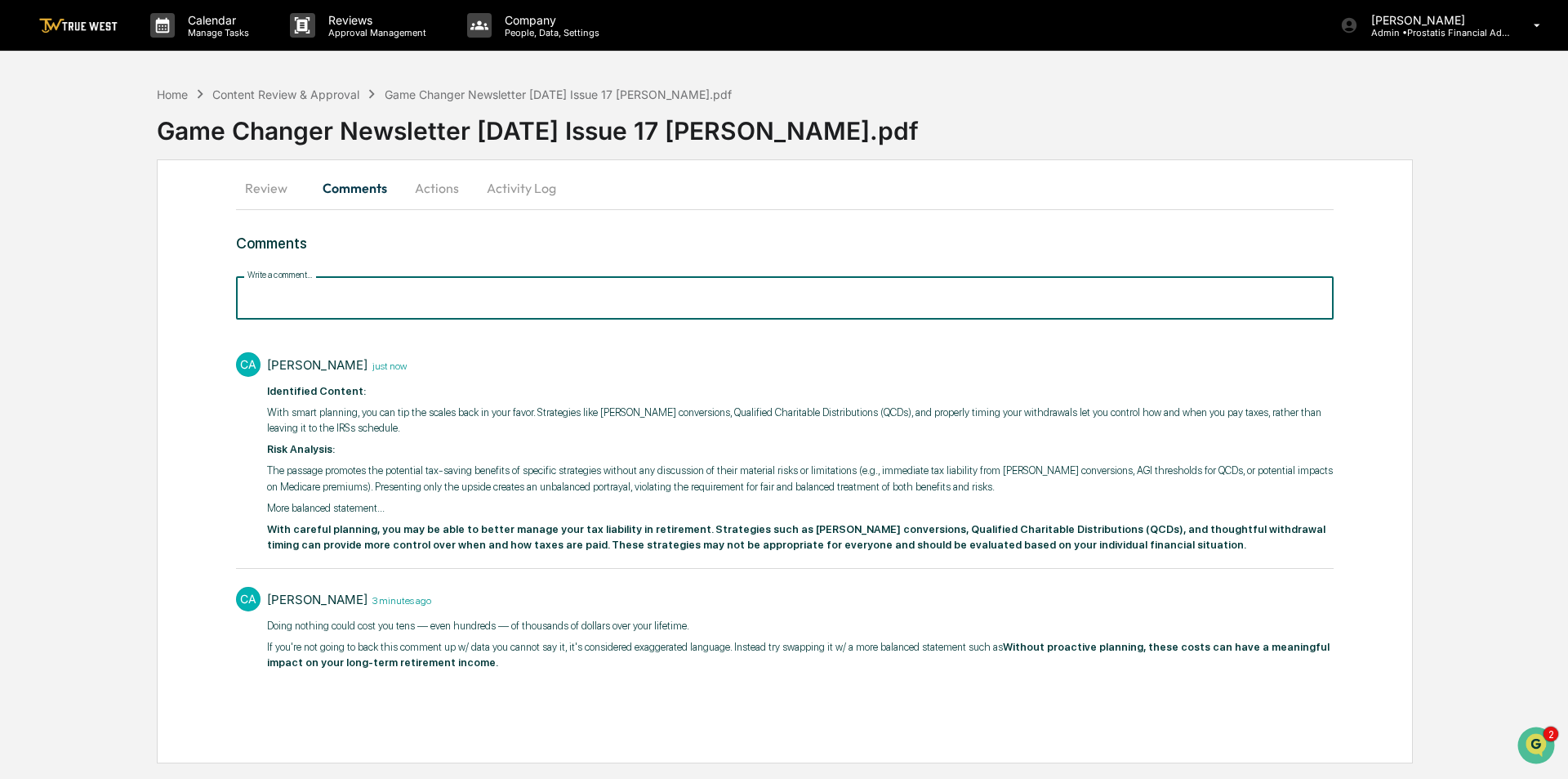
click at [332, 295] on input "Write a comment..." at bounding box center [785, 298] width 1098 height 44
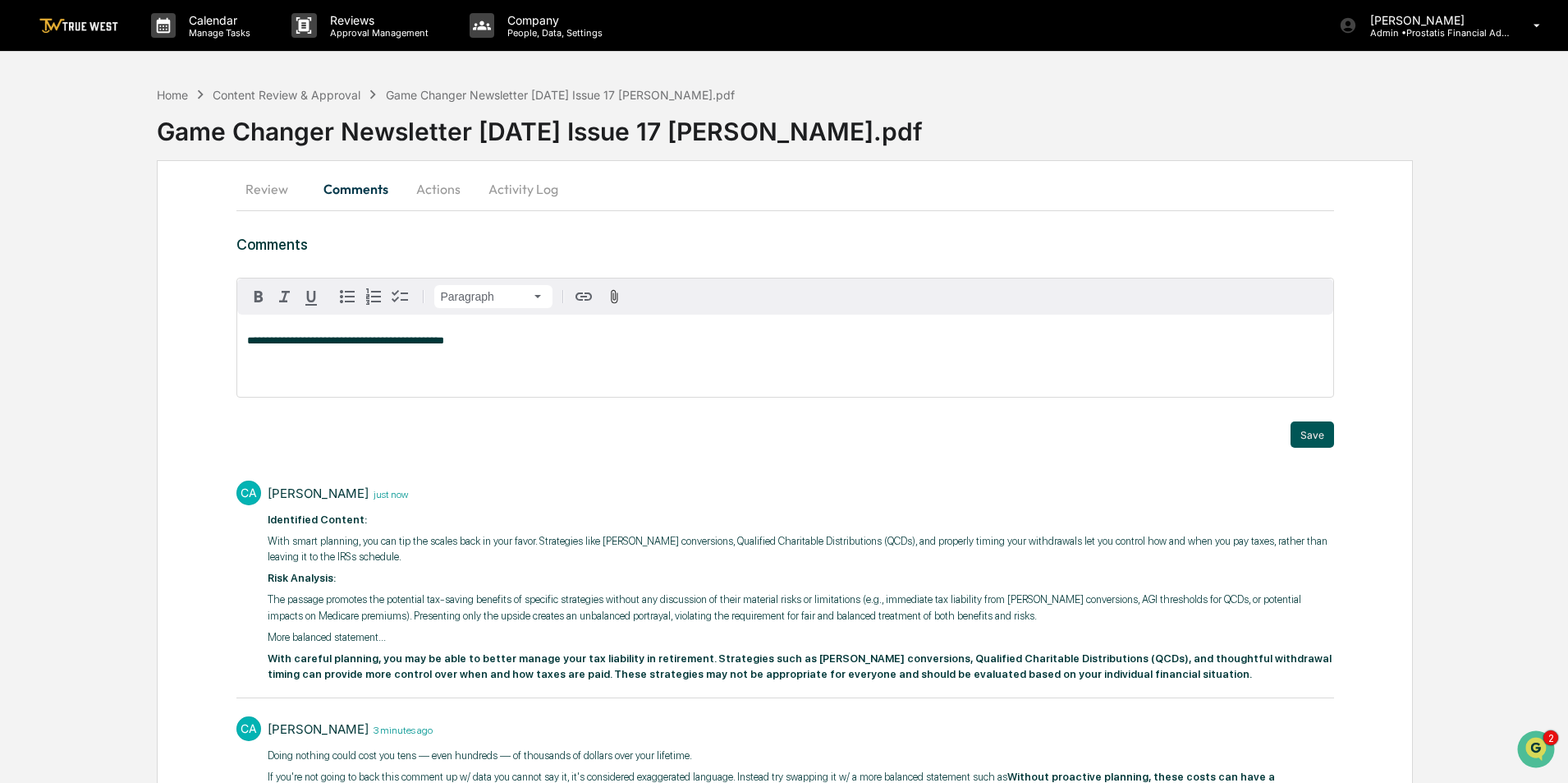
click at [1320, 438] on button "Save" at bounding box center [1313, 434] width 44 height 26
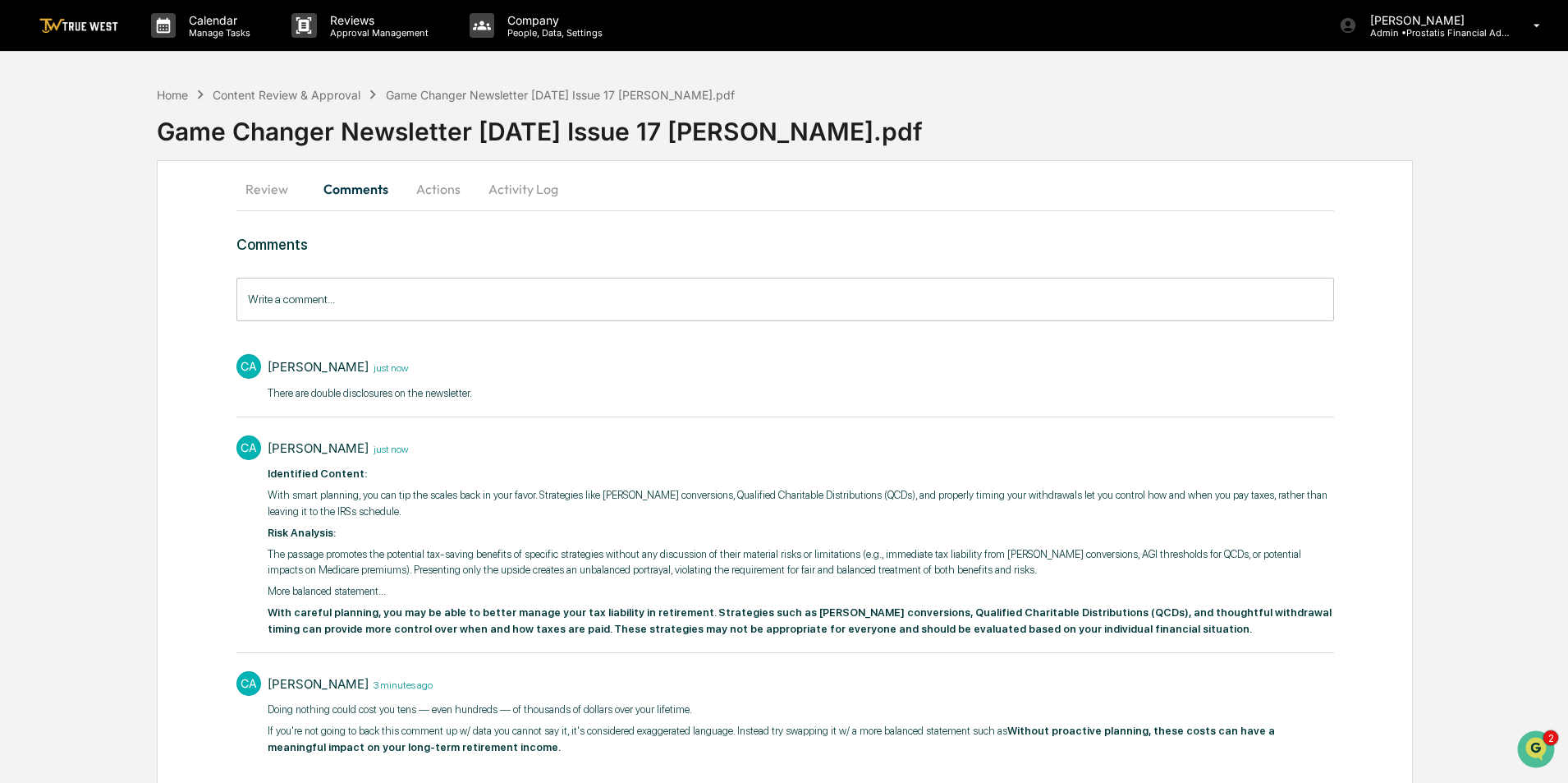
click at [440, 187] on button "Actions" at bounding box center [438, 189] width 74 height 40
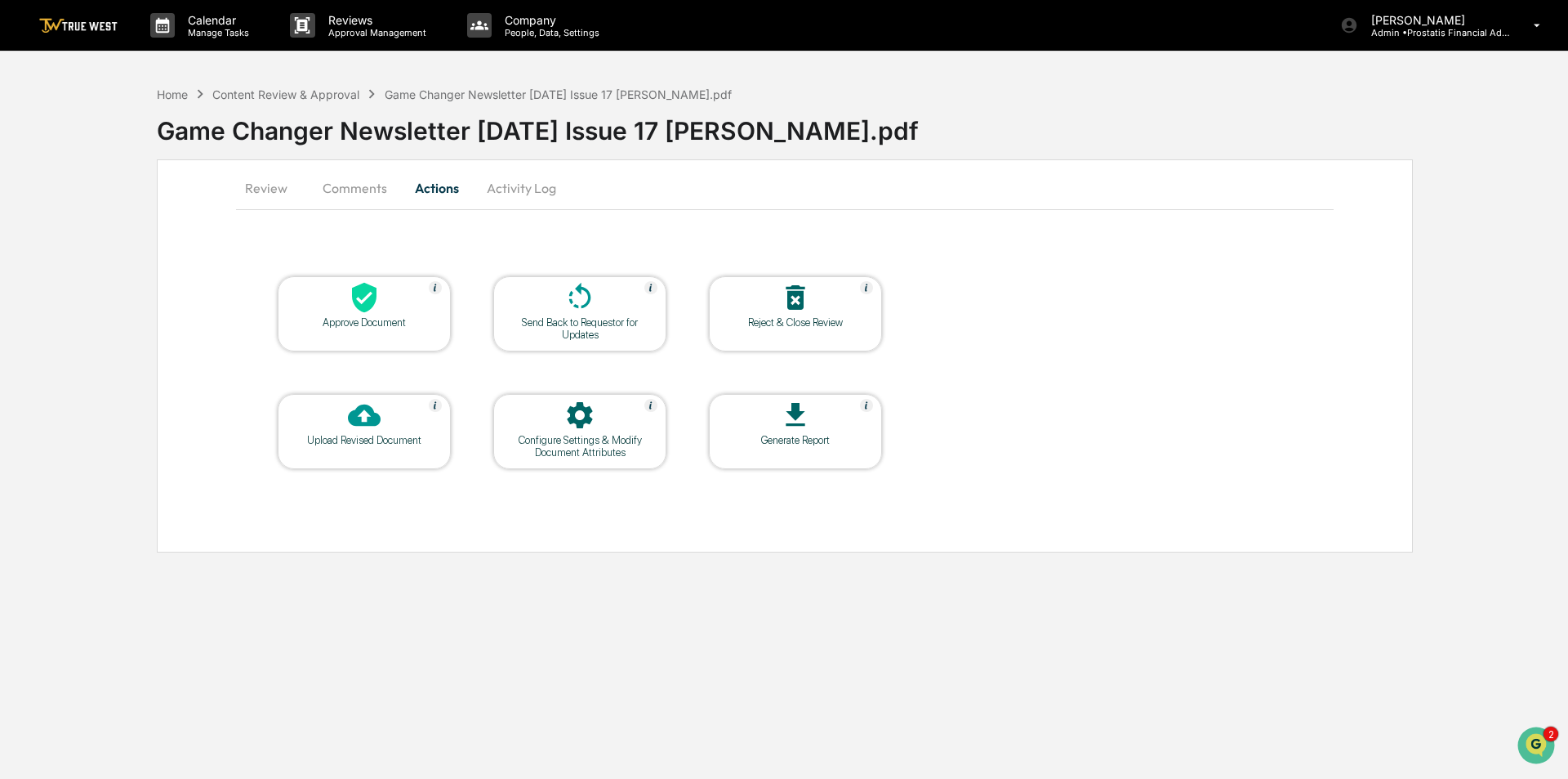
click at [587, 299] on icon at bounding box center [579, 297] width 33 height 33
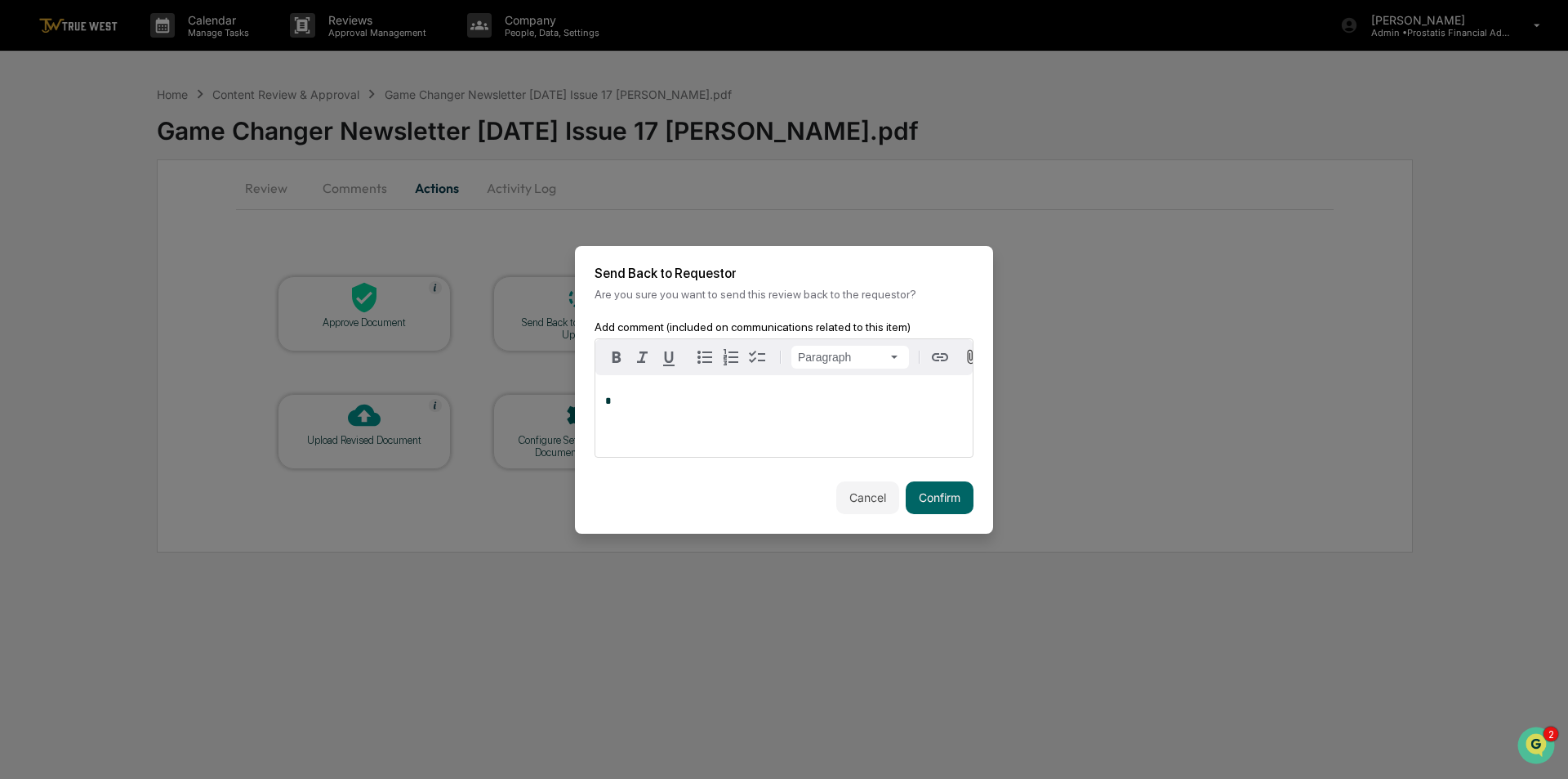
click at [759, 434] on div "*" at bounding box center [784, 415] width 377 height 81
click at [947, 510] on button "Confirm" at bounding box center [939, 497] width 68 height 33
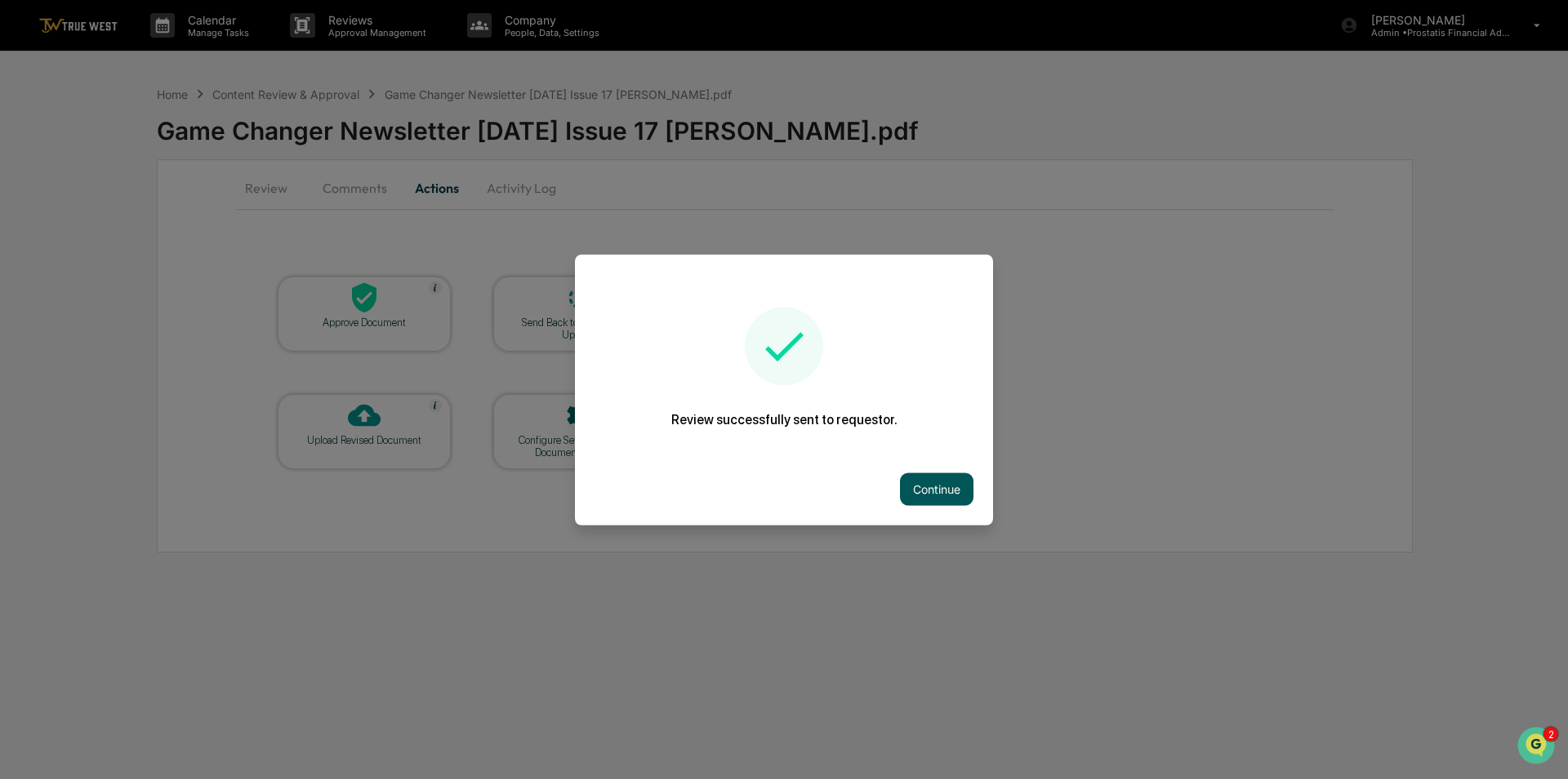
click at [939, 490] on button "Continue" at bounding box center [937, 488] width 74 height 33
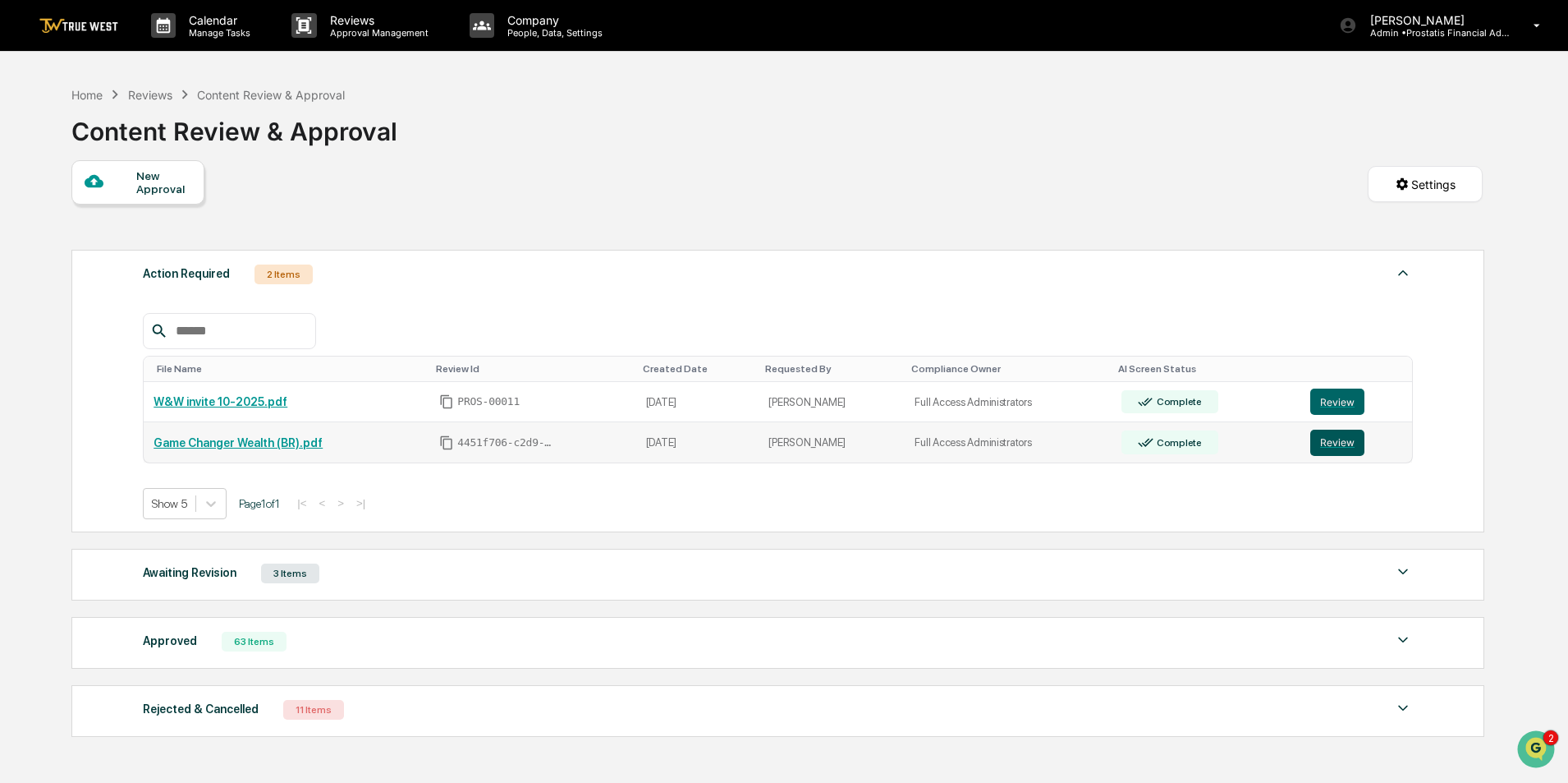
click at [1342, 444] on button "Review" at bounding box center [1337, 442] width 54 height 26
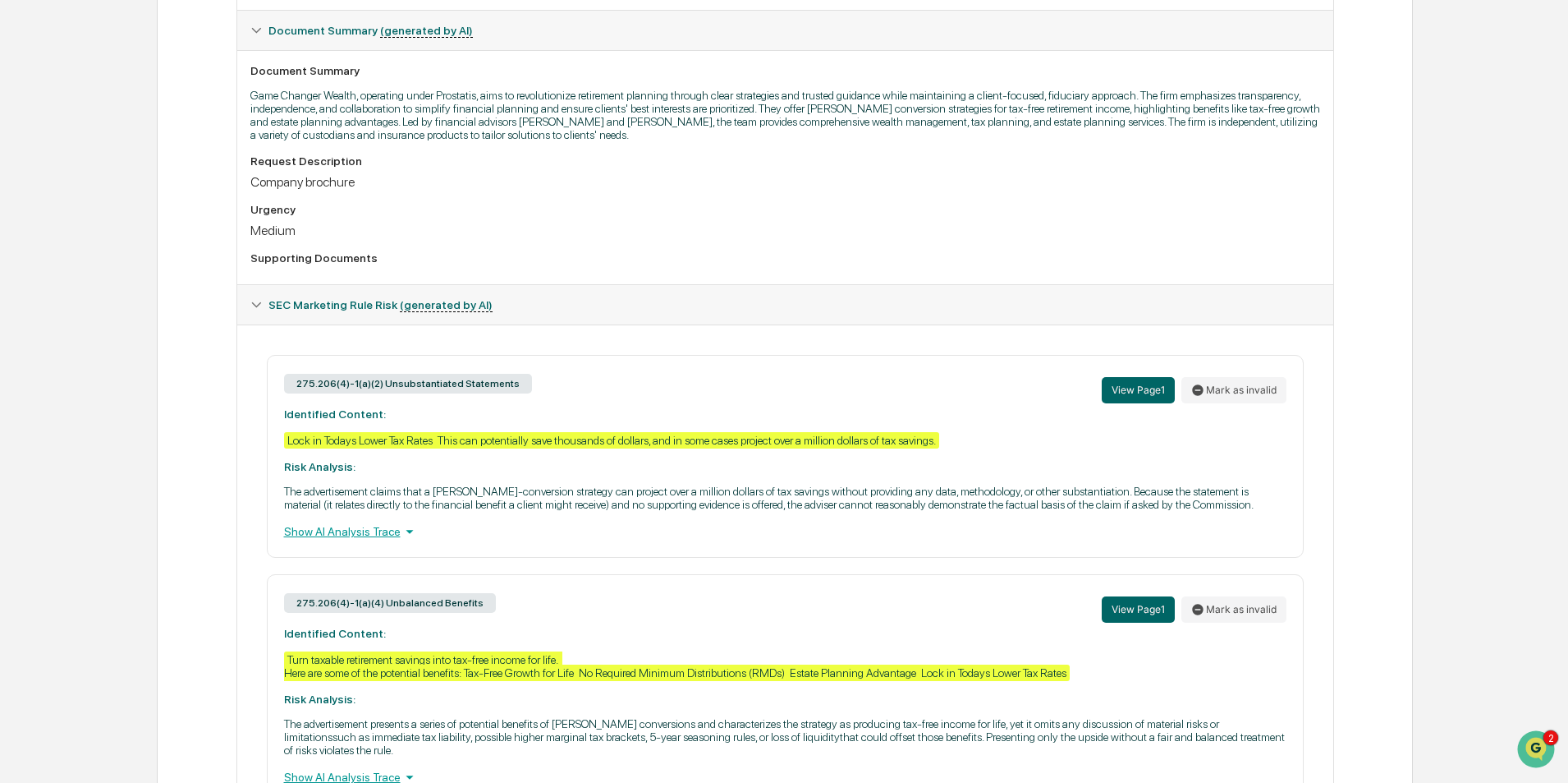
scroll to position [737, 0]
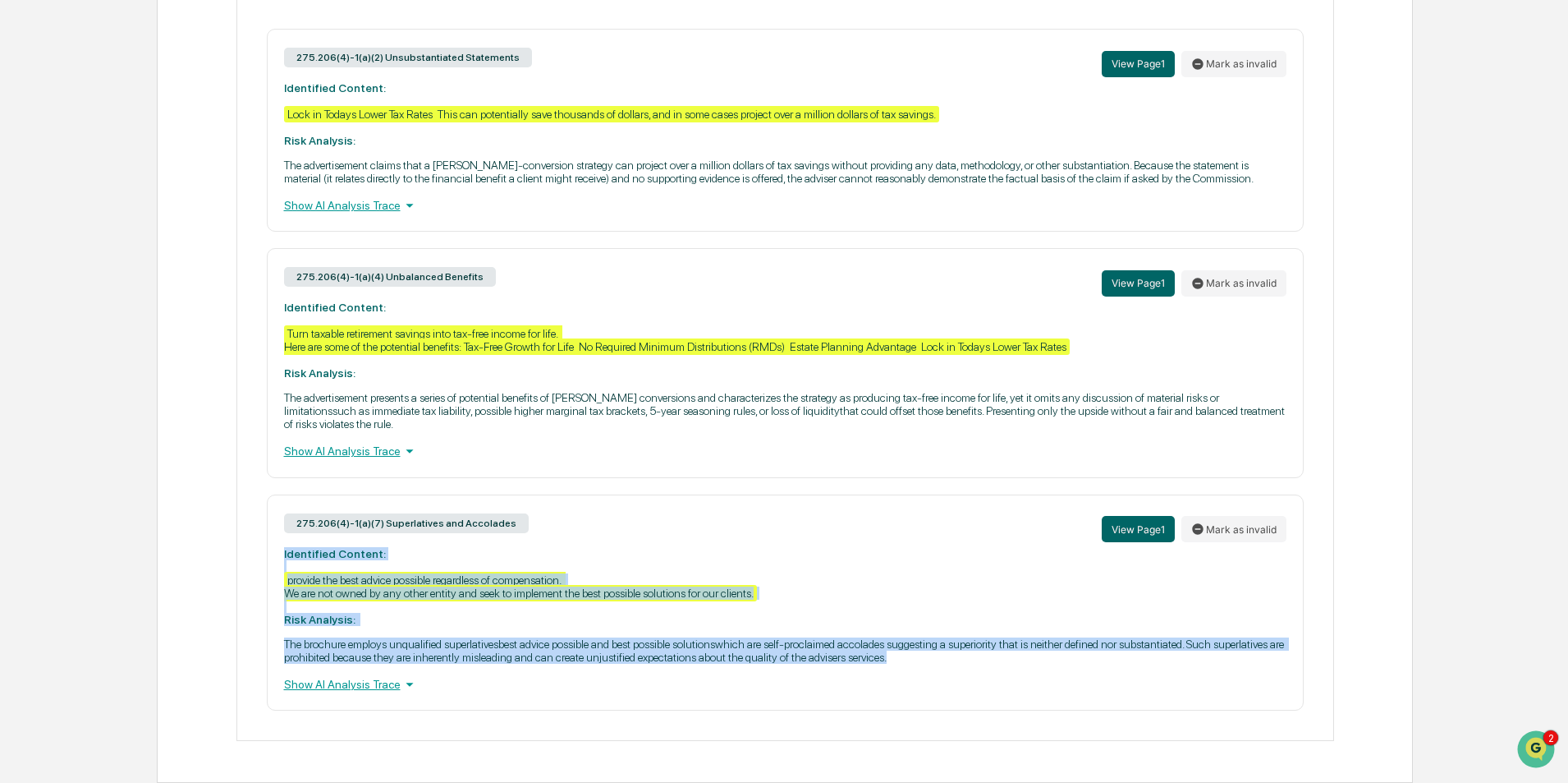
drag, startPoint x: 929, startPoint y: 655, endPoint x: 273, endPoint y: 554, distance: 663.7
click at [273, 554] on div "275.206(4)-1(a)(7) Superlatives and Accolades View Page 1 Mark as invalid Ident…" at bounding box center [785, 603] width 1037 height 216
copy div "Identified Content: provide the best advice possible regardless of compensation…"
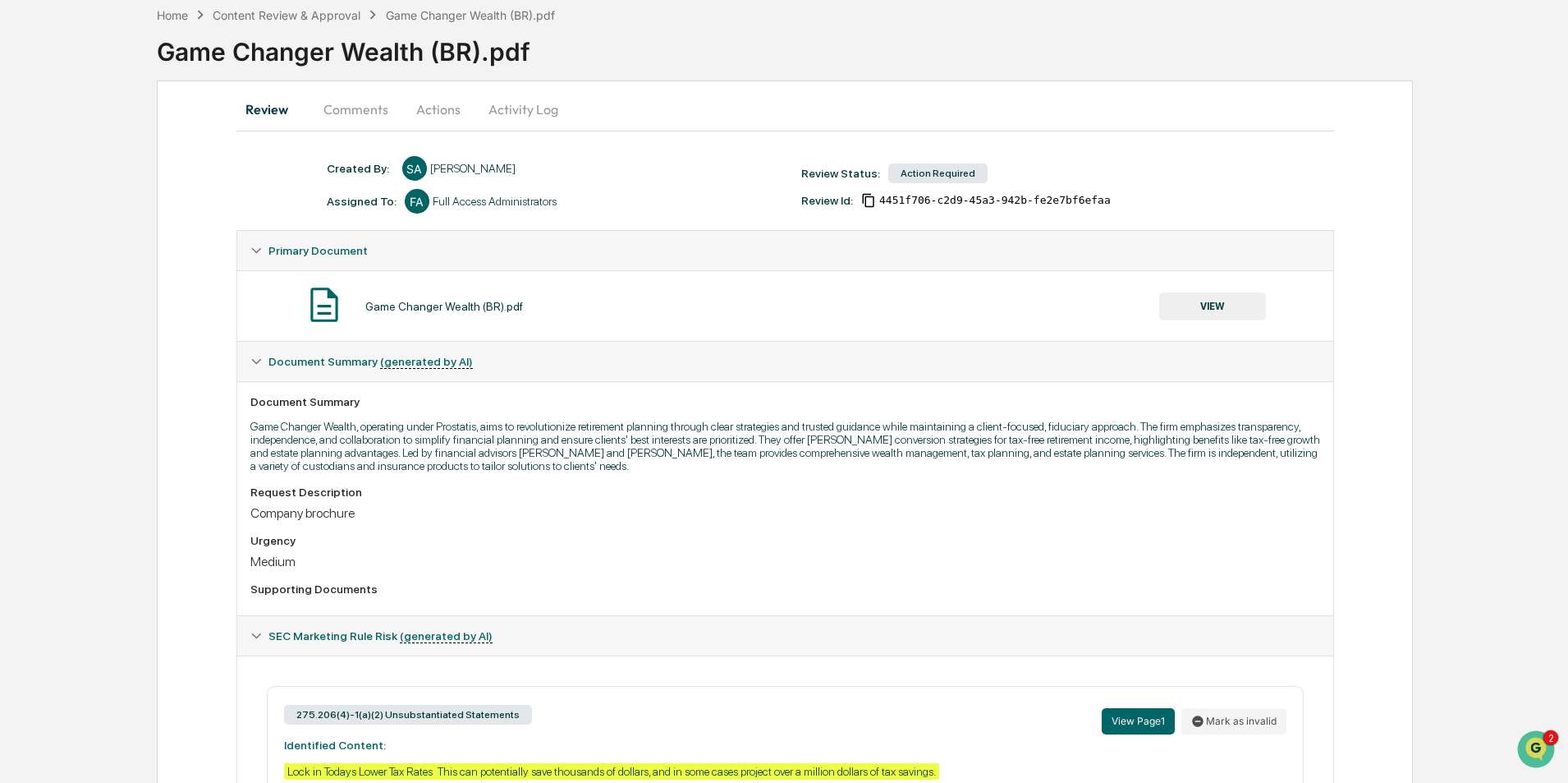
scroll to position [0, 0]
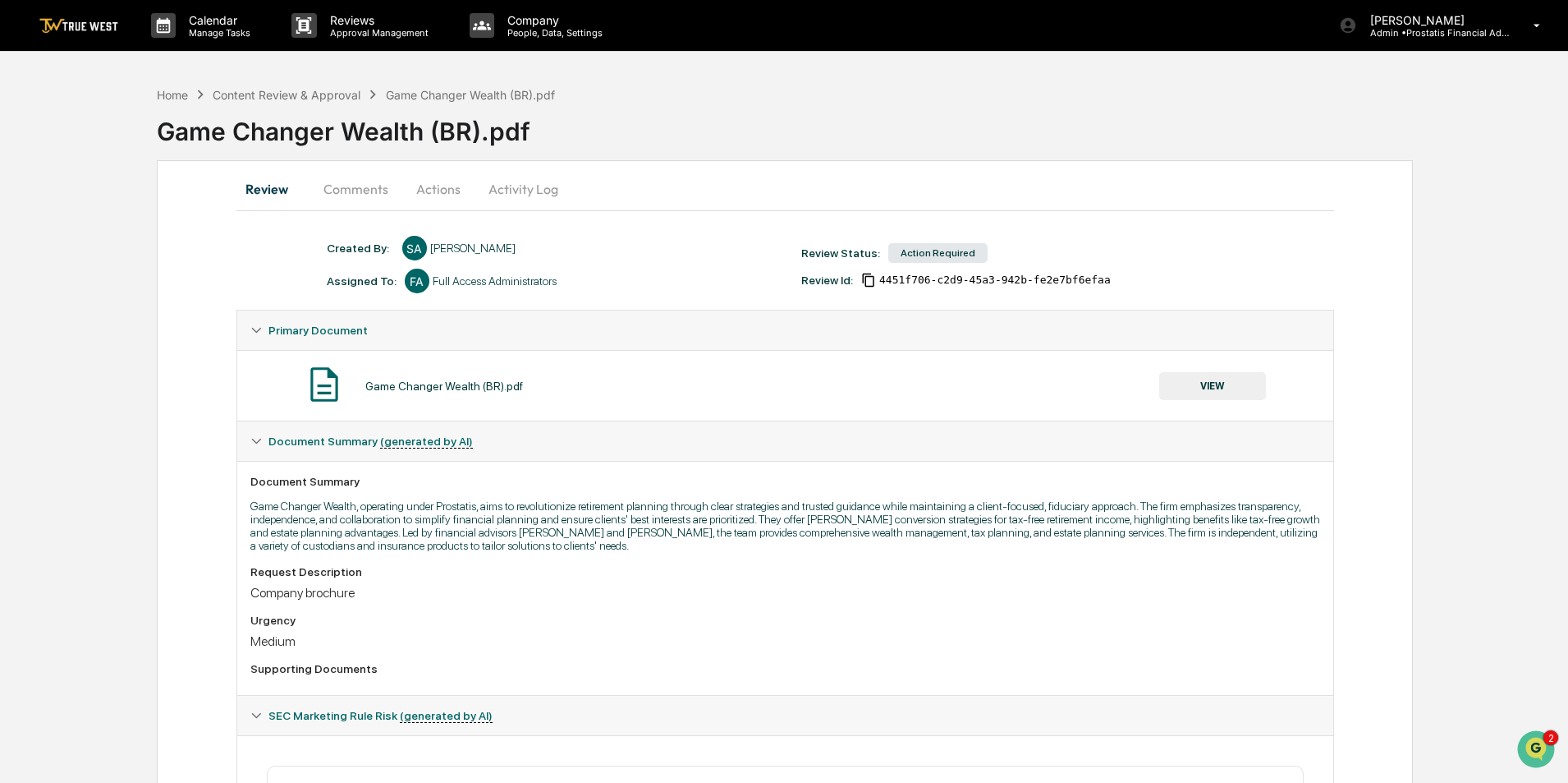
click at [345, 185] on button "Comments" at bounding box center [356, 189] width 91 height 40
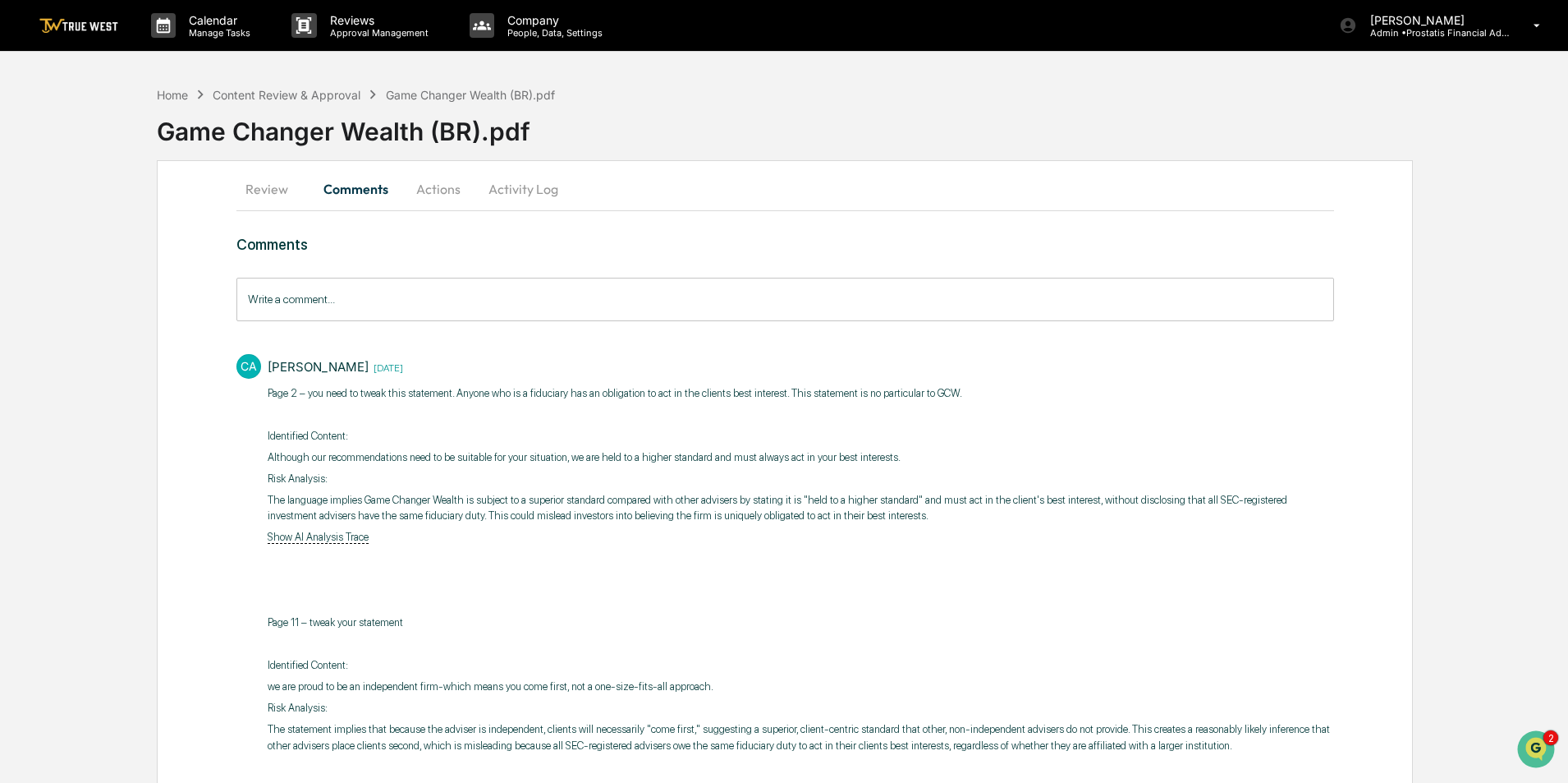
click at [379, 298] on input "Write a comment..." at bounding box center [785, 299] width 1098 height 44
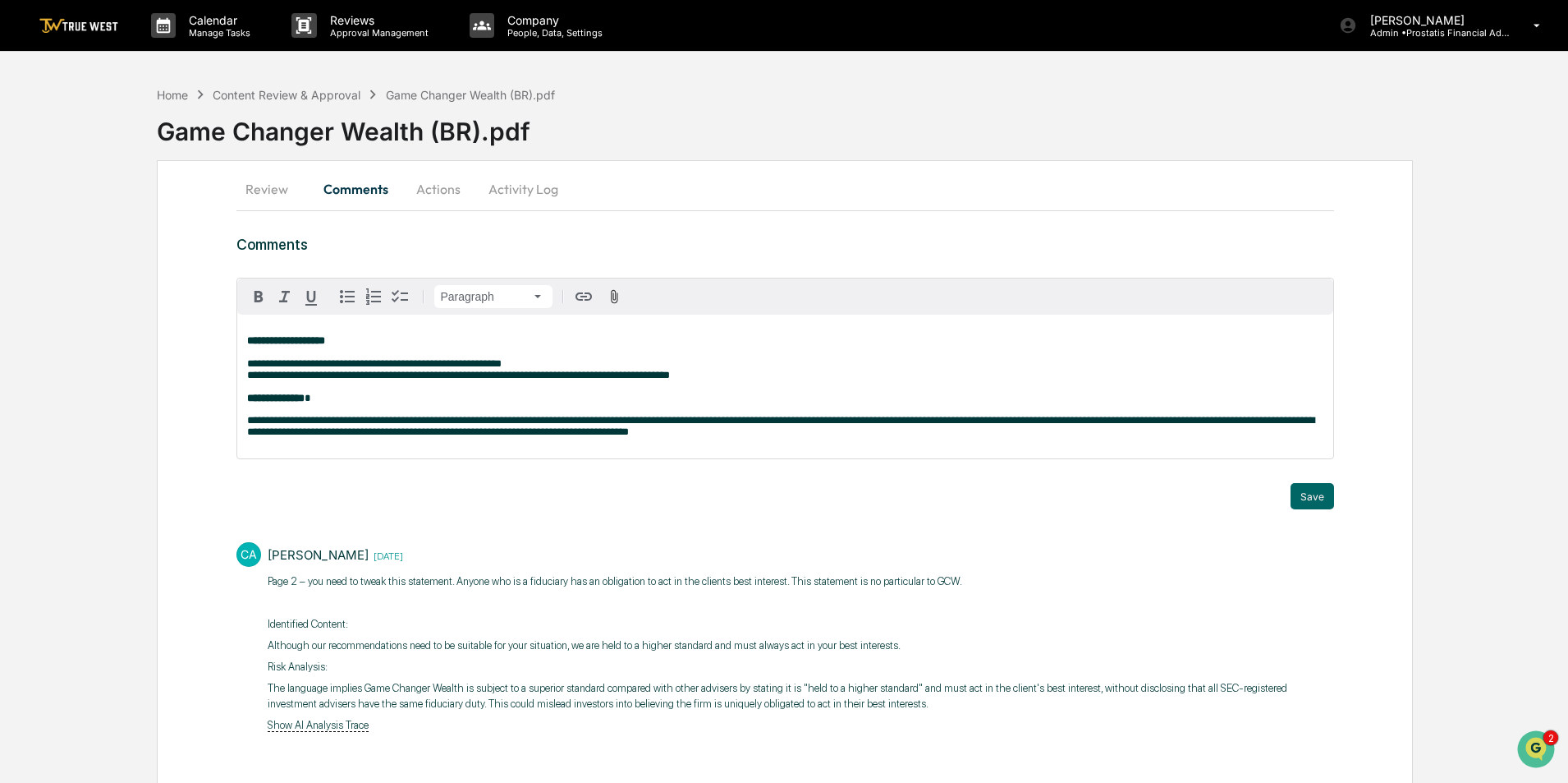
click at [283, 184] on button "Review" at bounding box center [274, 189] width 74 height 40
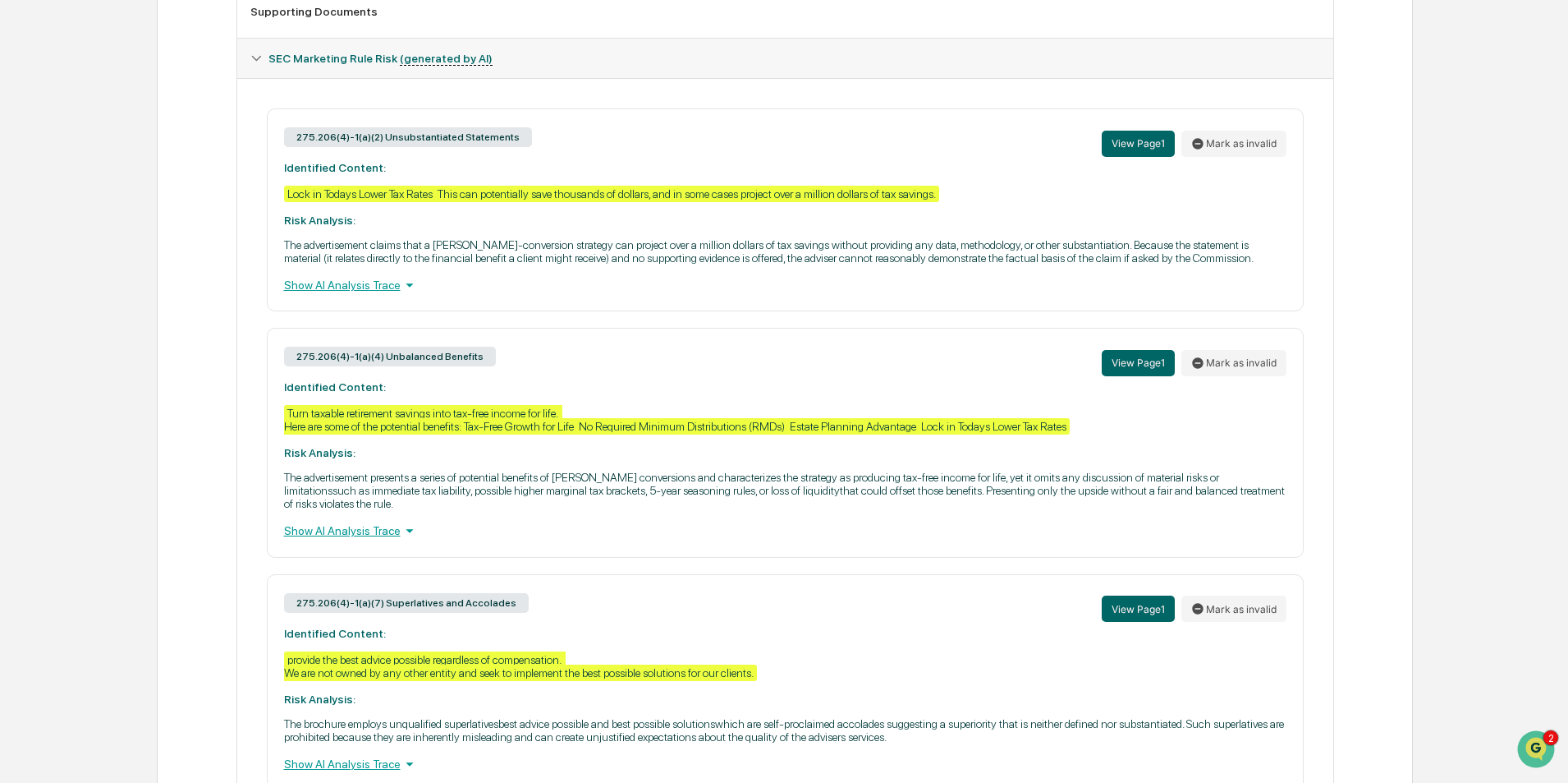
scroll to position [737, 0]
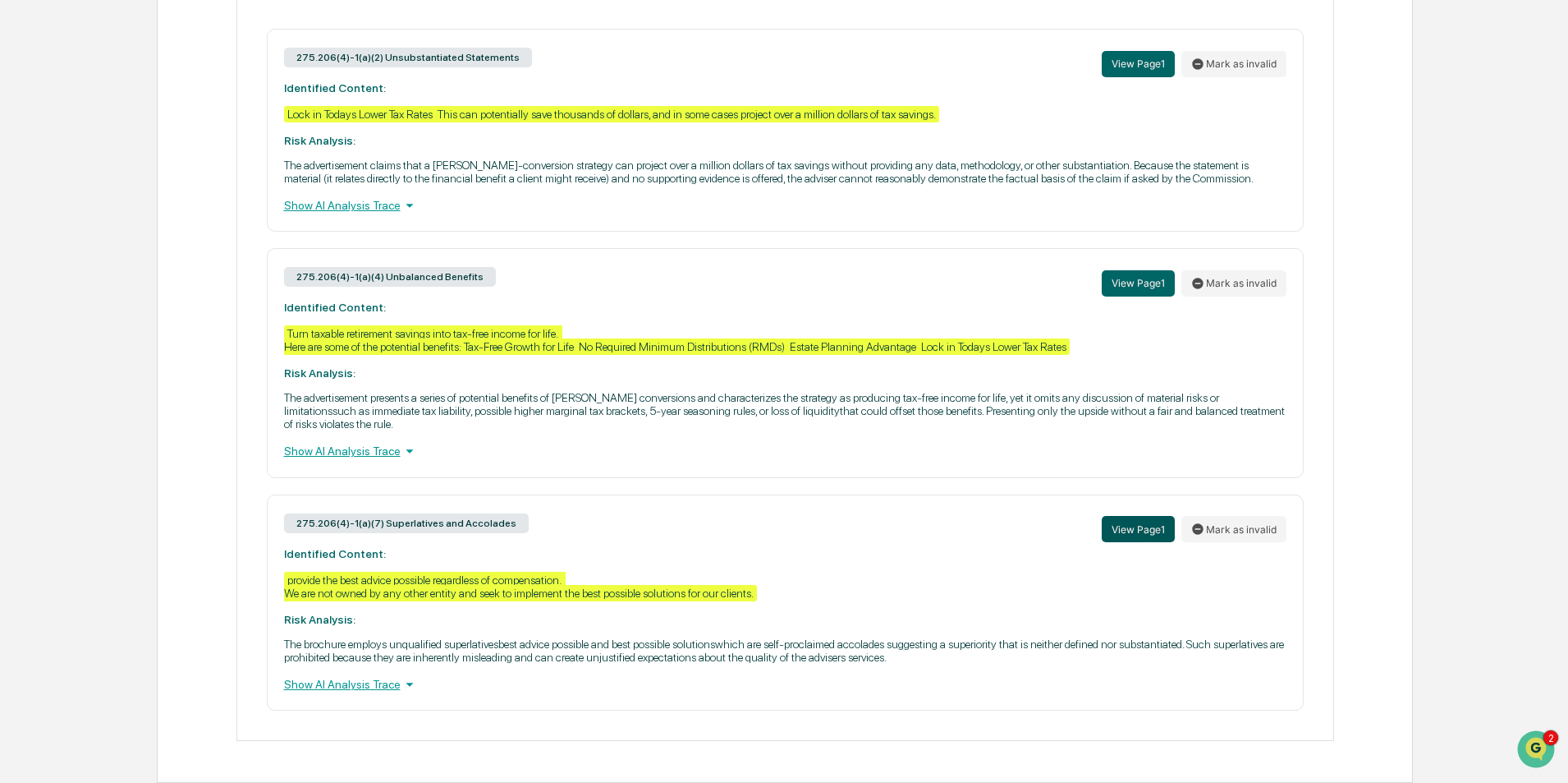
click at [1150, 532] on button "View Page 1" at bounding box center [1138, 528] width 73 height 26
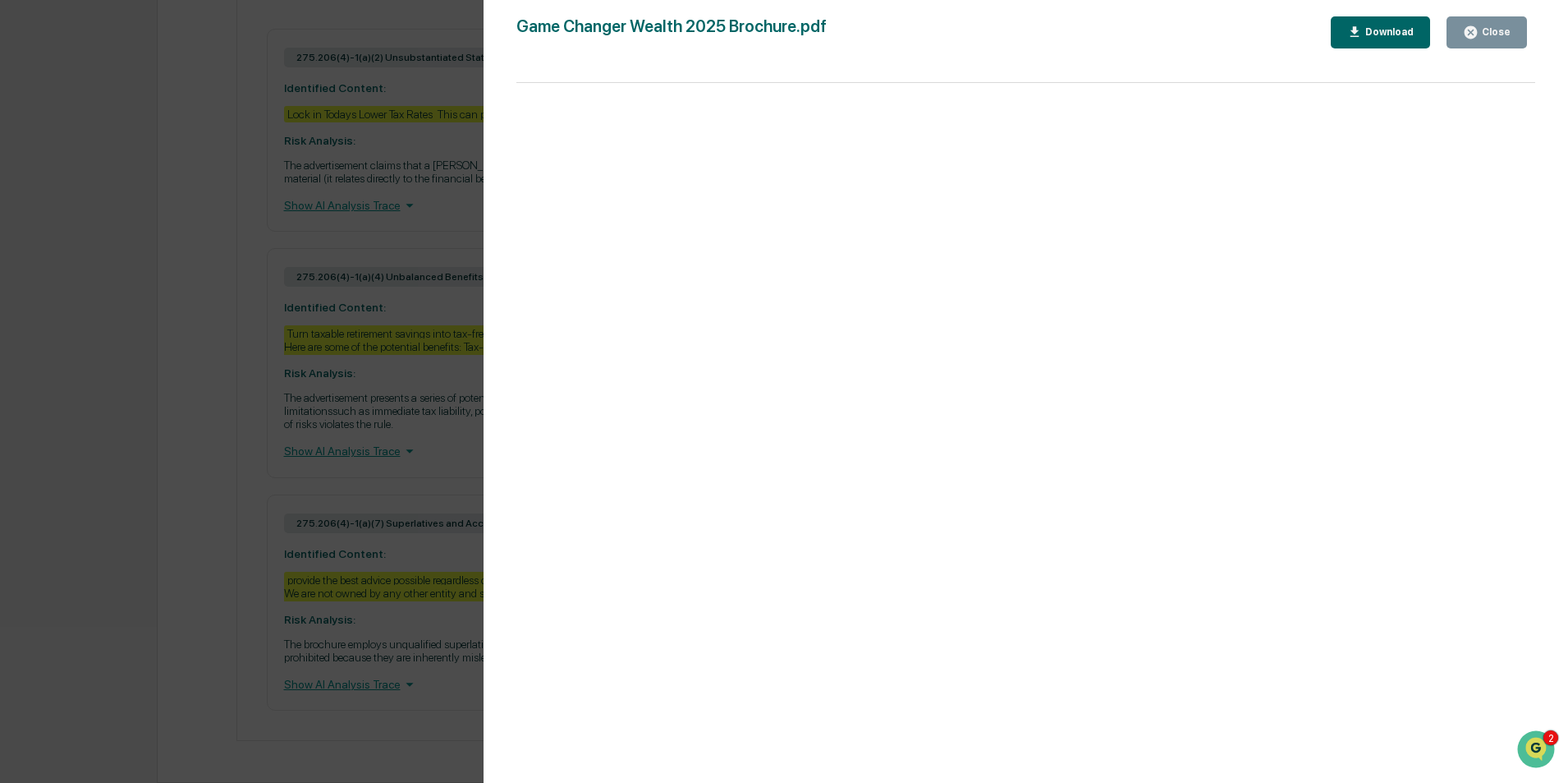
click at [185, 406] on div "Version History [DATE] 04:41 PM [PERSON_NAME] [DATE] 07:31 PM [PERSON_NAME] Gam…" at bounding box center [784, 391] width 1568 height 783
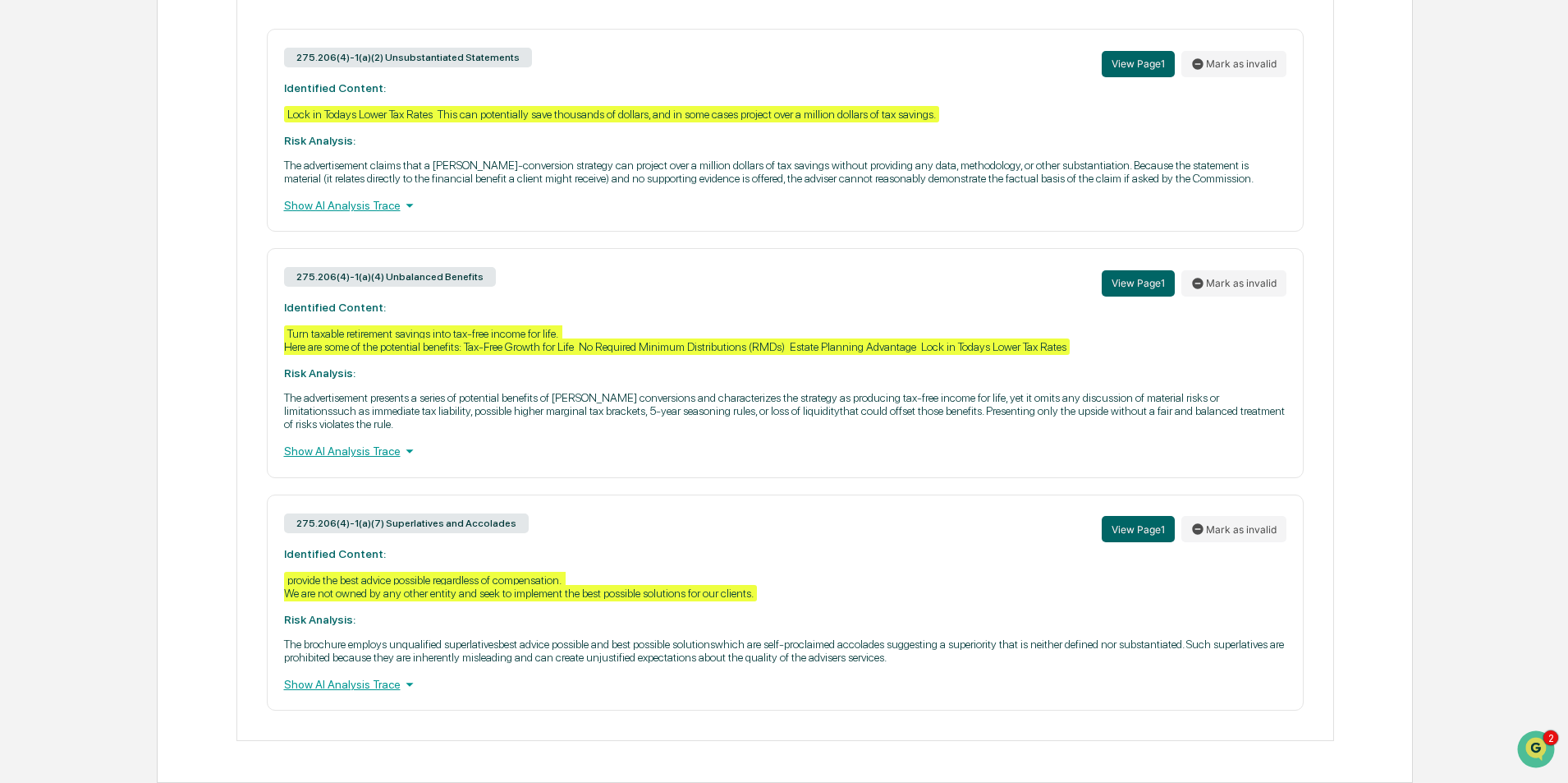
click at [634, 657] on p "The brochure employs unqualified superlativesbest advice possible and best poss…" at bounding box center [785, 650] width 1003 height 26
click at [1150, 534] on button "View Page 1" at bounding box center [1138, 528] width 73 height 26
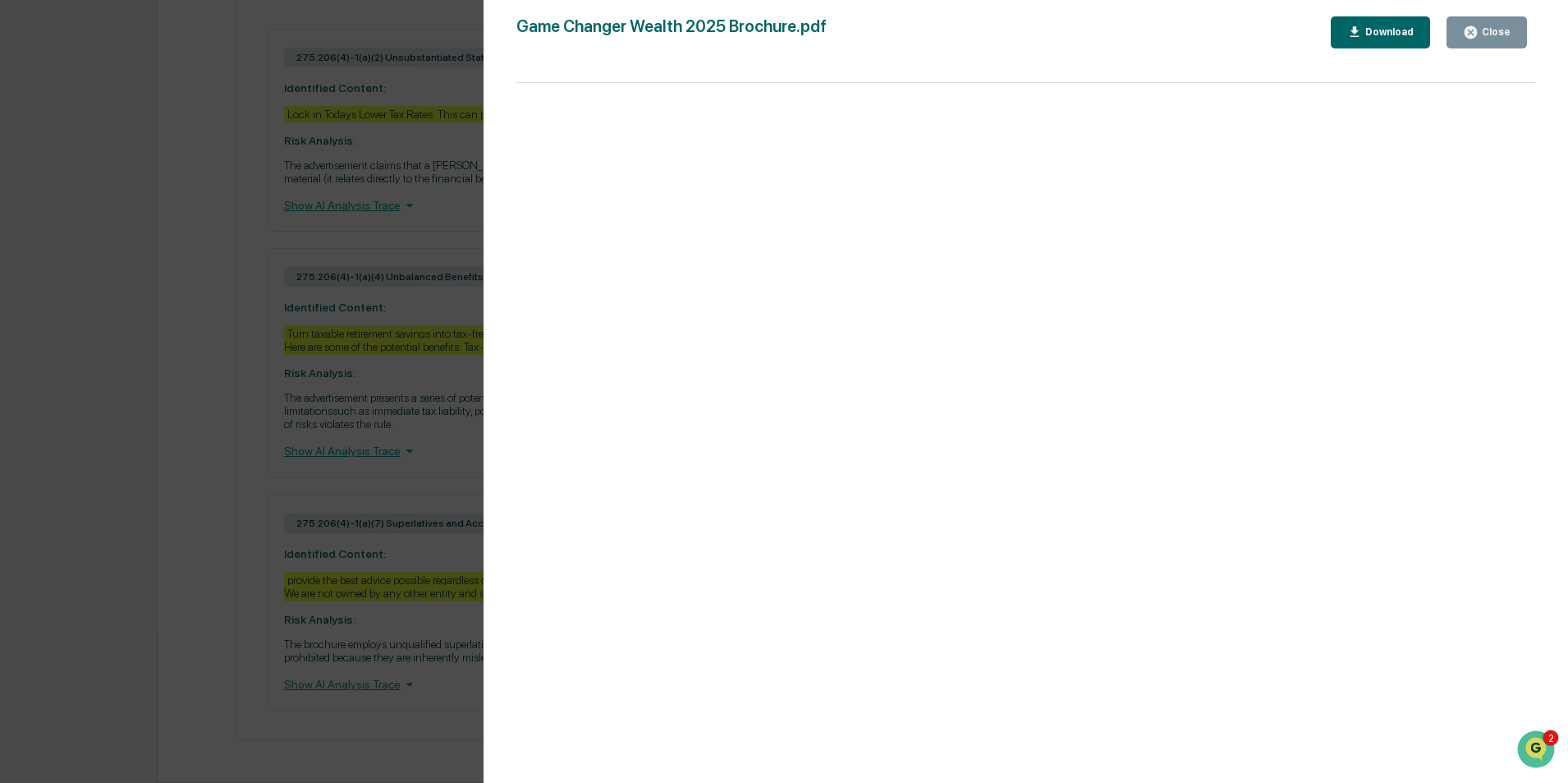
click at [335, 386] on div "Version History [DATE] 04:41 PM [PERSON_NAME] [DATE] 07:31 PM [PERSON_NAME] Gam…" at bounding box center [784, 391] width 1568 height 783
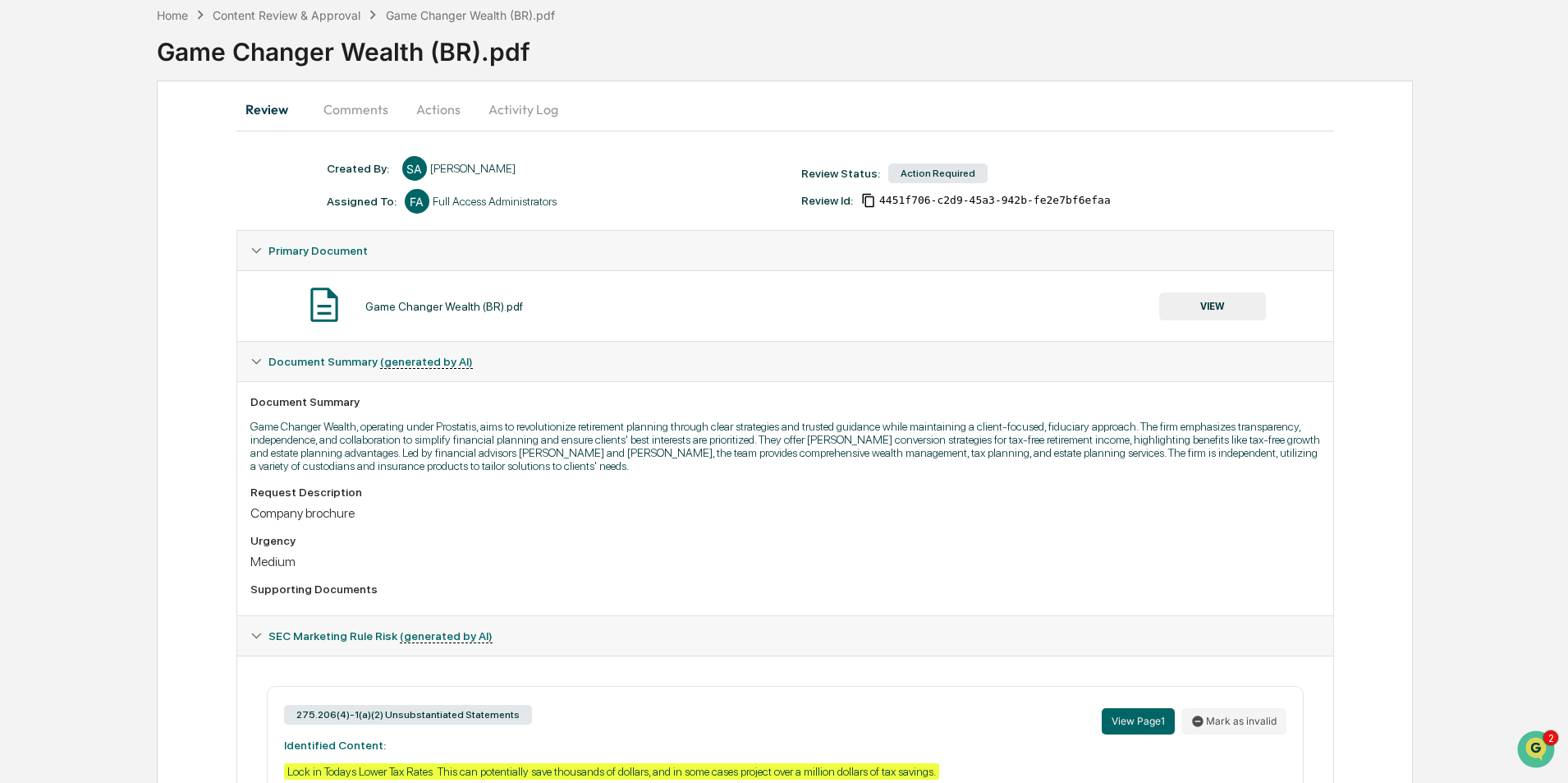
scroll to position [0, 0]
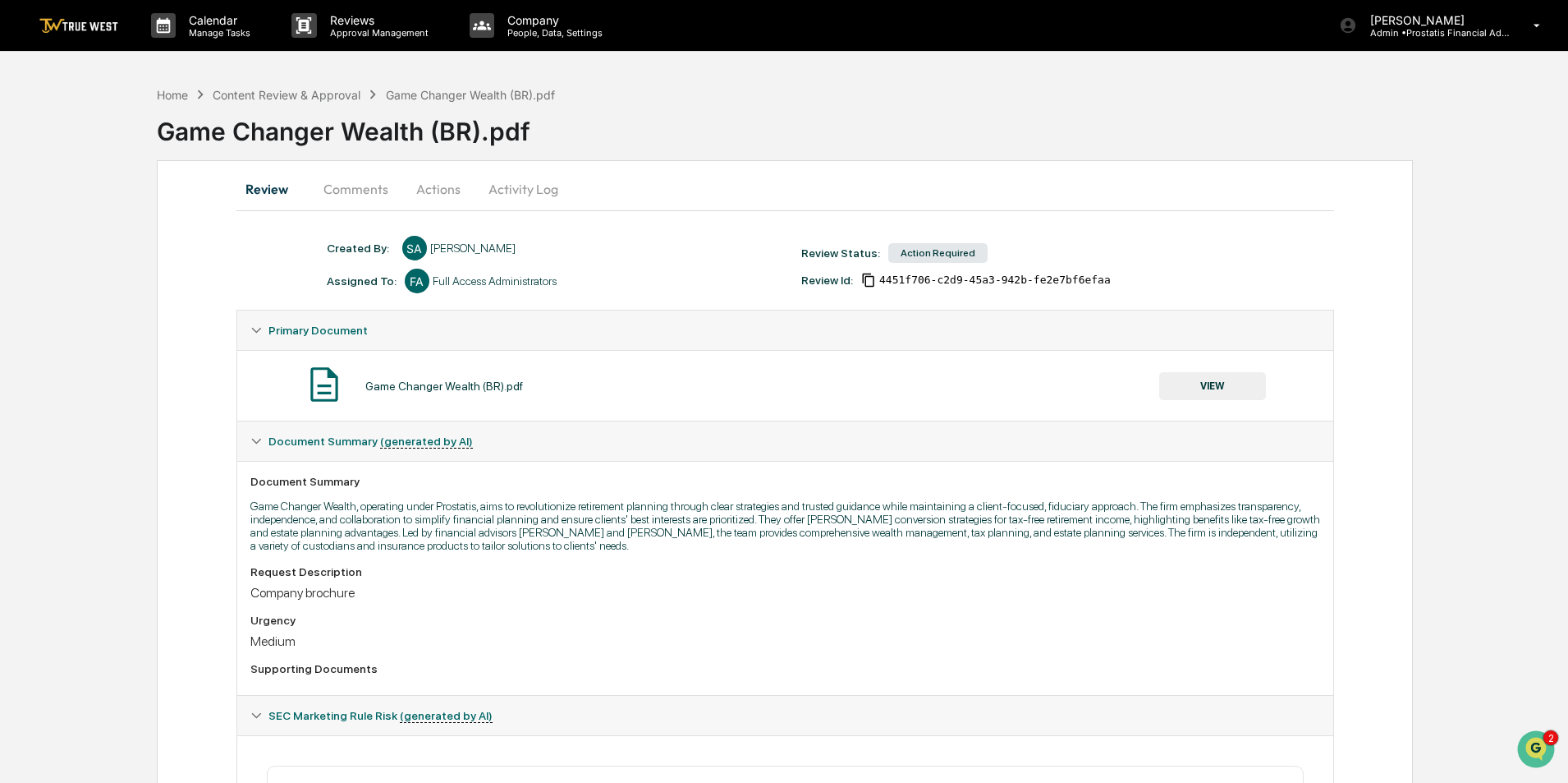
click at [353, 188] on button "Comments" at bounding box center [356, 189] width 91 height 40
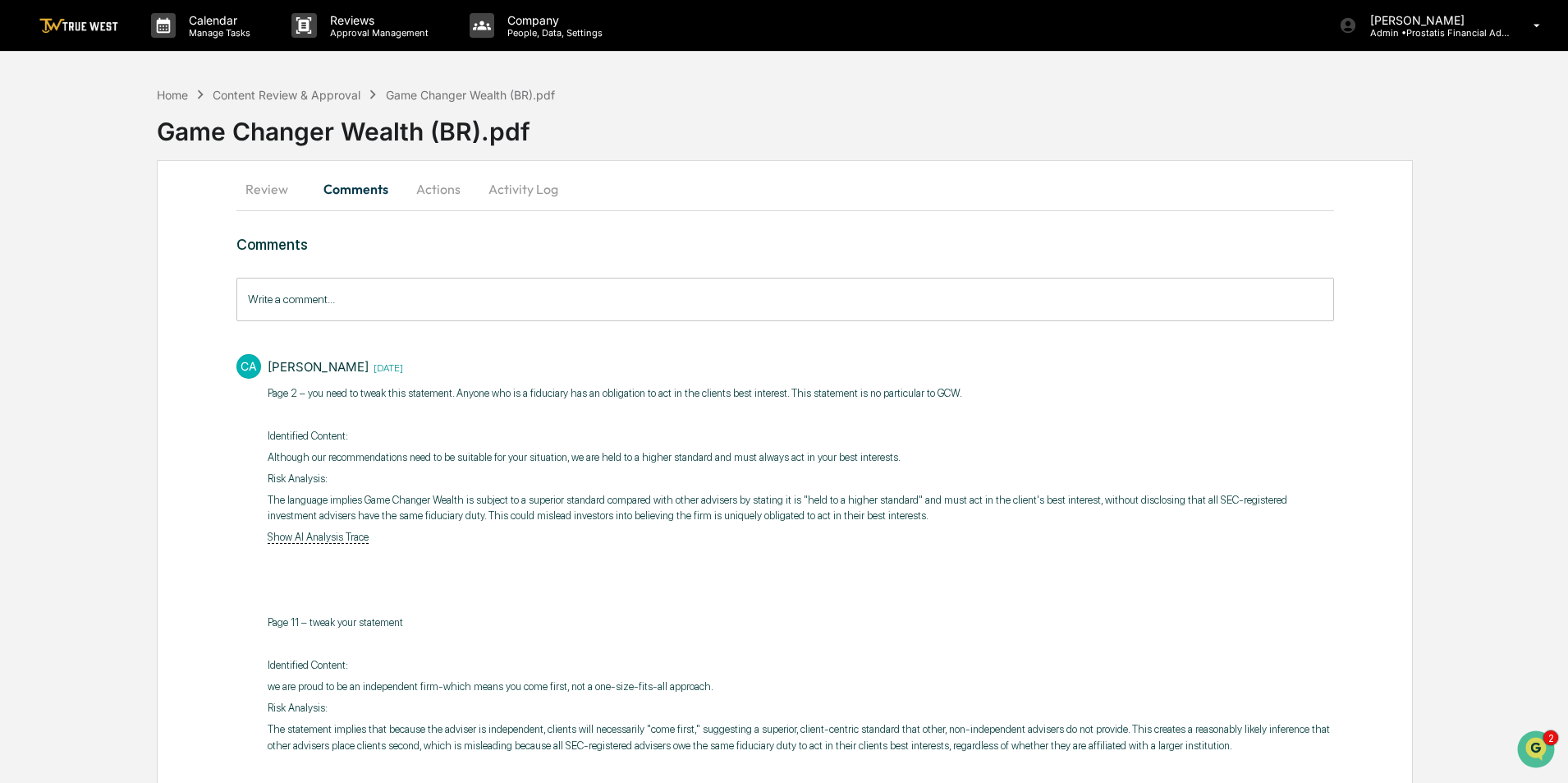
click at [376, 294] on input "Write a comment..." at bounding box center [785, 299] width 1098 height 44
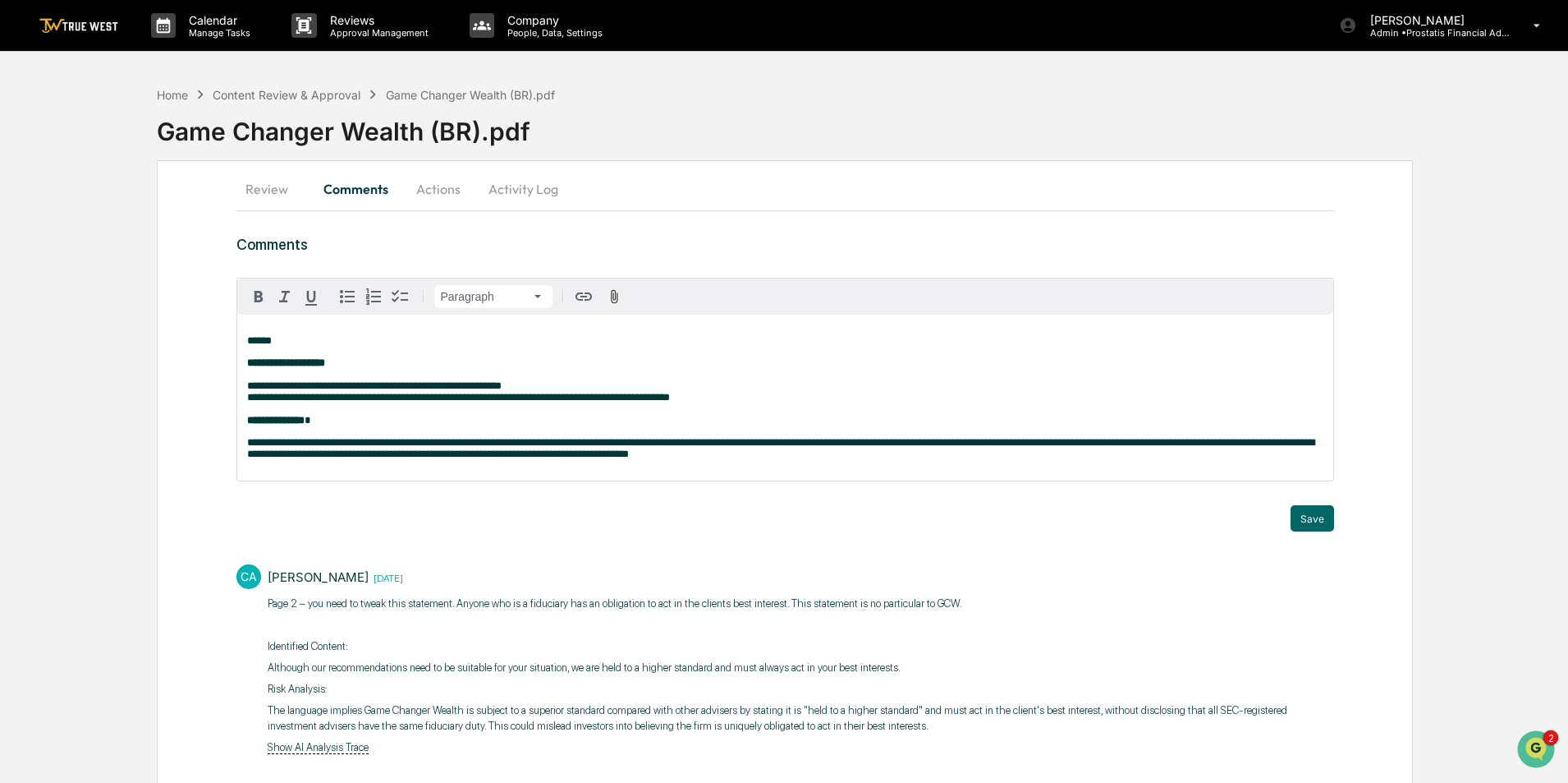
click at [592, 383] on p "**********" at bounding box center [784, 392] width 1076 height 69
click at [720, 460] on p "**********" at bounding box center [784, 448] width 1076 height 23
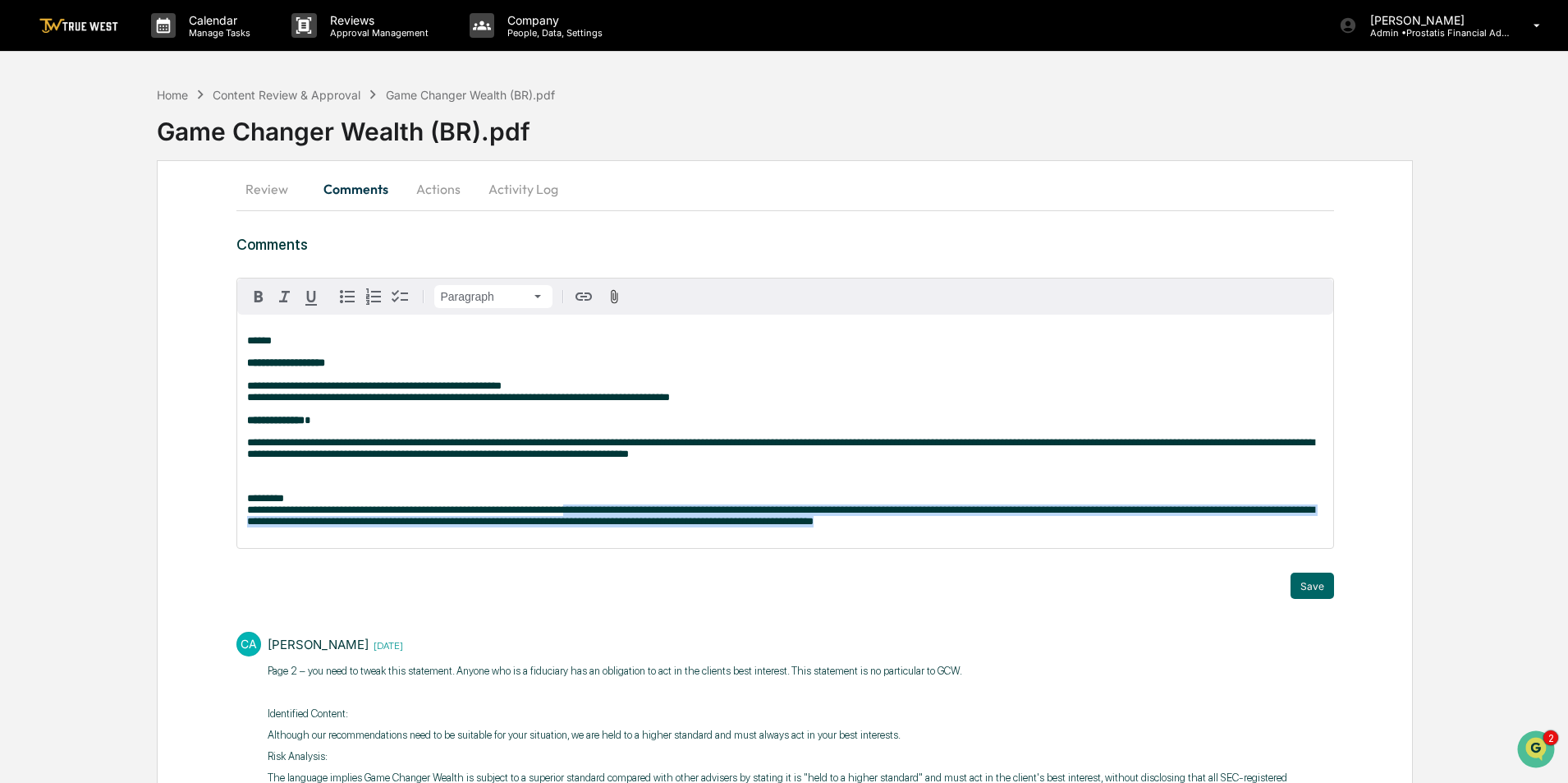
drag, startPoint x: 857, startPoint y: 534, endPoint x: 559, endPoint y: 519, distance: 298.4
click at [559, 519] on span "**********" at bounding box center [780, 515] width 1068 height 22
copy span "**********"
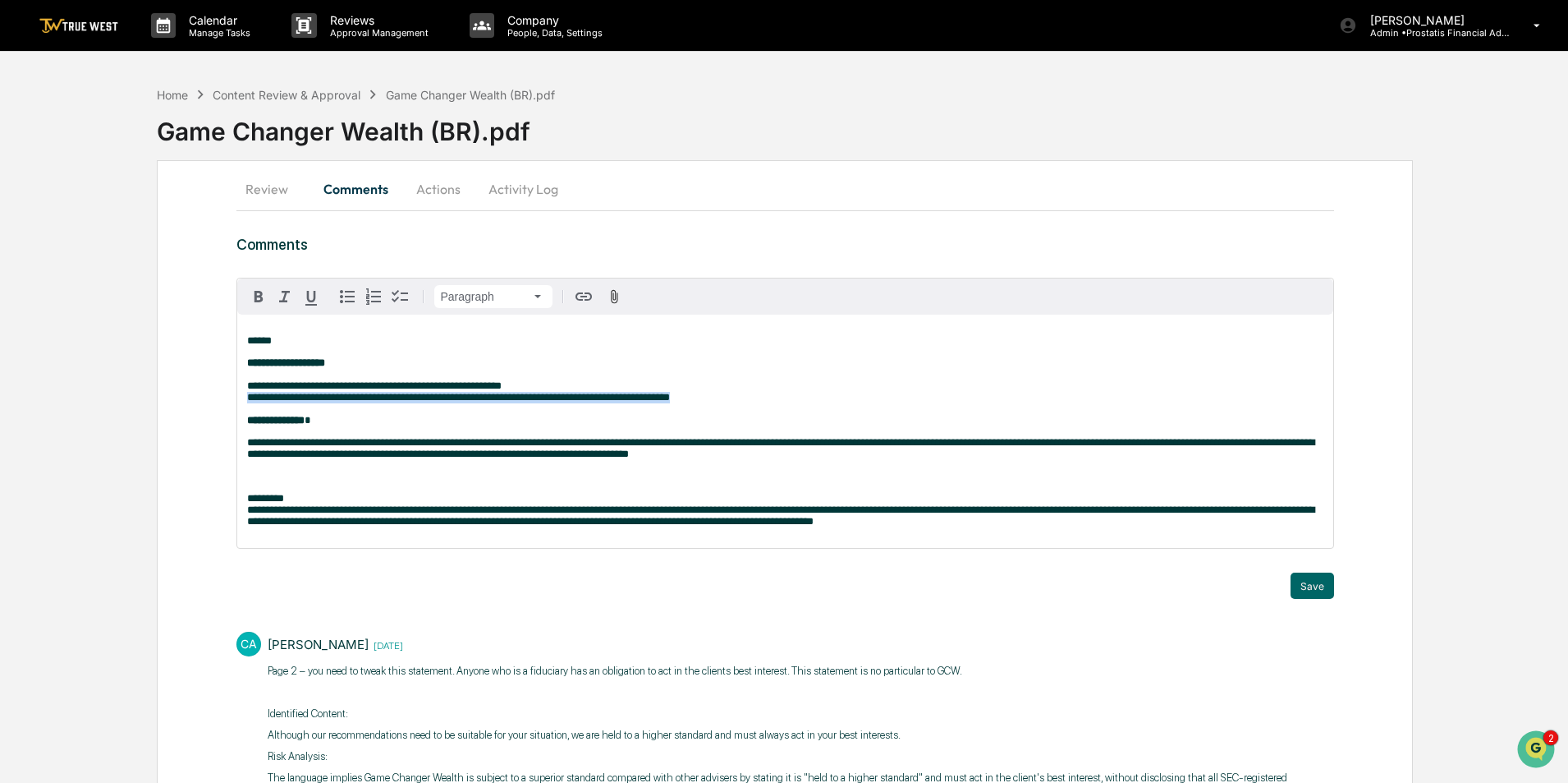
drag, startPoint x: 720, startPoint y: 405, endPoint x: 237, endPoint y: 400, distance: 483.0
click at [238, 400] on div "**********" at bounding box center [785, 431] width 1096 height 233
copy span "**********"
click at [1309, 597] on button "Save" at bounding box center [1313, 585] width 44 height 26
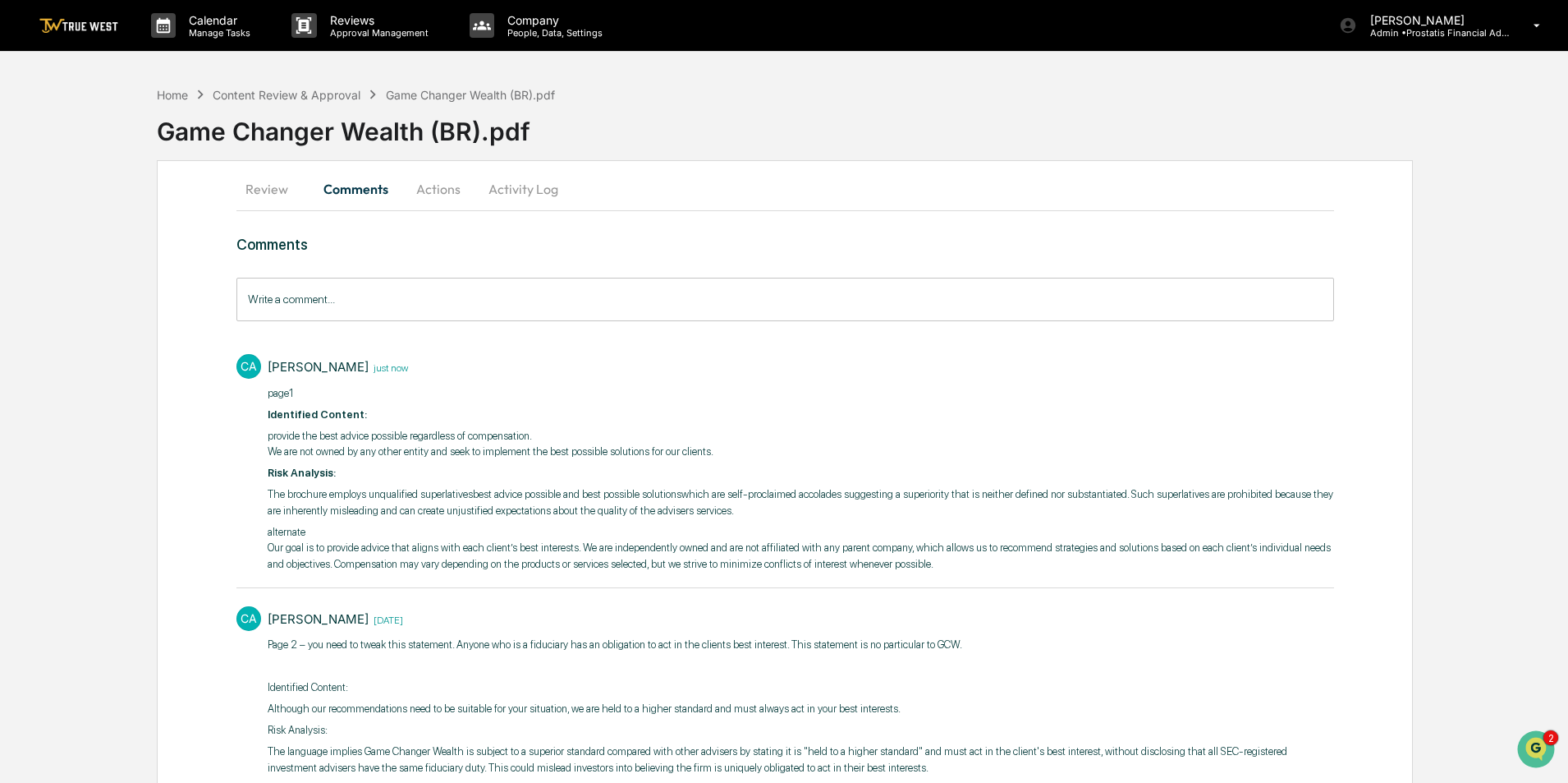
click at [254, 189] on button "Review" at bounding box center [274, 189] width 74 height 40
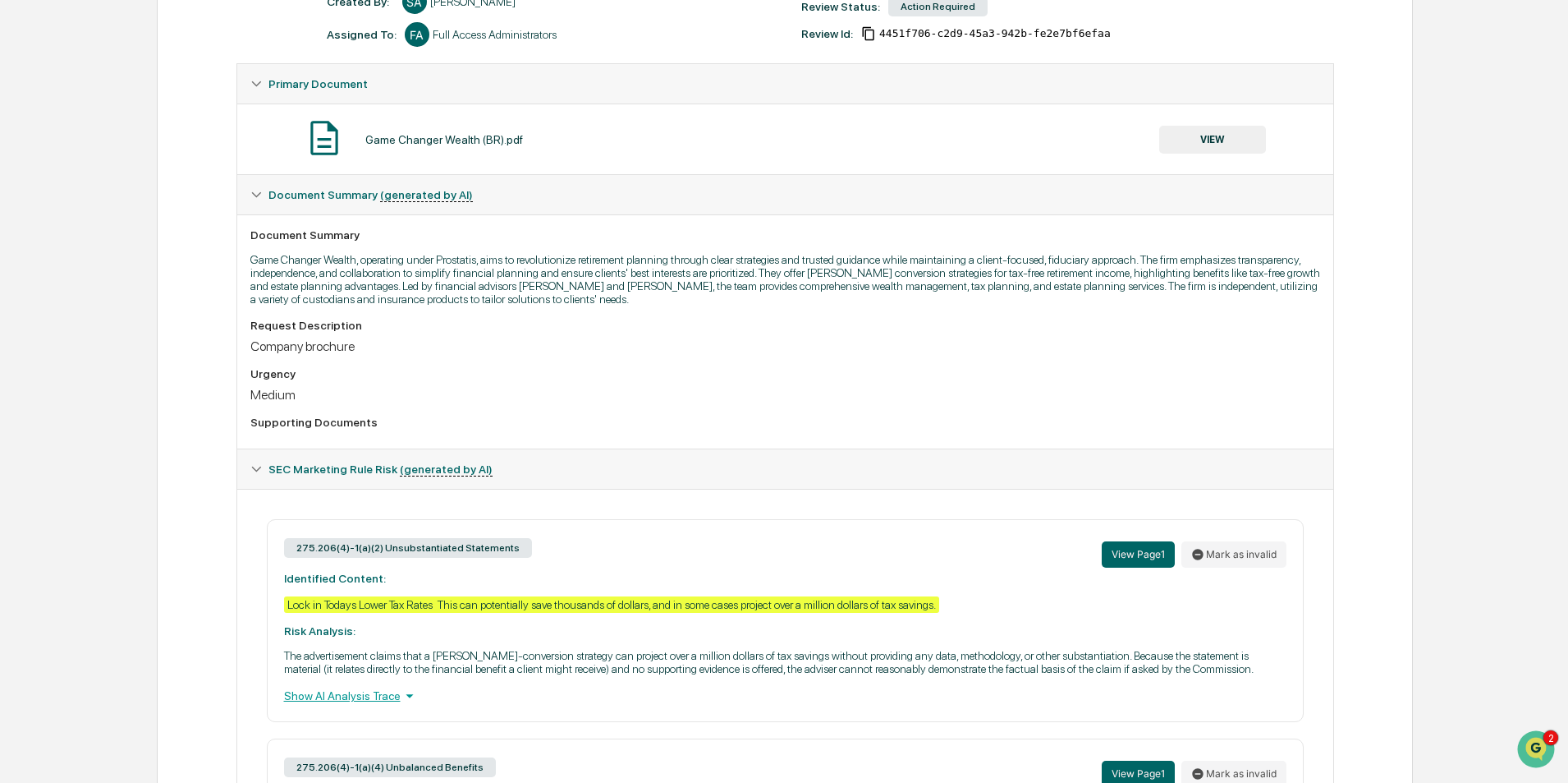
scroll to position [575, 0]
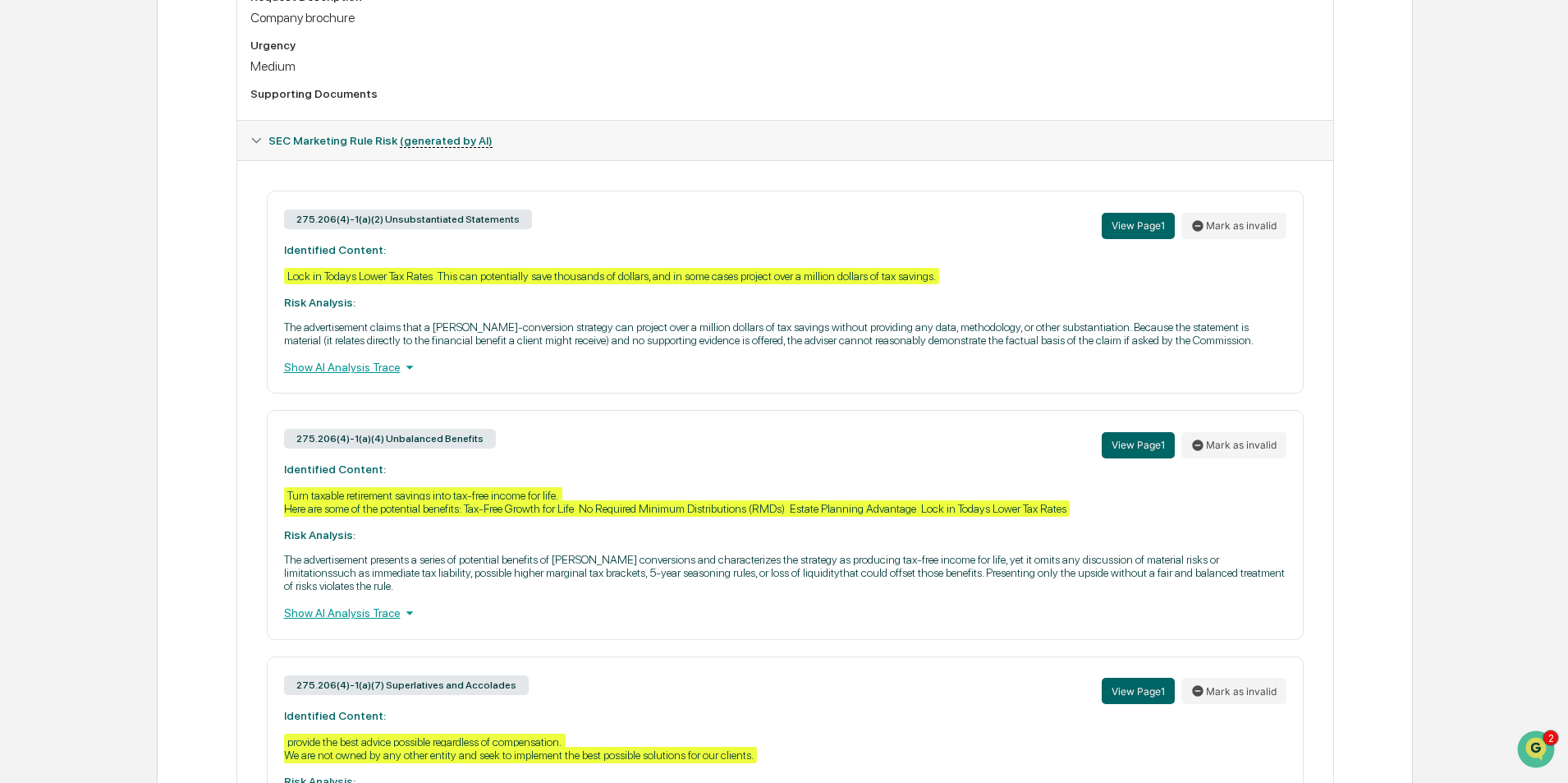
click at [367, 362] on div "Show AI Analysis Trace" at bounding box center [785, 367] width 1003 height 18
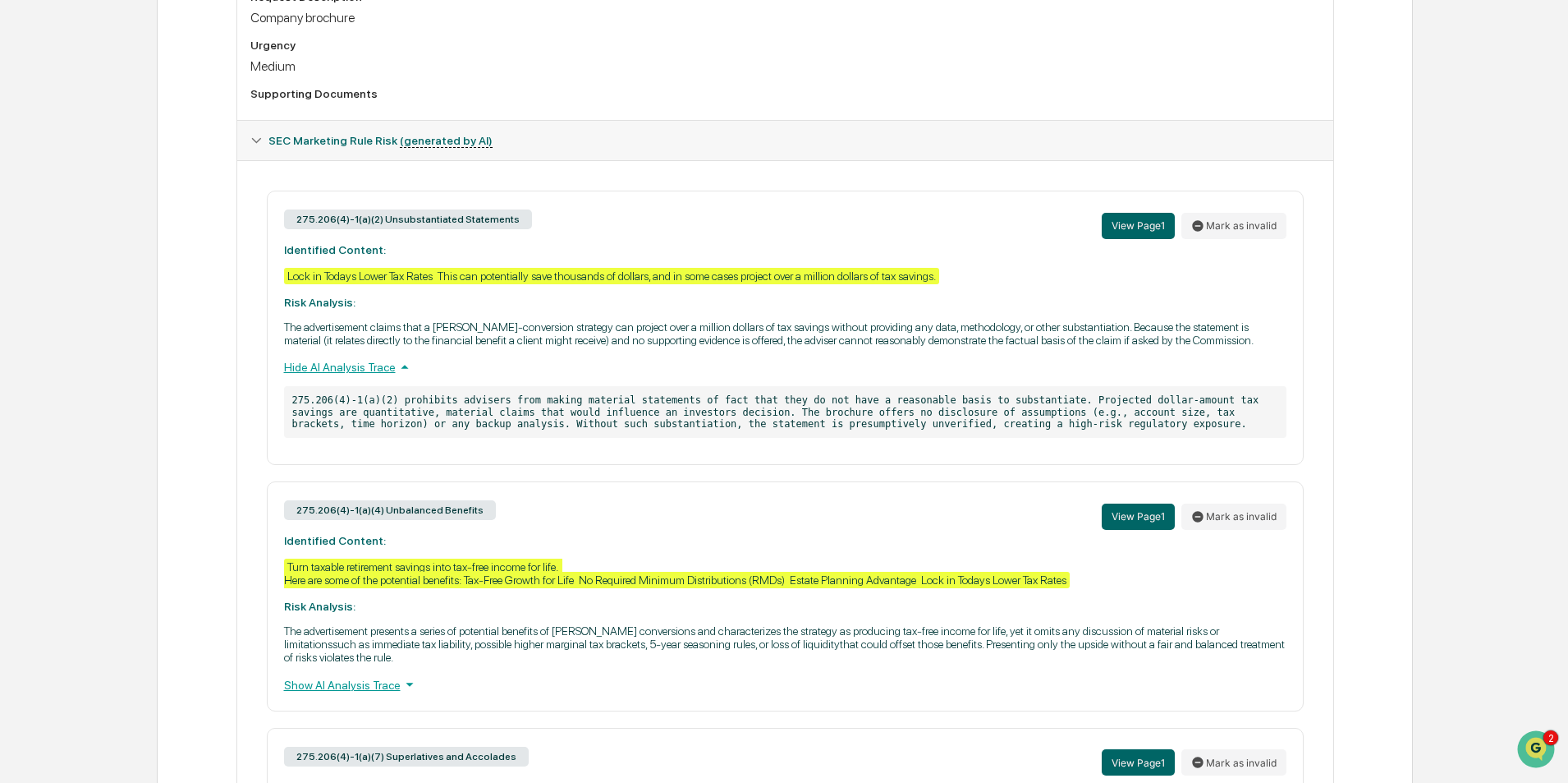
drag, startPoint x: 1009, startPoint y: 426, endPoint x: 242, endPoint y: 314, distance: 775.1
click at [242, 314] on div "275.206(4)-1(a)(2) Unsubstantiated Statements View Page 1 Mark as invalid Ident…" at bounding box center [785, 566] width 1096 height 813
click at [1362, 362] on div "Review Comments Actions Activity Log Created By: ‎ ‎ SA [PERSON_NAME] Assigned …" at bounding box center [784, 300] width 1256 height 1430
drag, startPoint x: 1012, startPoint y: 426, endPoint x: 252, endPoint y: 249, distance: 780.3
click at [252, 249] on div "275.206(4)-1(a)(2) Unsubstantiated Statements View Page 1 Mark as invalid Ident…" at bounding box center [785, 566] width 1070 height 753
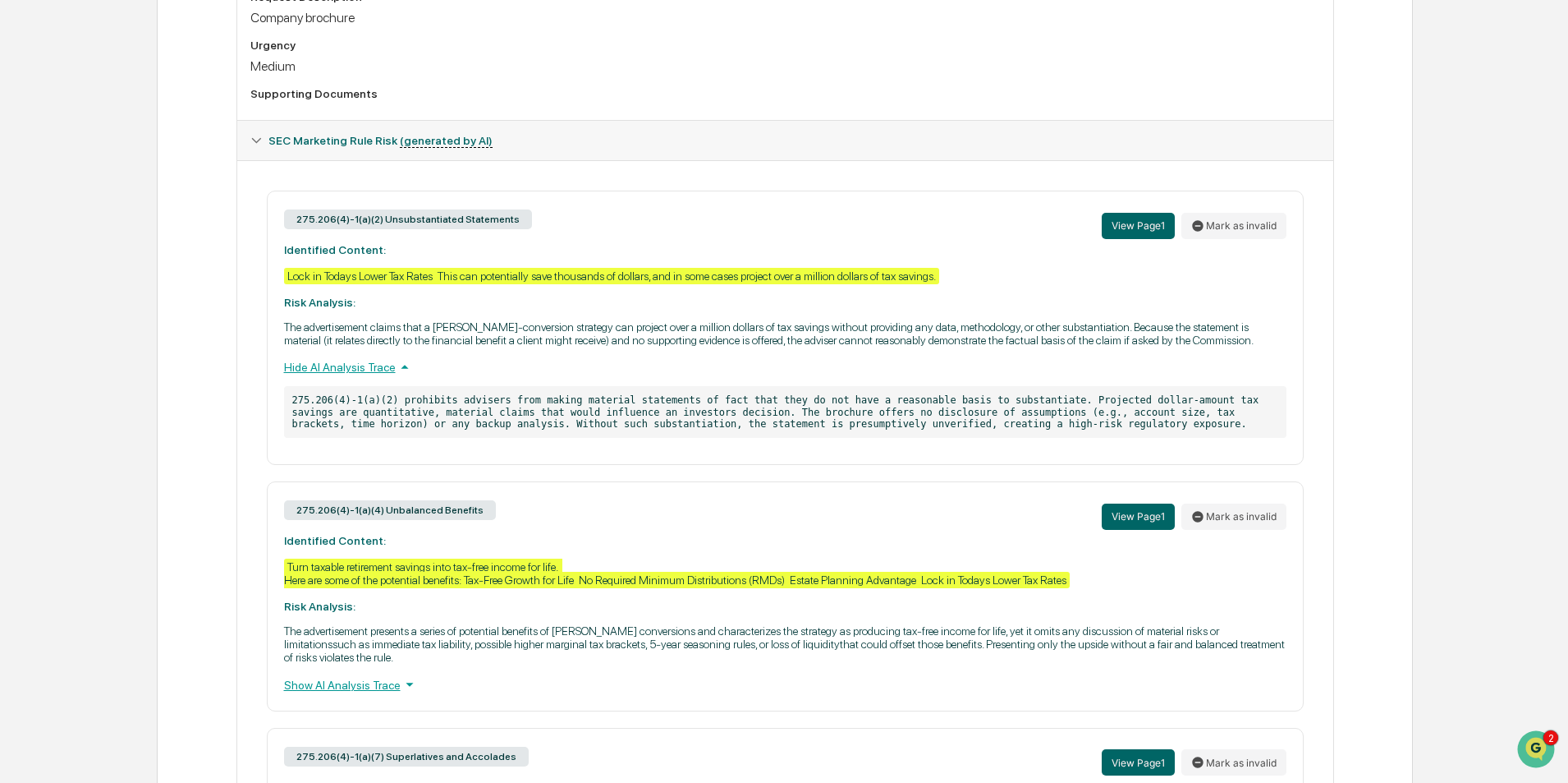
copy div "Identified Content: Lock in Todays Lower Tax Rates This can potentially save th…"
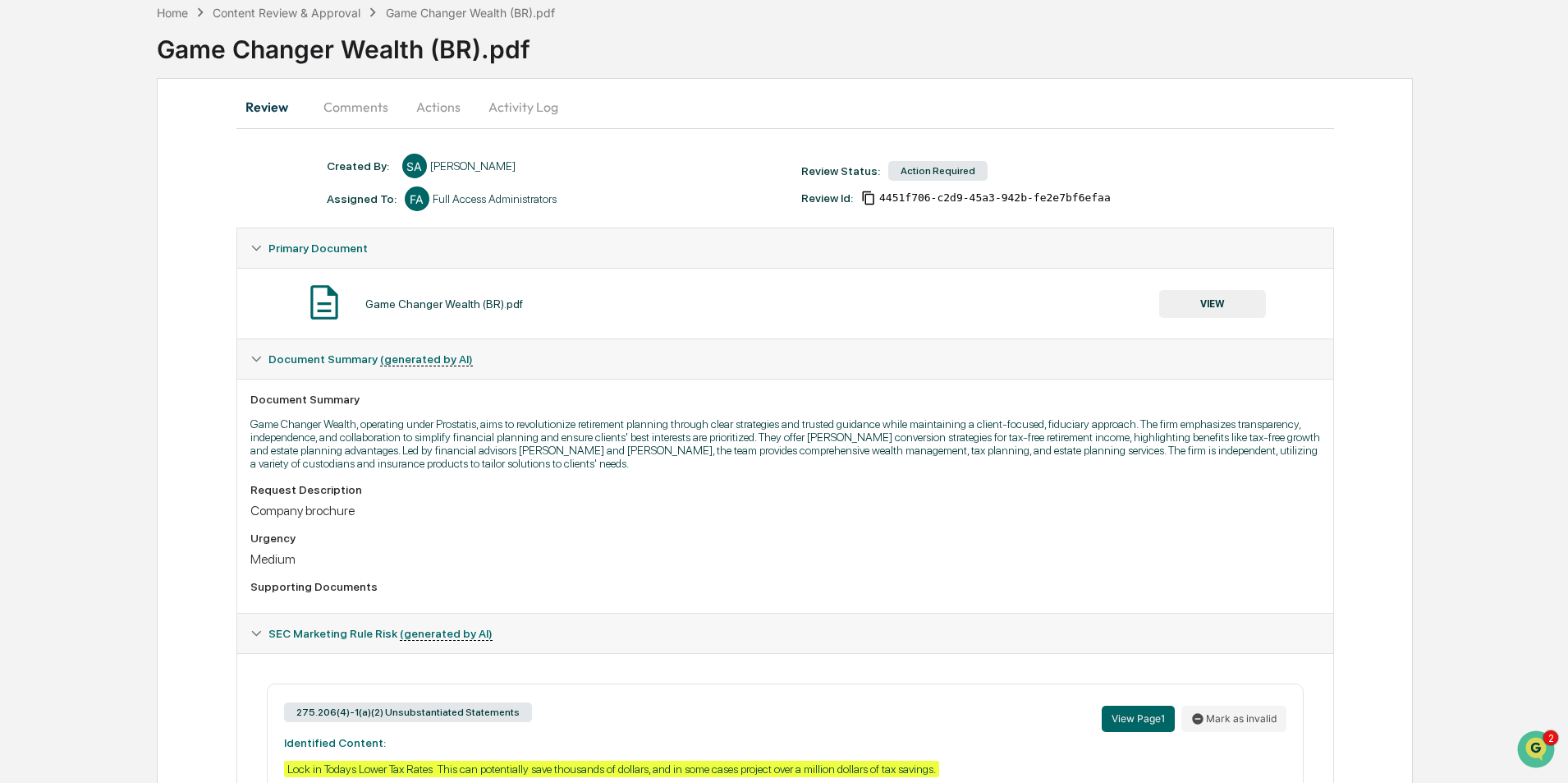
scroll to position [0, 0]
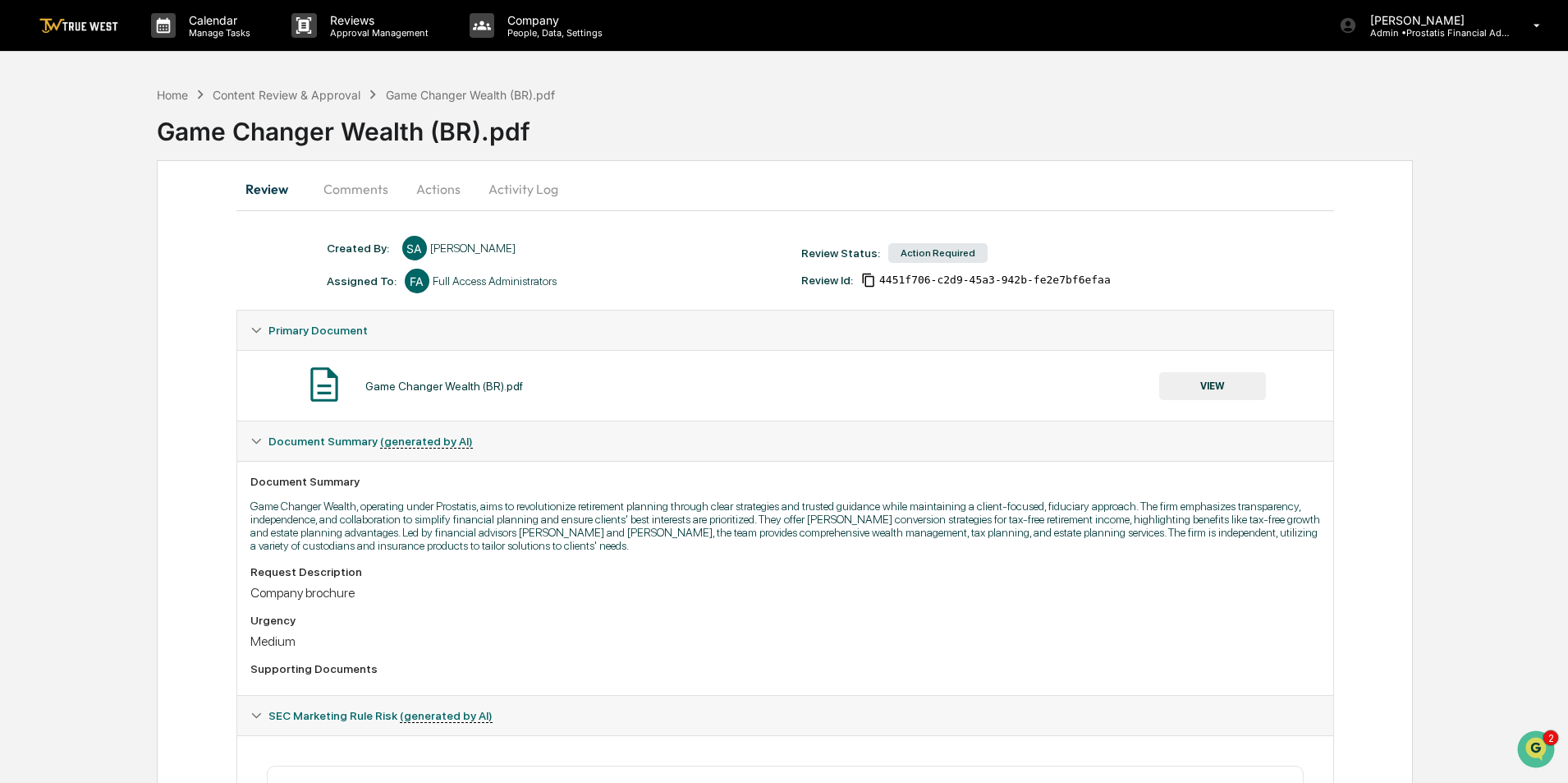
click at [355, 192] on button "Comments" at bounding box center [356, 189] width 91 height 40
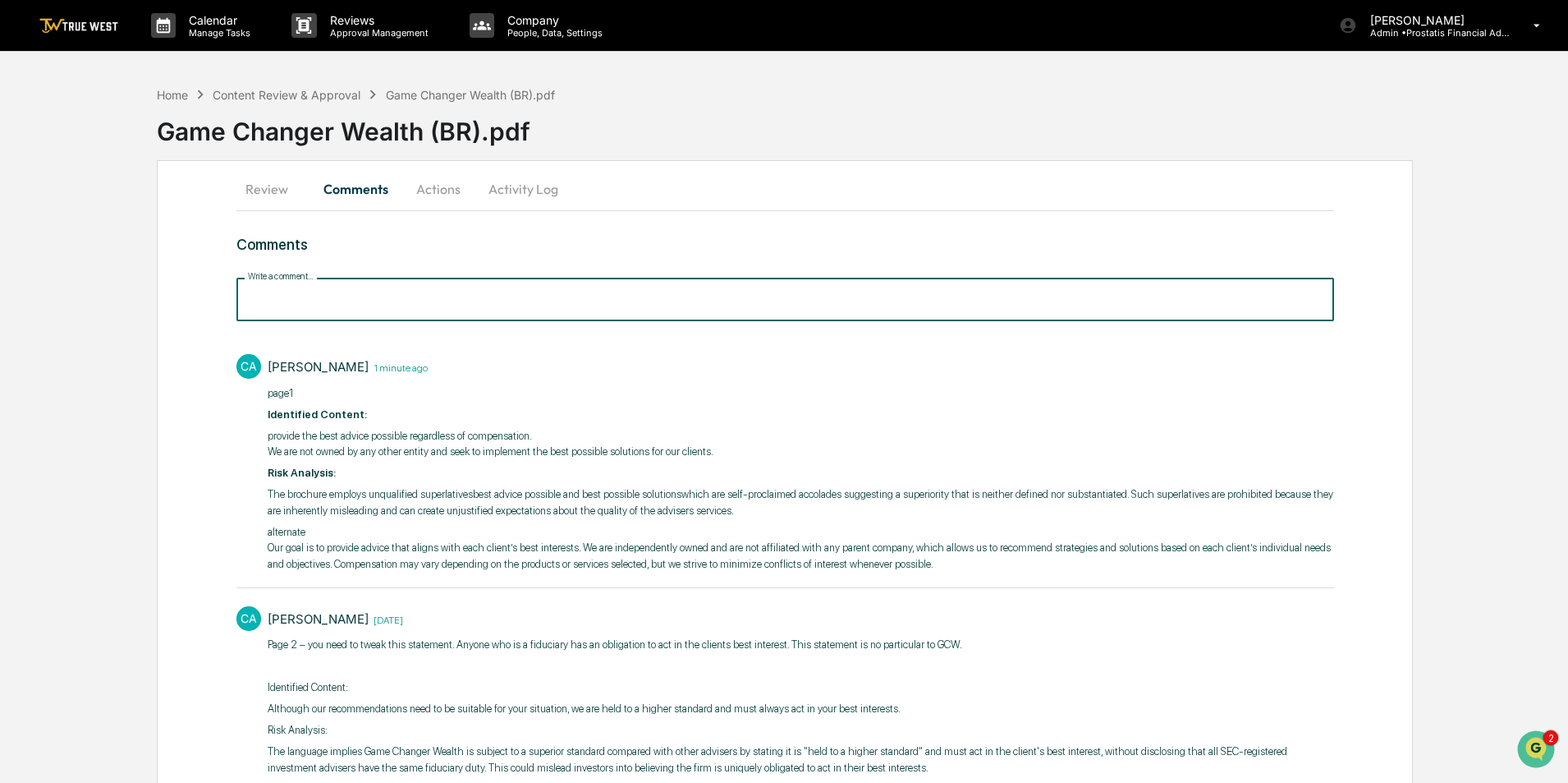
click at [297, 298] on div "Write a comment... Write a comment..." at bounding box center [785, 299] width 1098 height 44
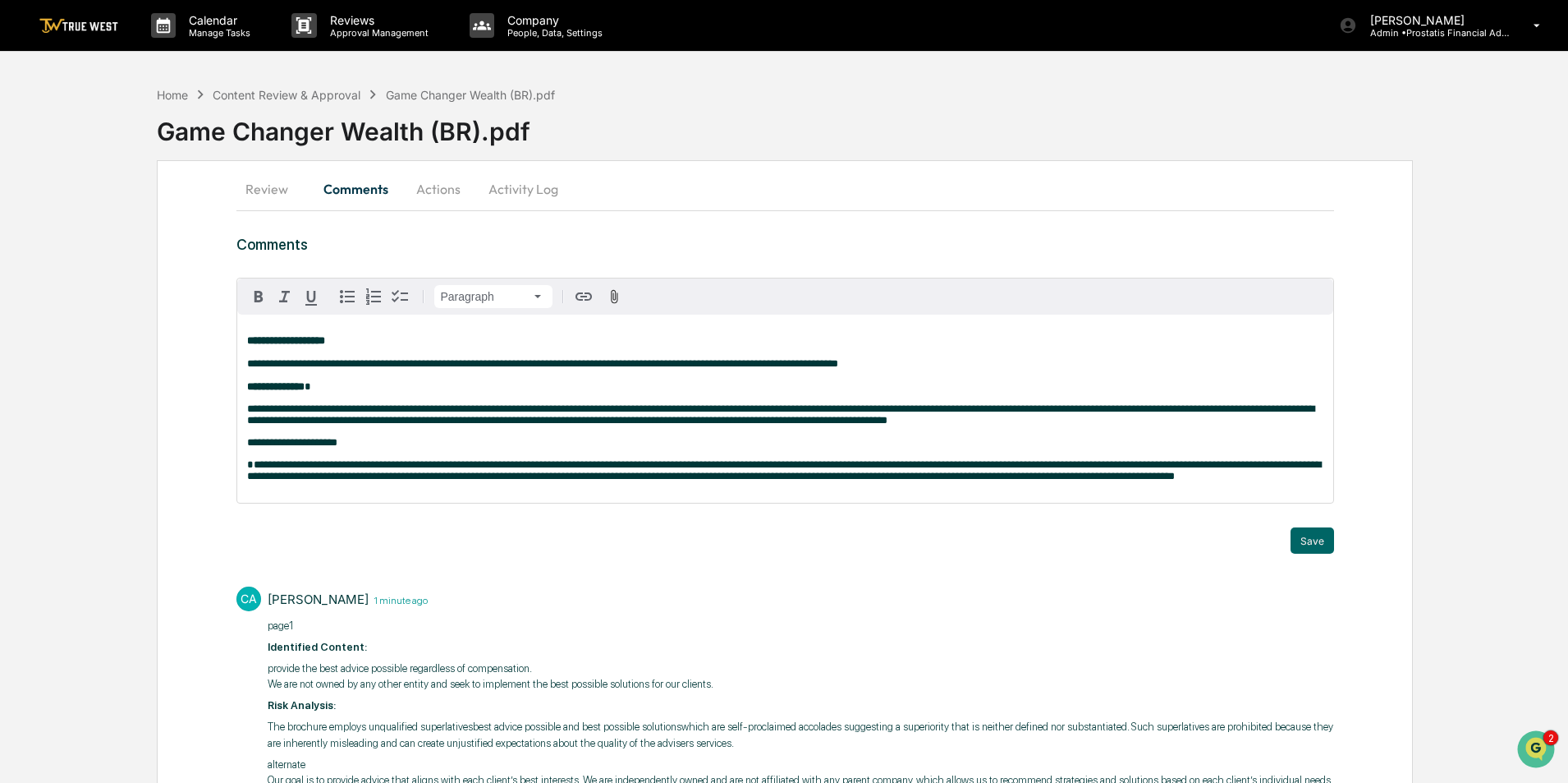
click at [1262, 491] on div "**********" at bounding box center [785, 408] width 1096 height 188
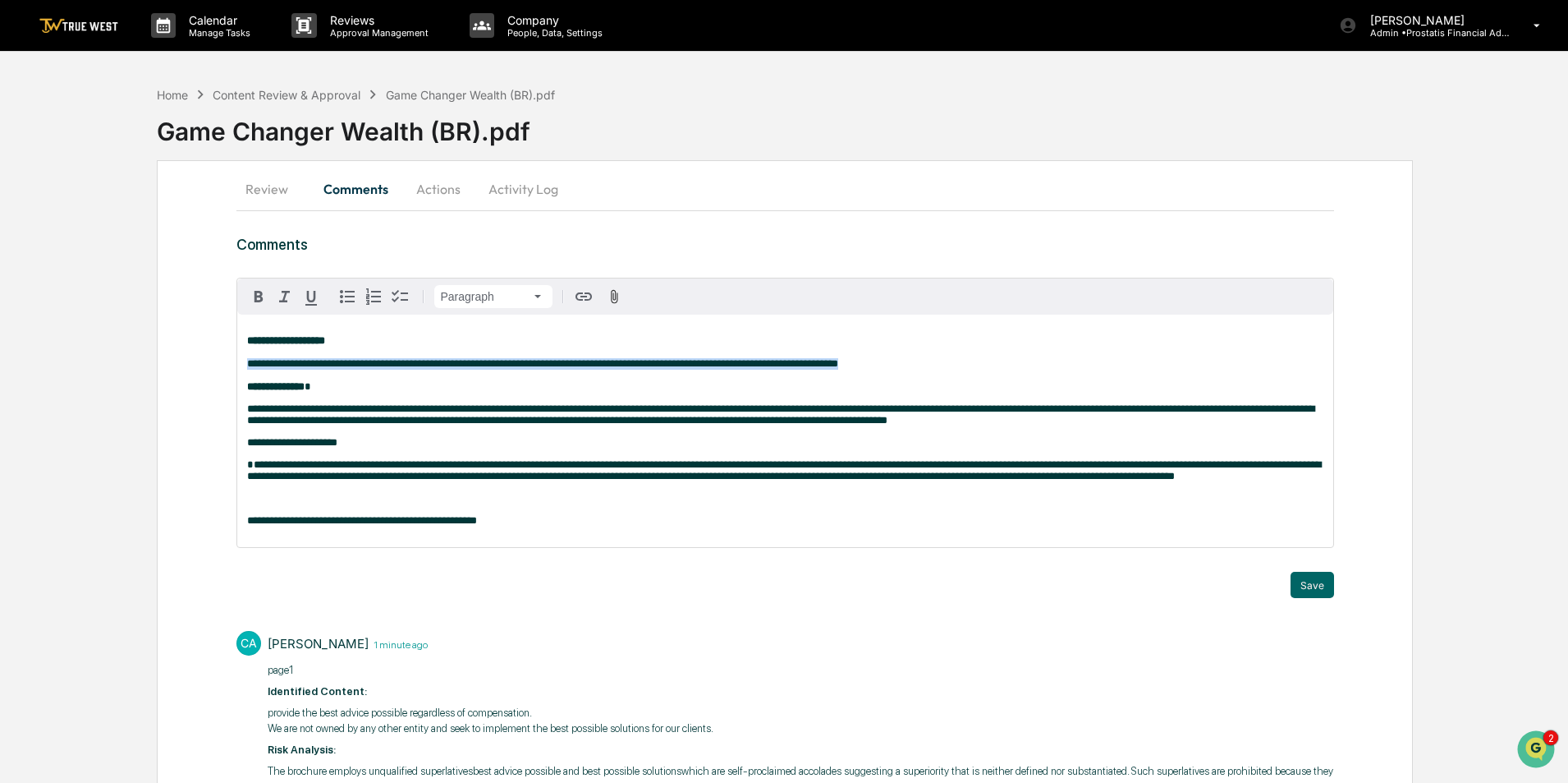
drag, startPoint x: 685, startPoint y: 368, endPoint x: 182, endPoint y: 366, distance: 503.0
click at [182, 366] on div "**********" at bounding box center [784, 757] width 1256 height 1193
copy span "**********"
click at [493, 527] on p "**********" at bounding box center [784, 521] width 1076 height 12
click at [247, 526] on span "**********" at bounding box center [361, 520] width 230 height 11
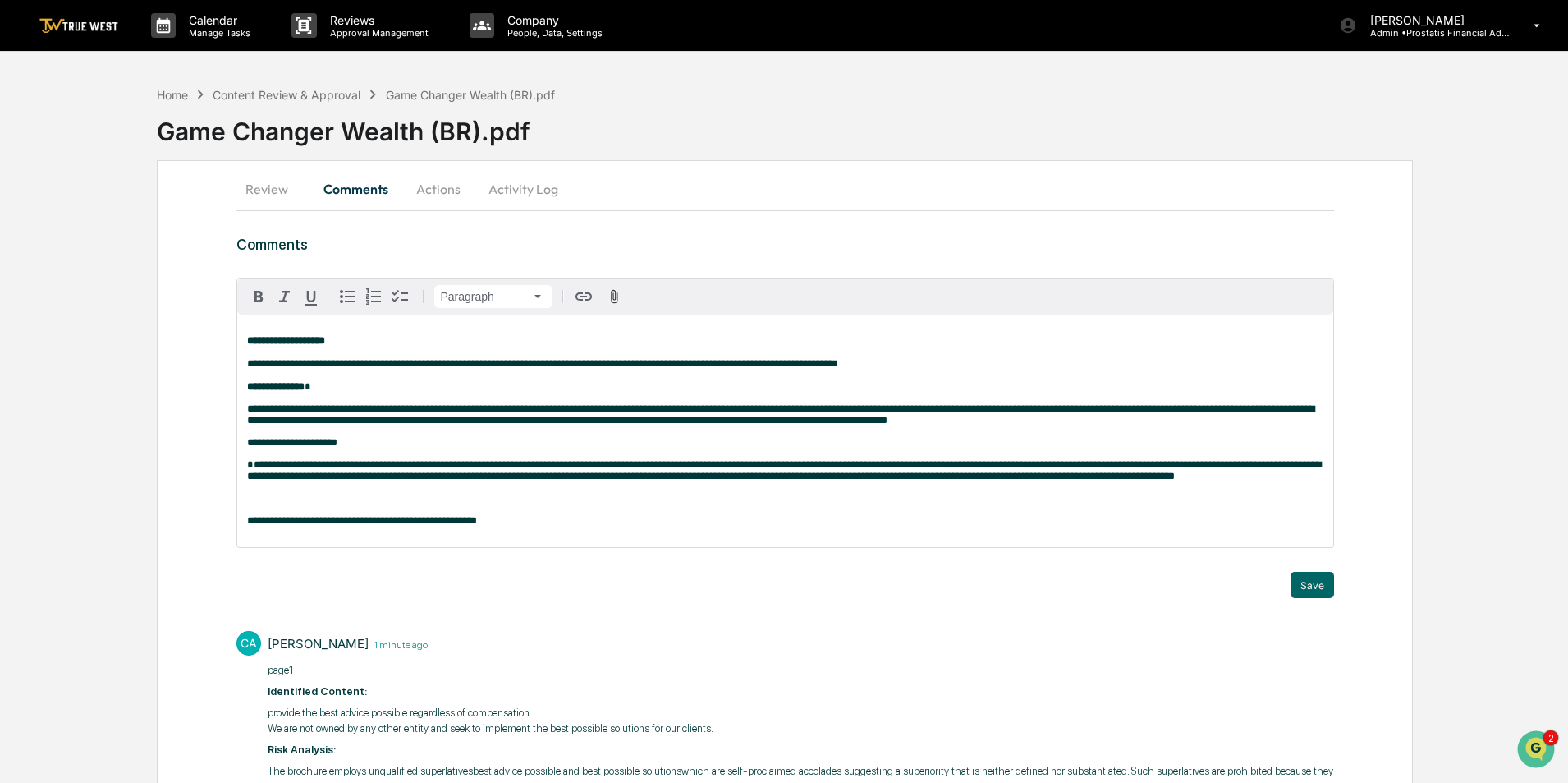
scroll to position [164, 0]
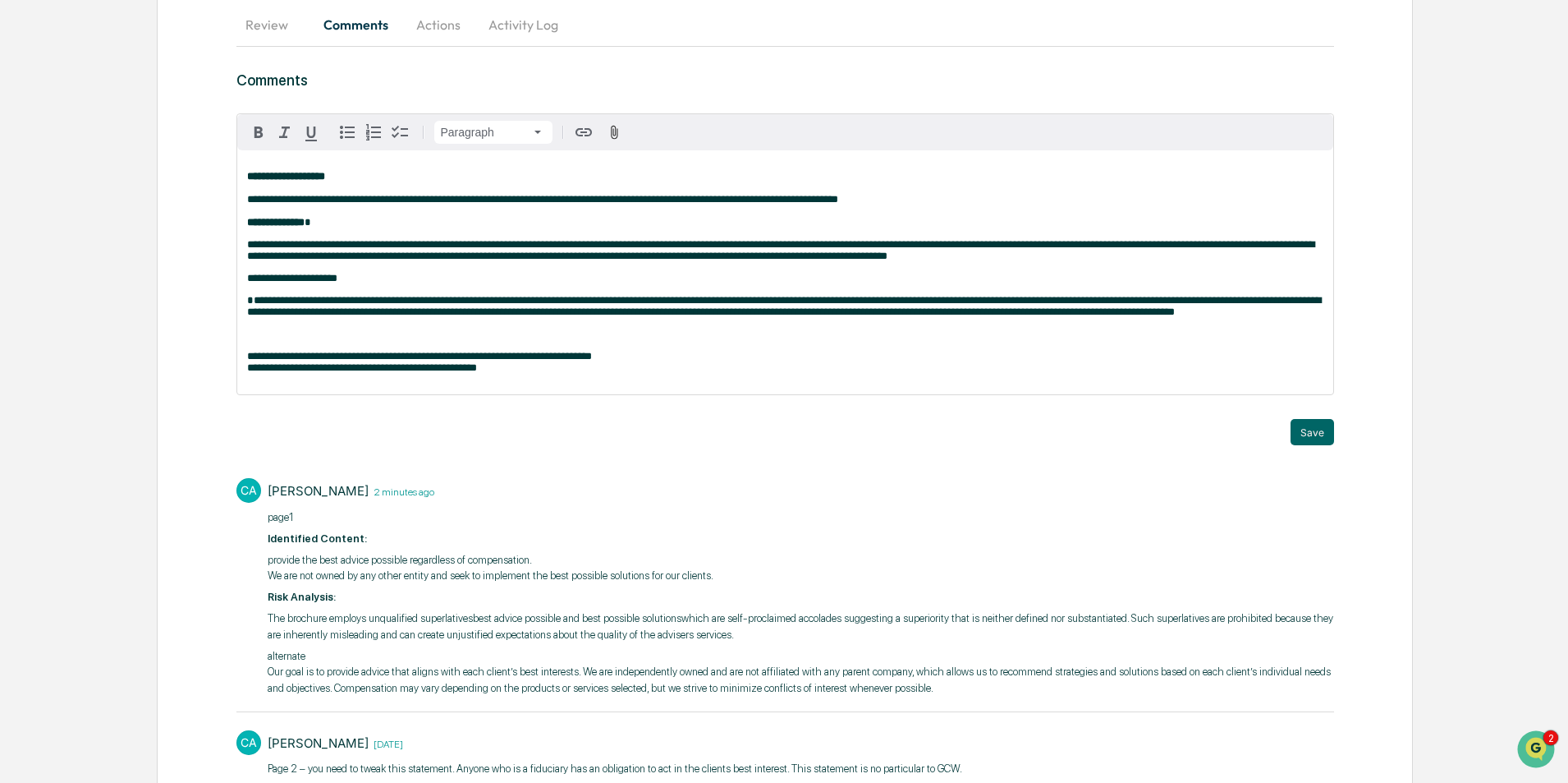
click at [543, 373] on p "**********" at bounding box center [784, 362] width 1076 height 23
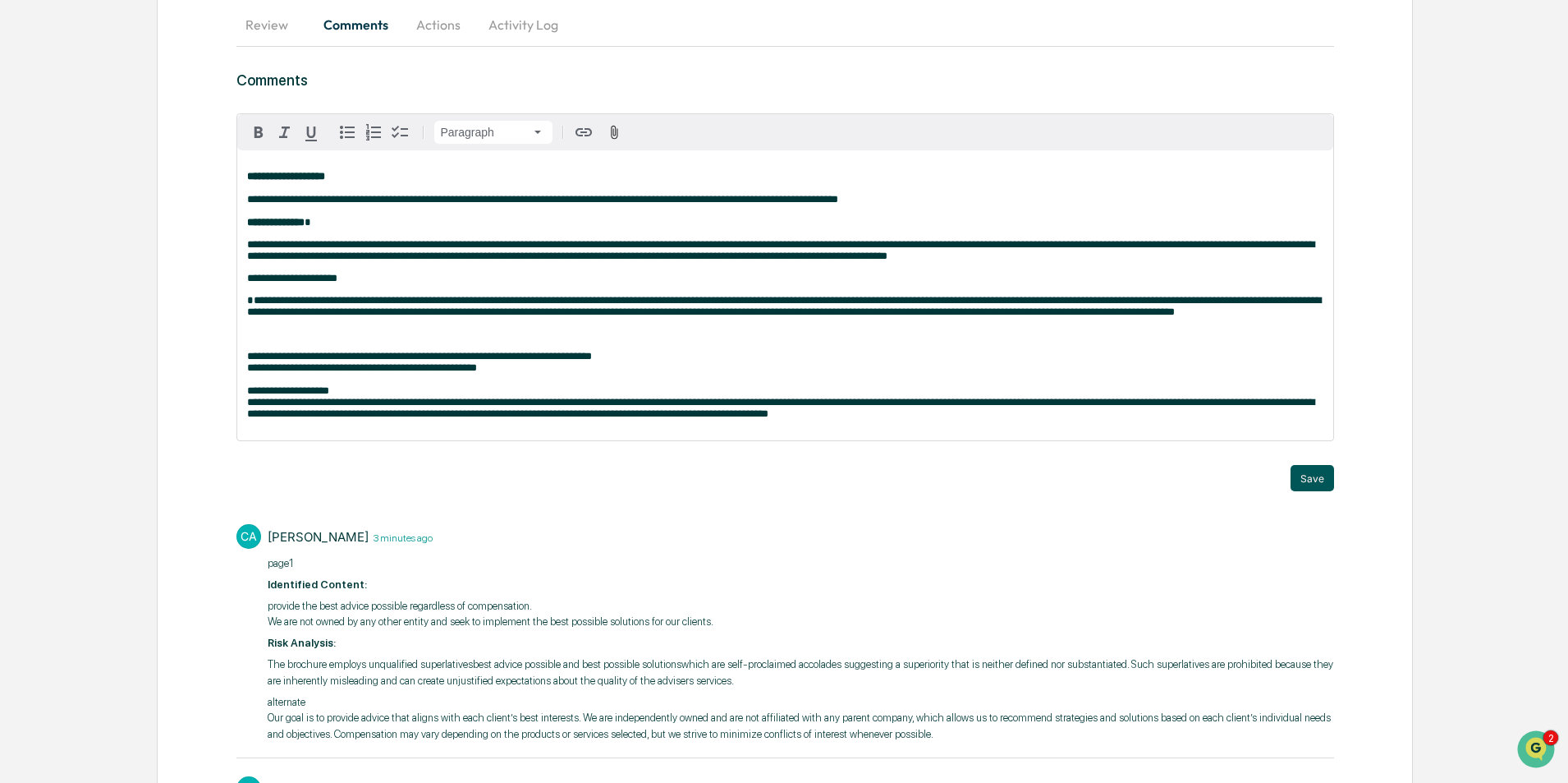
click at [1321, 489] on button "Save" at bounding box center [1313, 477] width 44 height 26
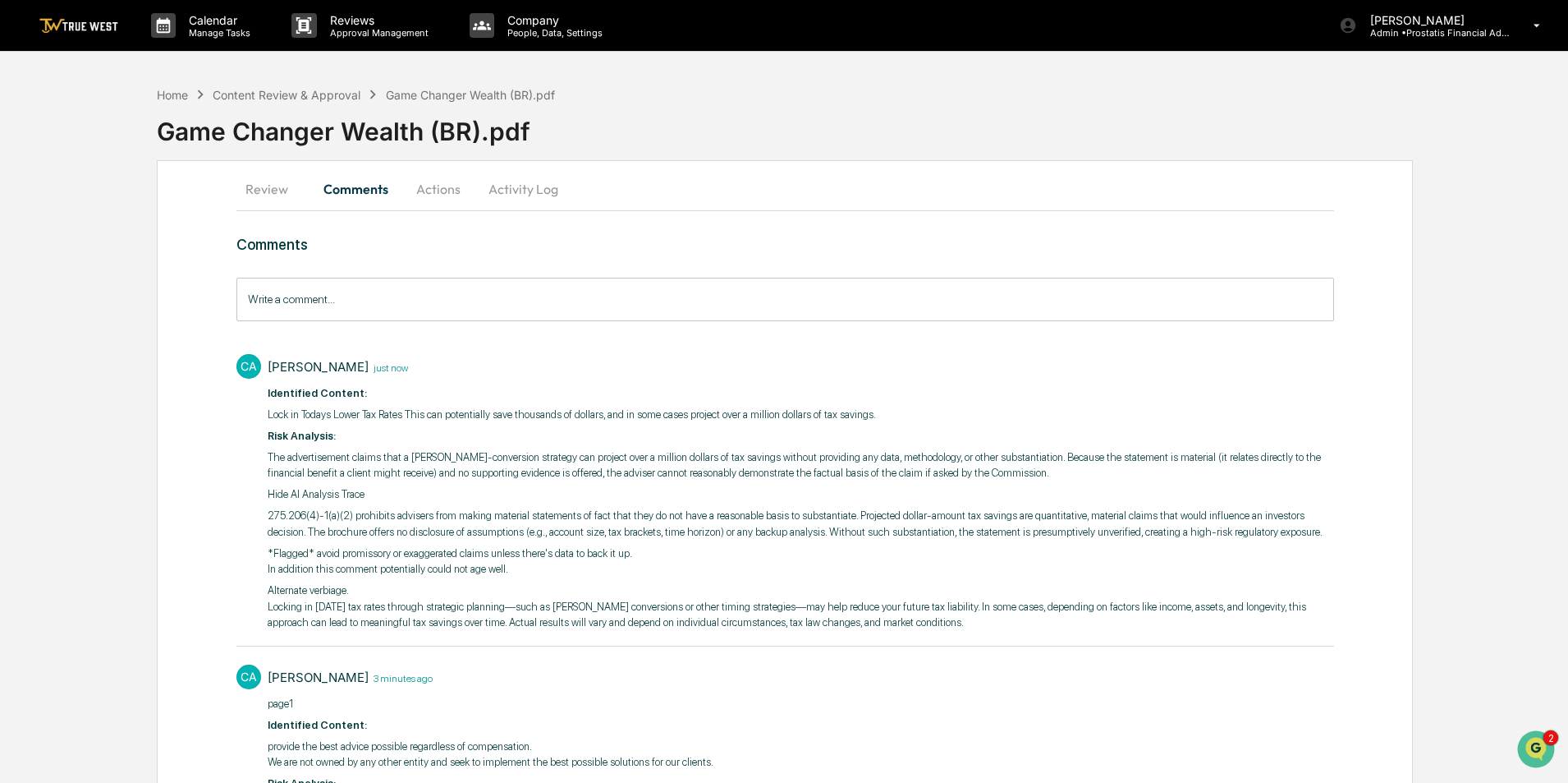
click at [451, 193] on button "Actions" at bounding box center [438, 189] width 74 height 40
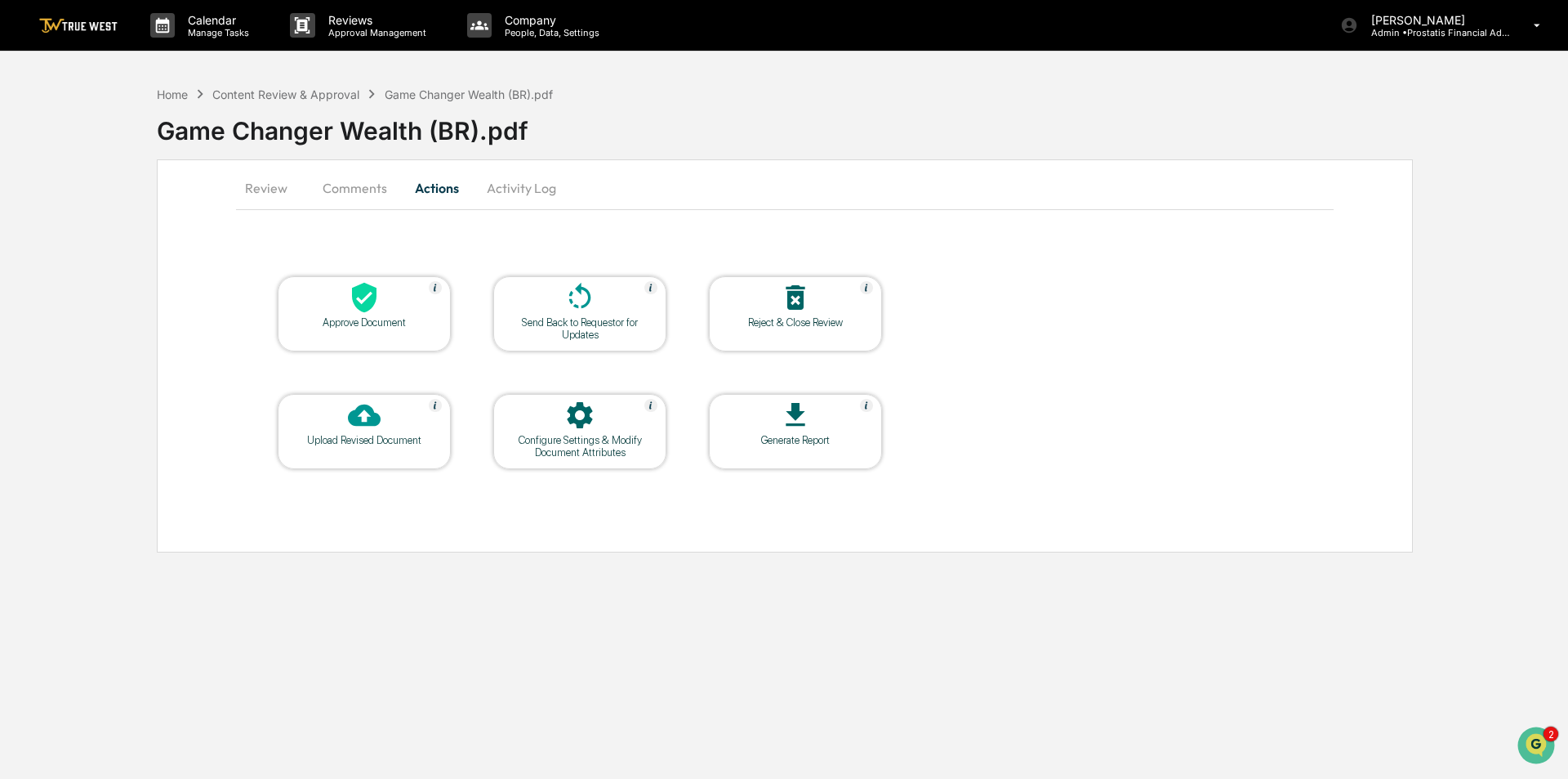
click at [531, 297] on div at bounding box center [579, 299] width 163 height 35
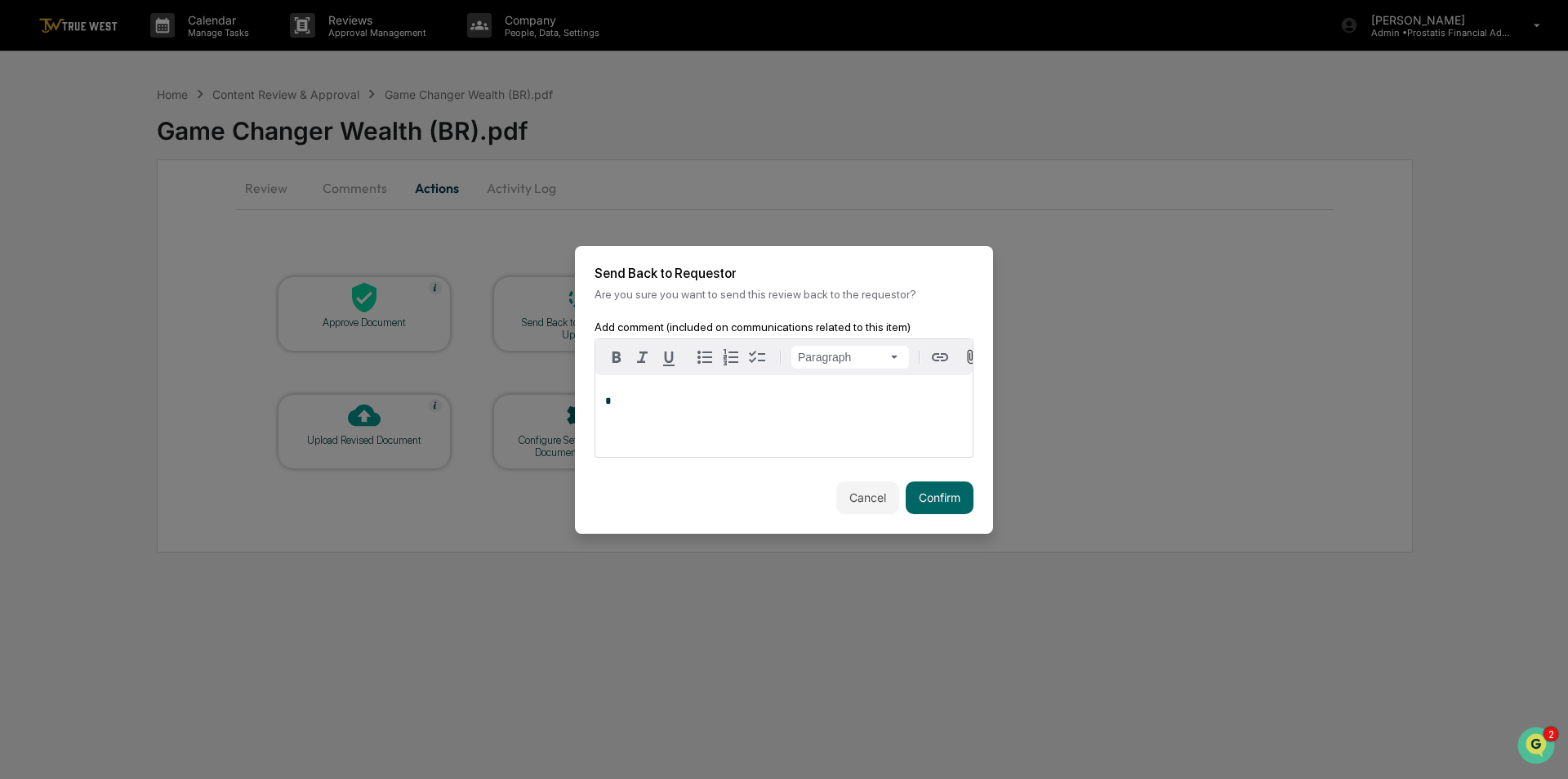
click at [759, 423] on div "*" at bounding box center [784, 415] width 377 height 81
click at [935, 506] on button "Confirm" at bounding box center [939, 497] width 68 height 33
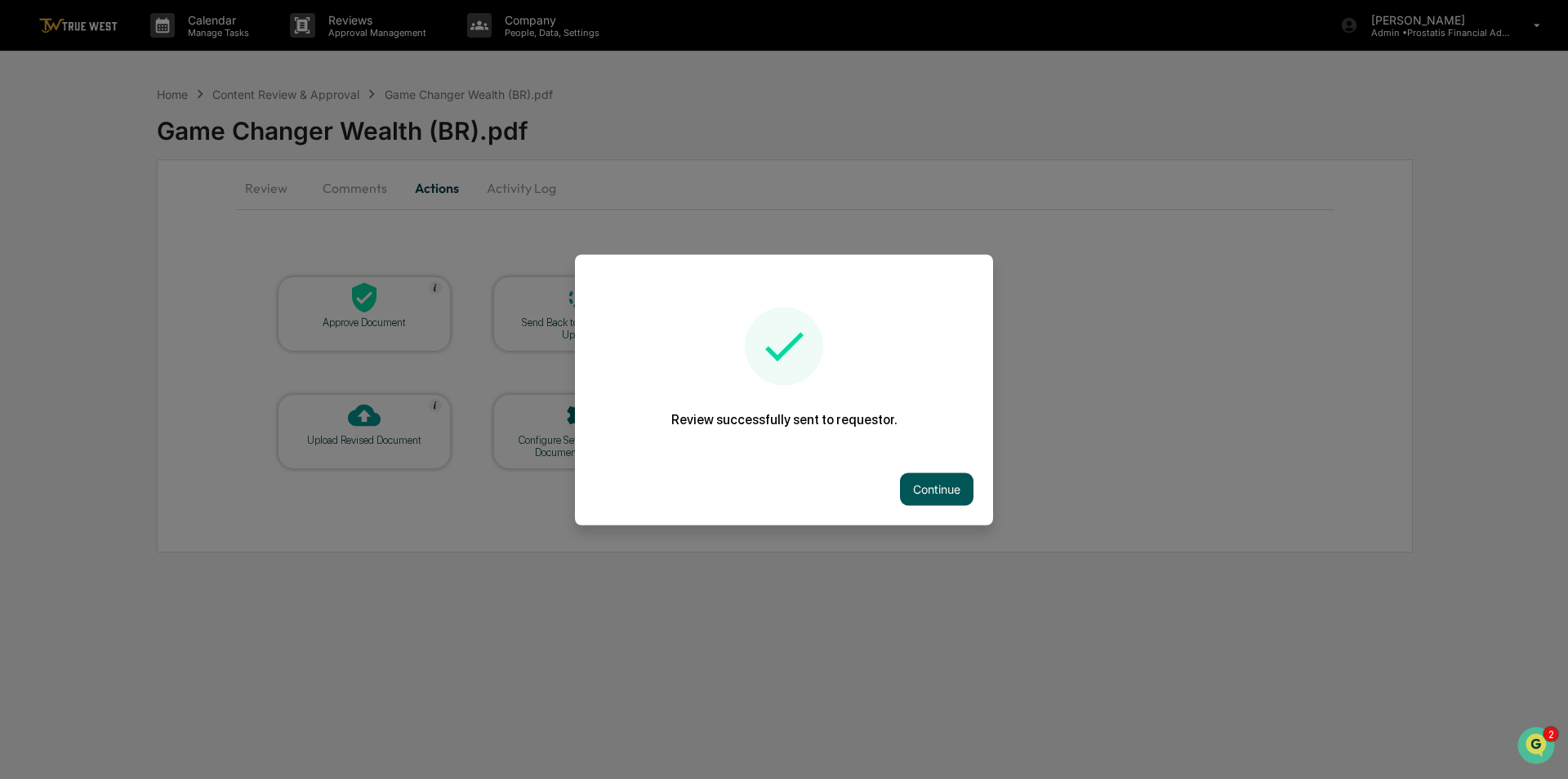
click at [949, 486] on button "Continue" at bounding box center [937, 488] width 74 height 33
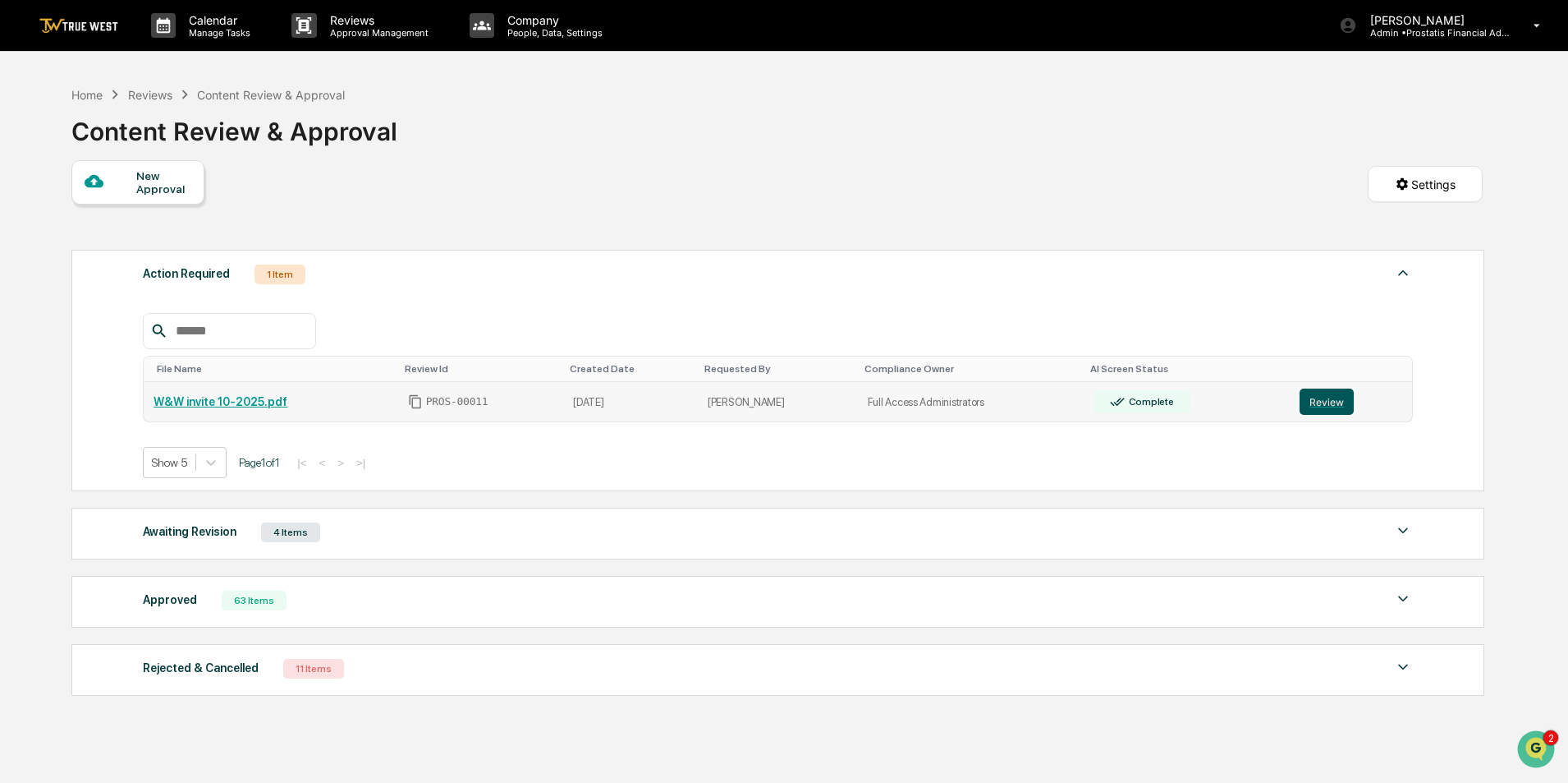
click at [1325, 392] on button "Review" at bounding box center [1326, 401] width 54 height 26
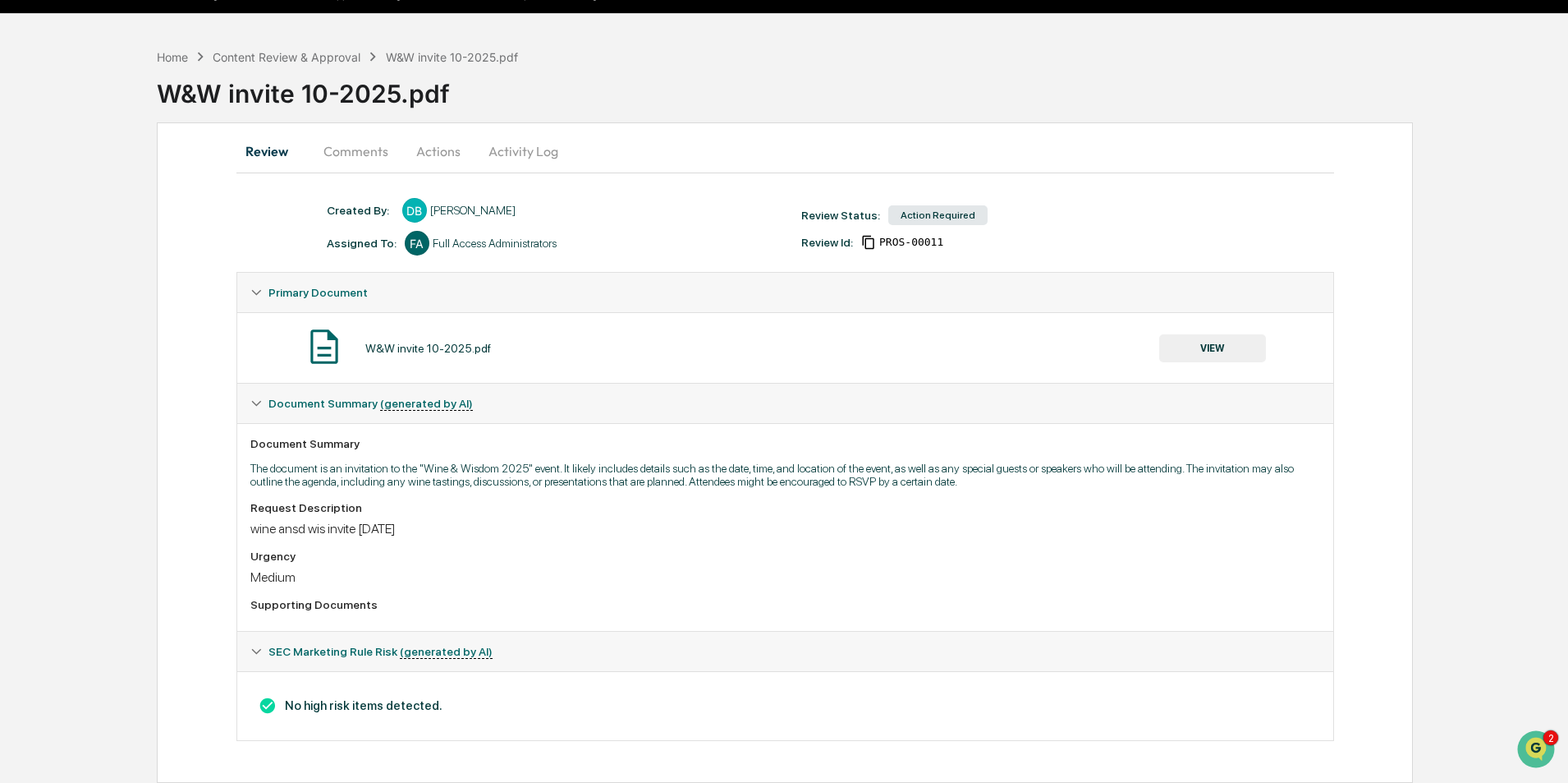
click at [1218, 350] on button "VIEW" at bounding box center [1212, 348] width 107 height 28
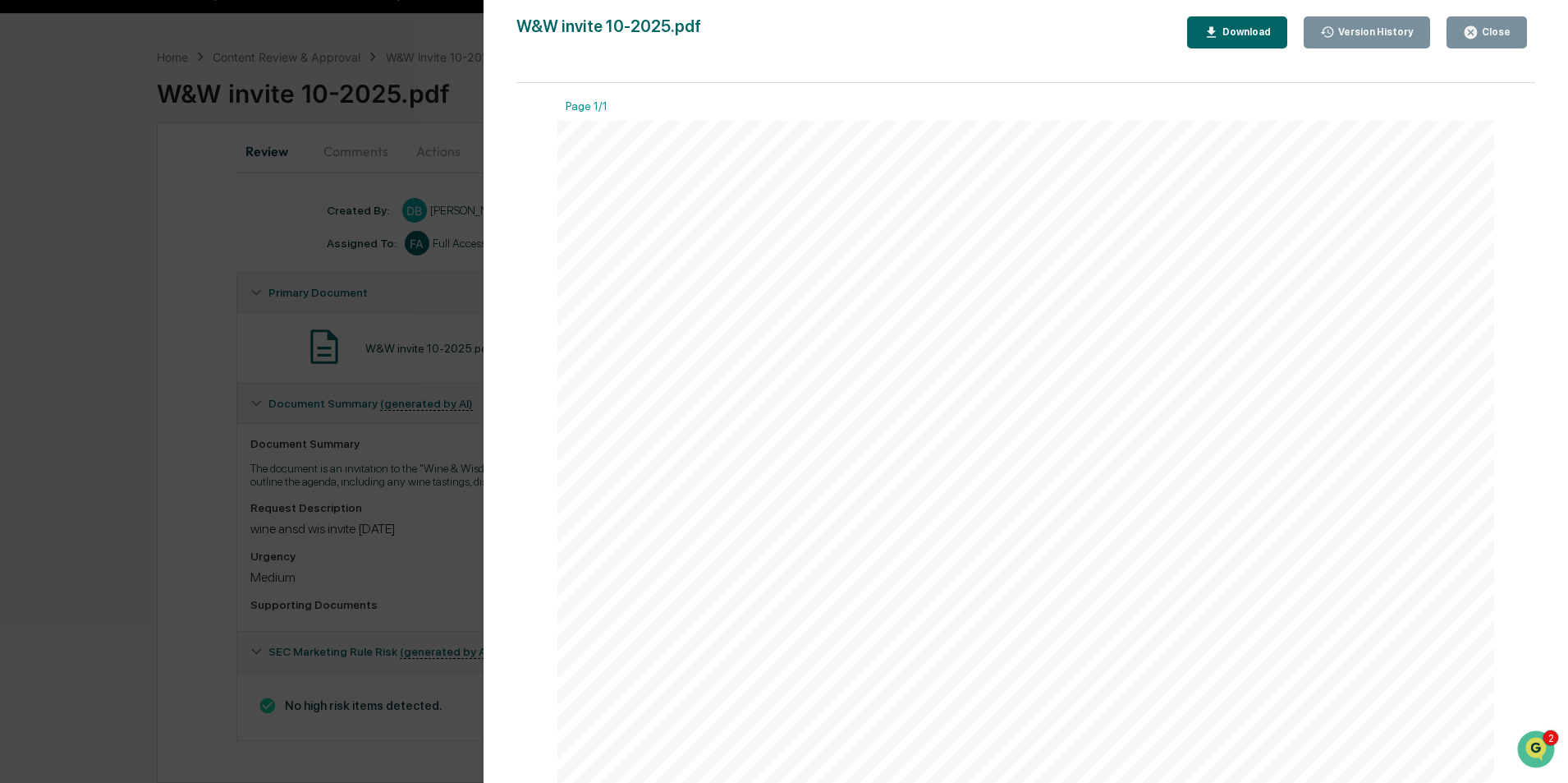
scroll to position [551, 0]
click at [335, 458] on div "Version History [DATE] 04:49 PM [PERSON_NAME] W&W invite 10-2025.pdf Close Vers…" at bounding box center [784, 391] width 1568 height 783
click at [1493, 40] on div "Close" at bounding box center [1486, 32] width 48 height 16
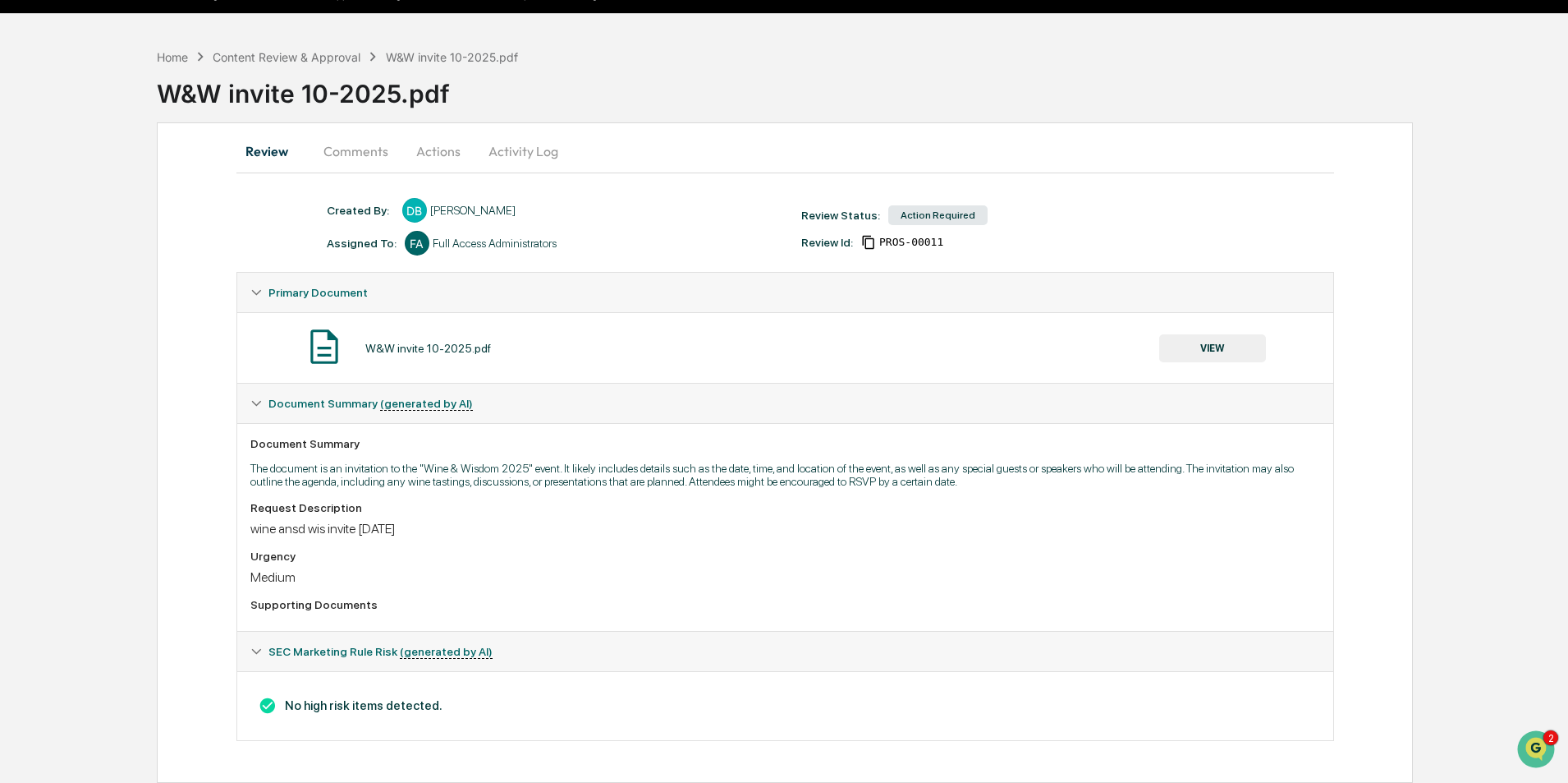
click at [239, 57] on div "Content Review & Approval" at bounding box center [286, 56] width 147 height 14
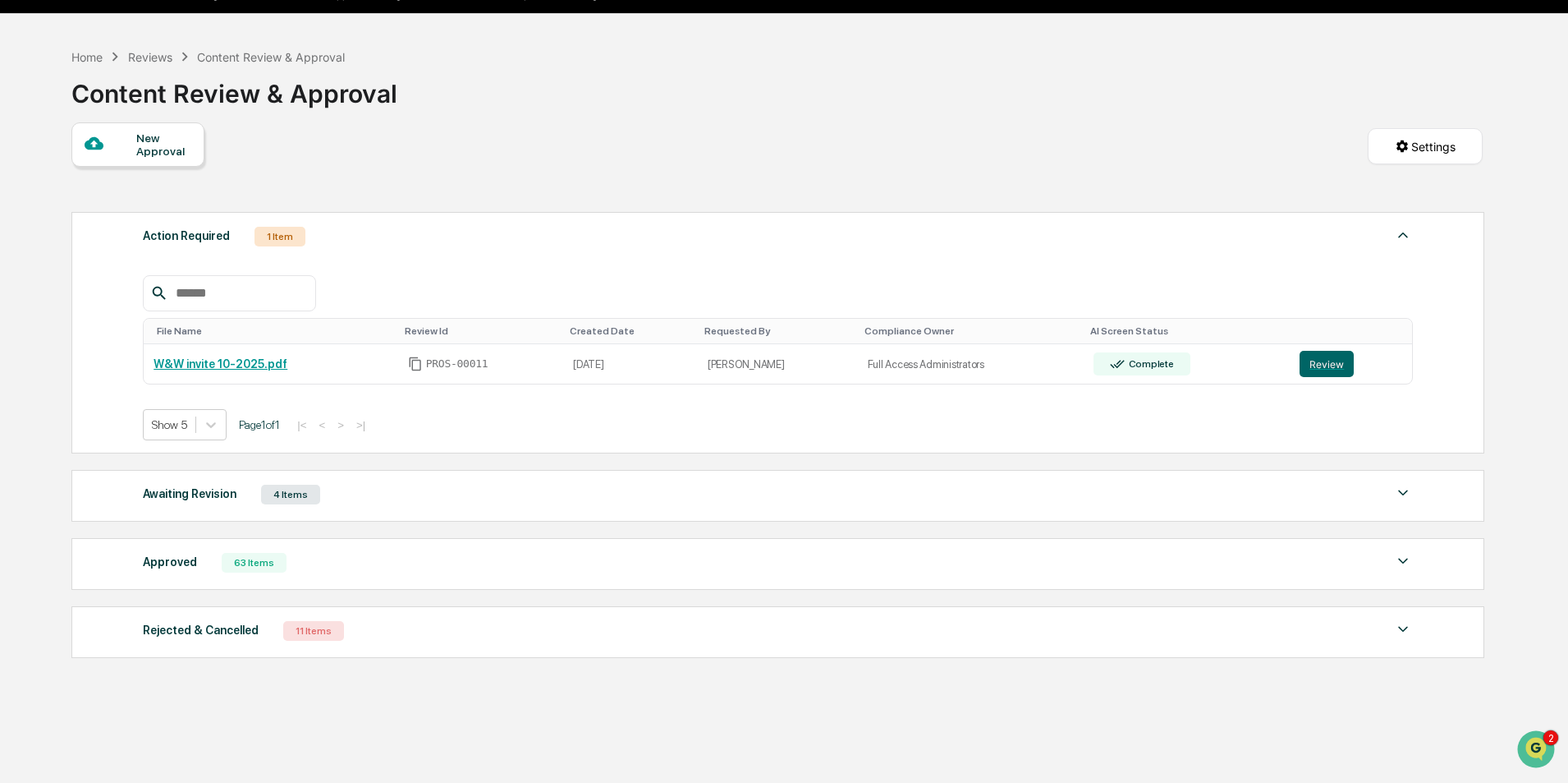
click at [343, 564] on div "Approved 63 Items" at bounding box center [778, 562] width 1270 height 23
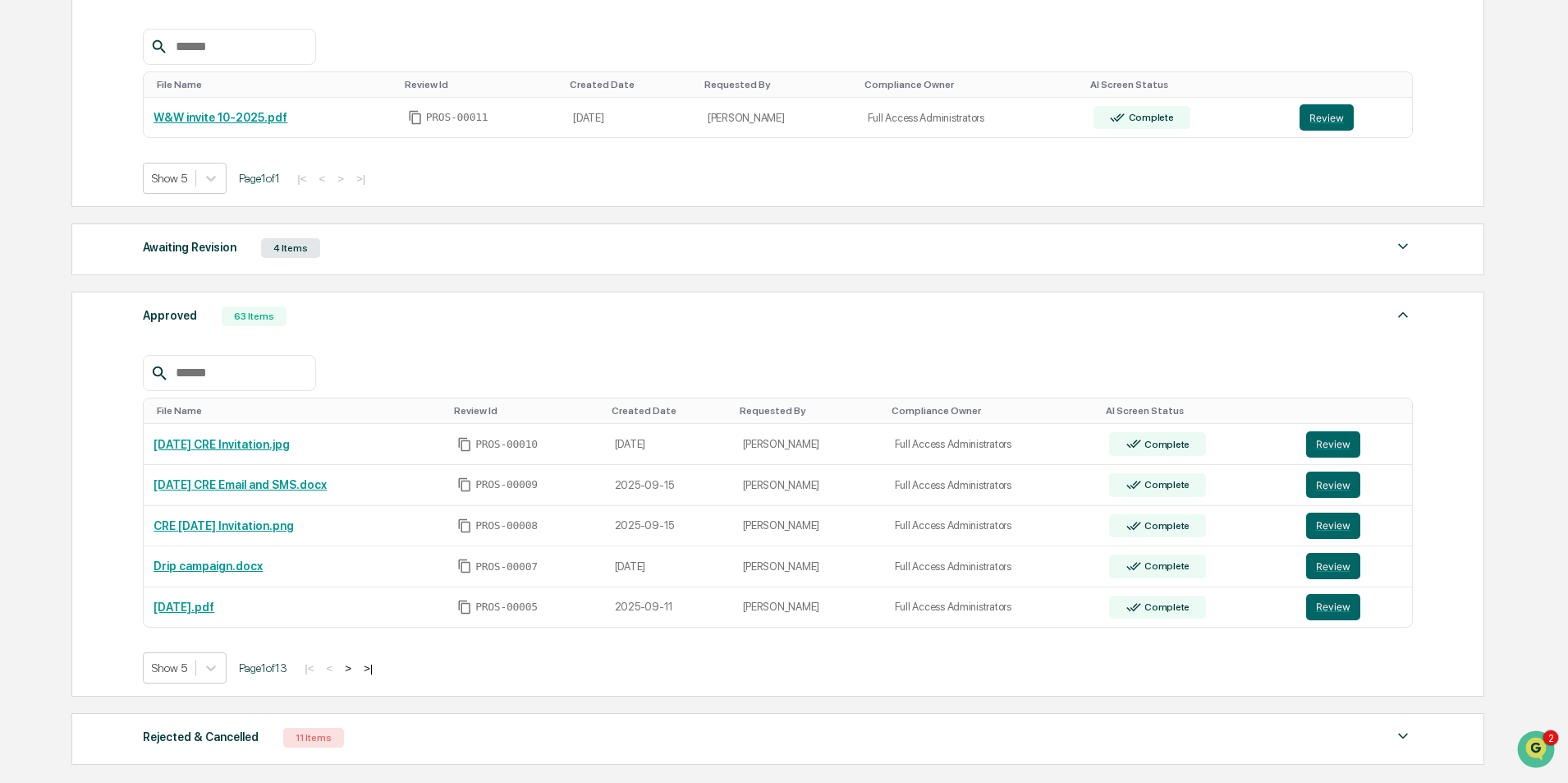
scroll to position [416, 0]
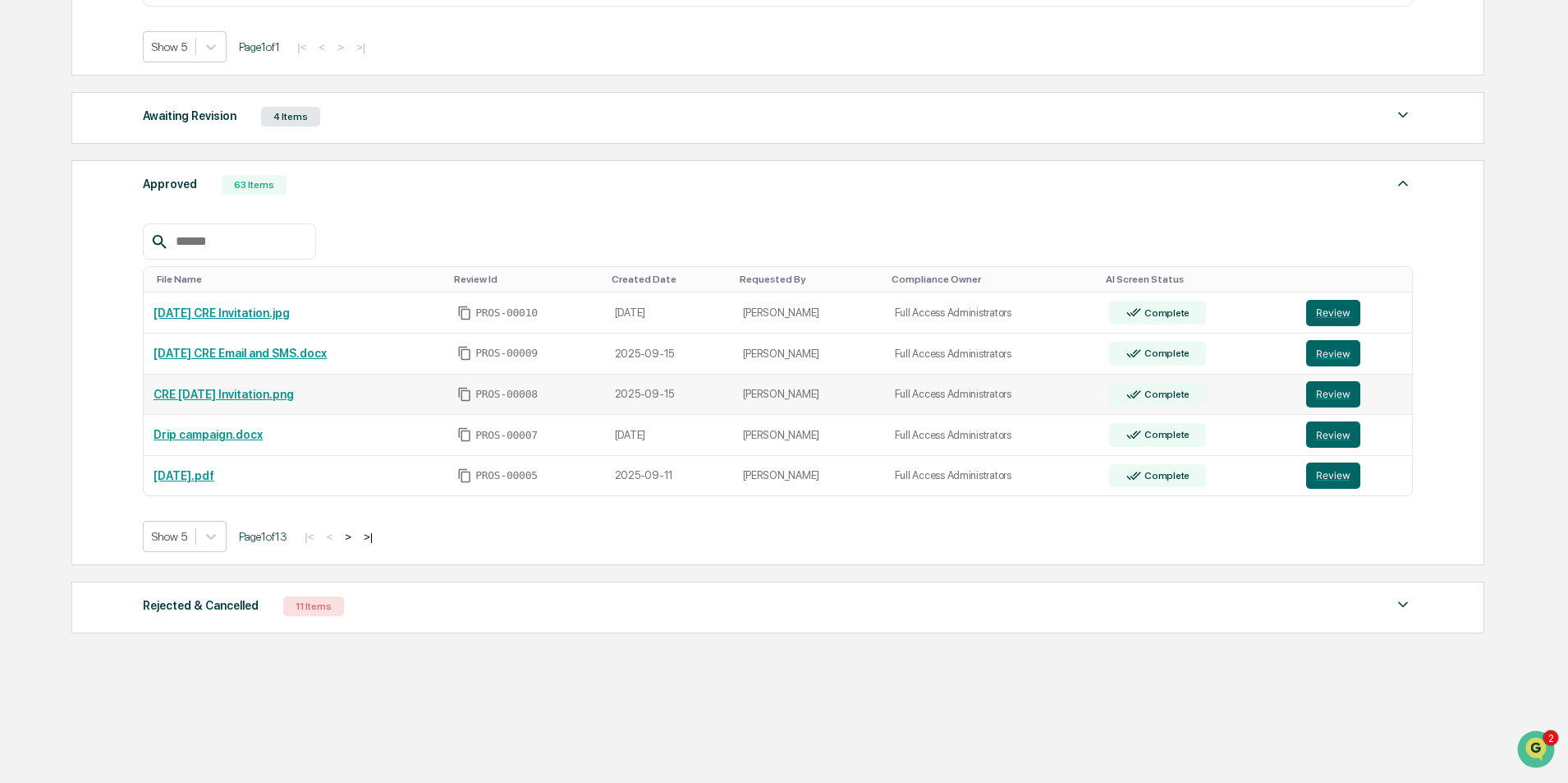
click at [293, 393] on link "CRE [DATE] Invitation.png" at bounding box center [223, 394] width 141 height 13
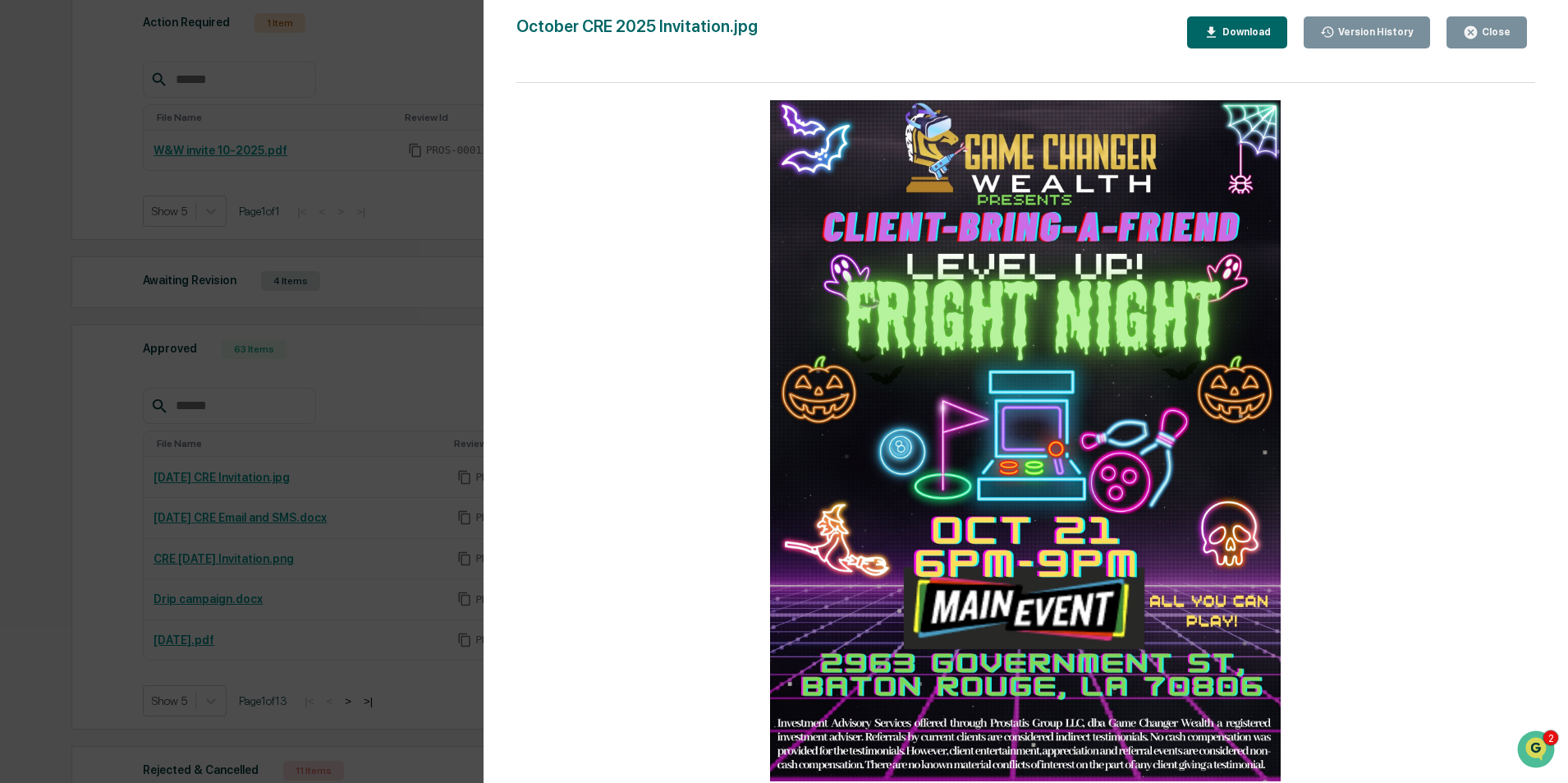
scroll to position [5, 0]
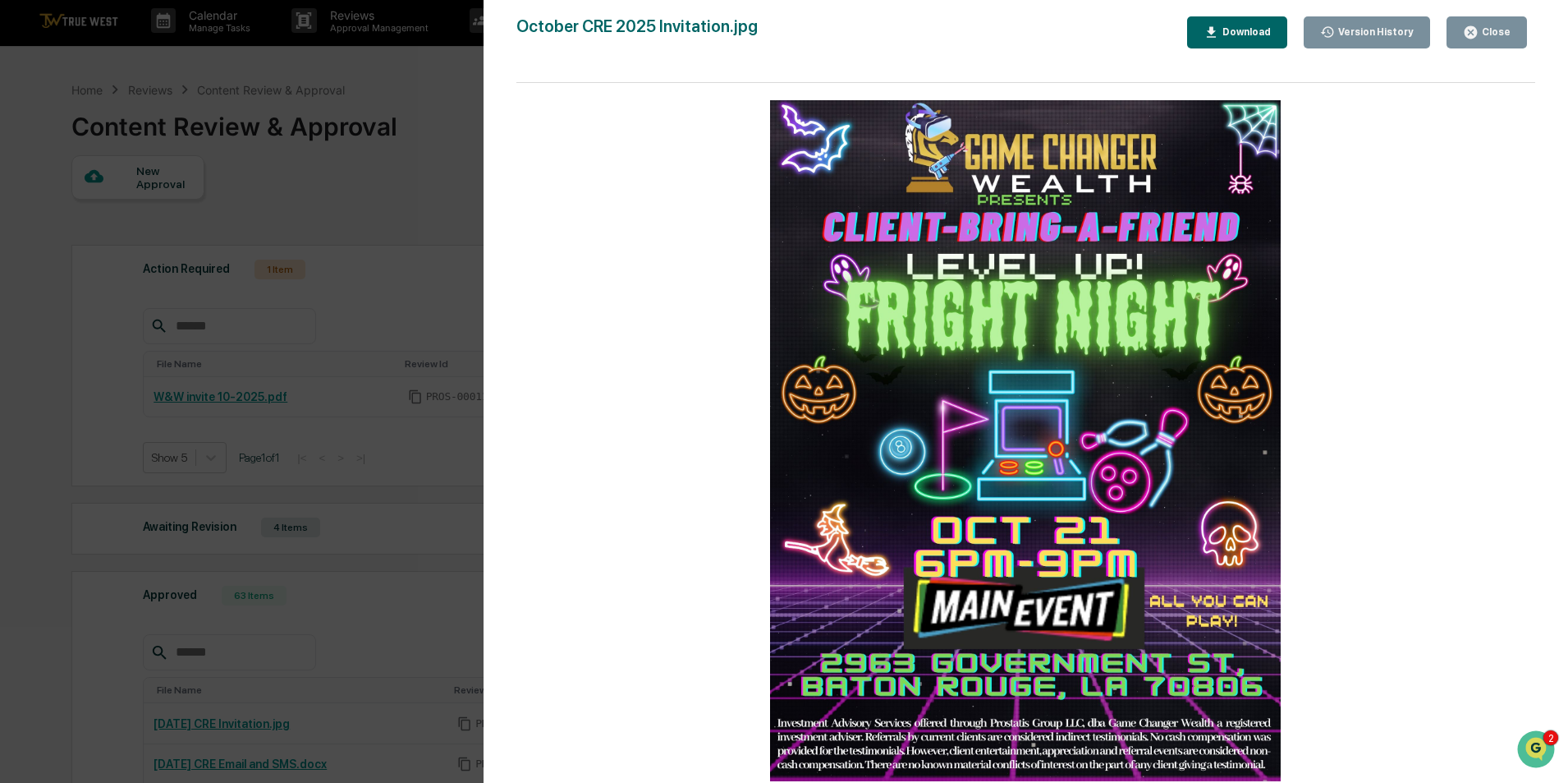
click at [1477, 41] on button "Close" at bounding box center [1486, 32] width 80 height 32
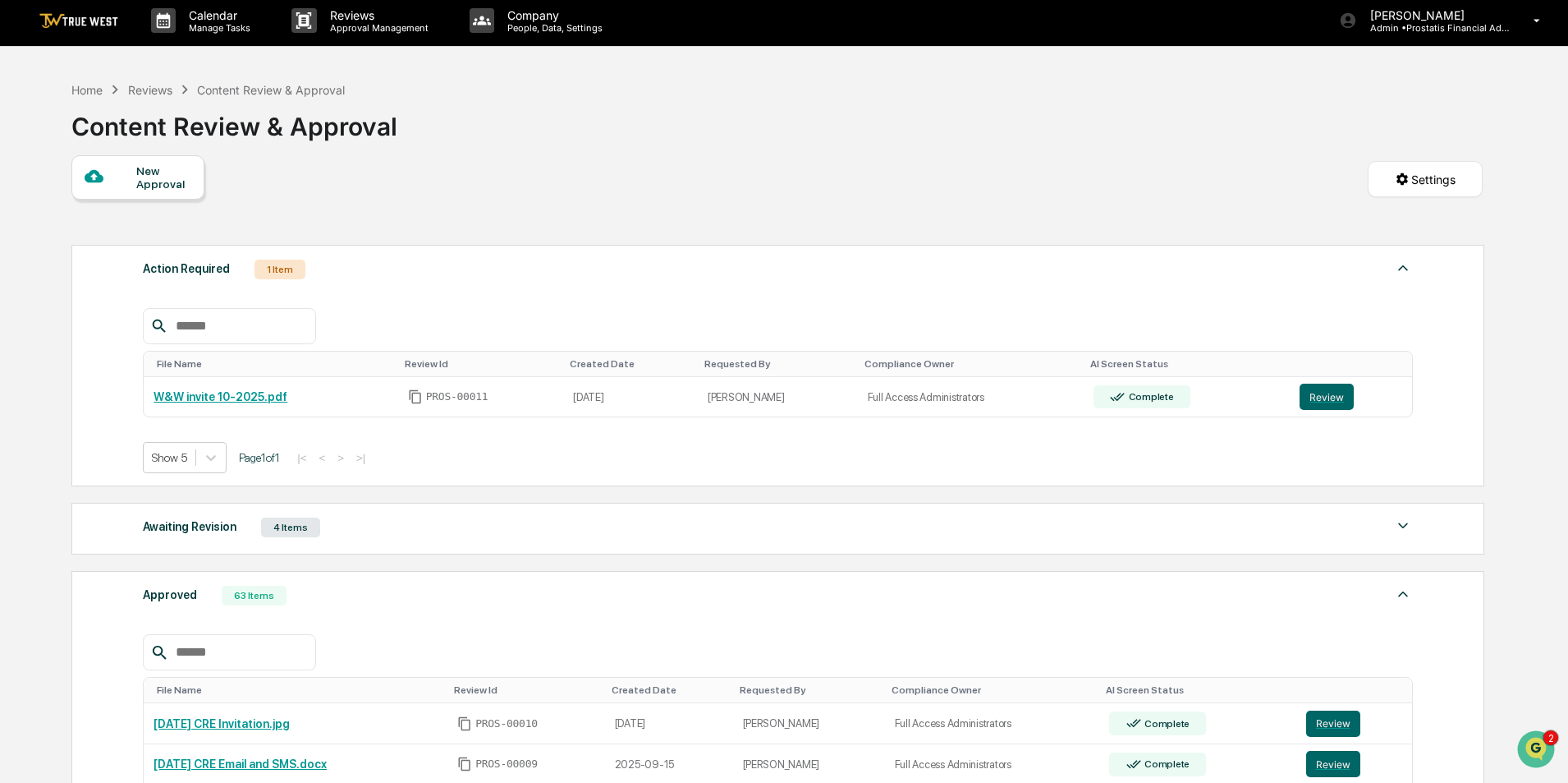
scroll to position [0, 0]
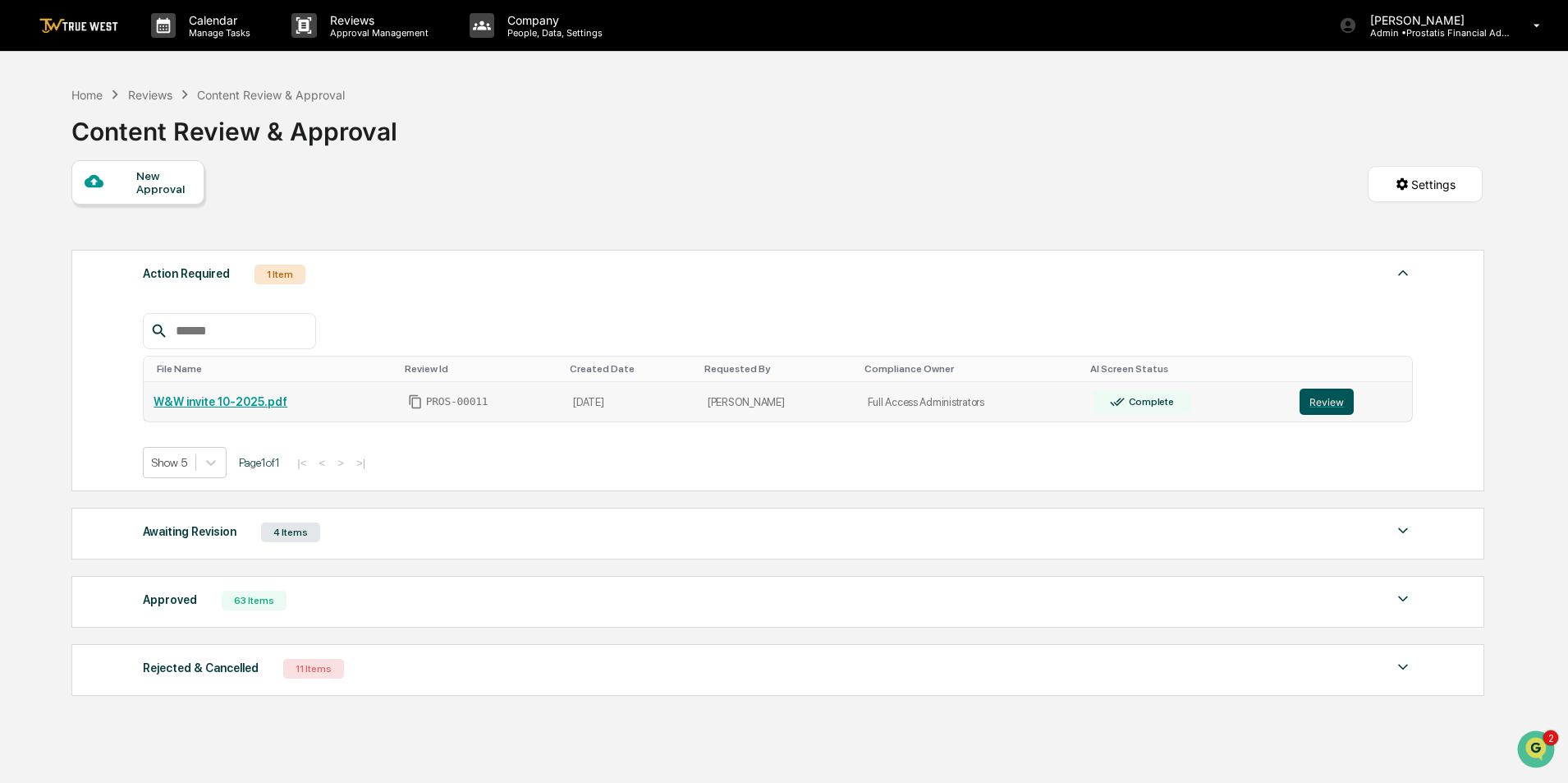
click at [1323, 400] on button "Review" at bounding box center [1326, 401] width 54 height 26
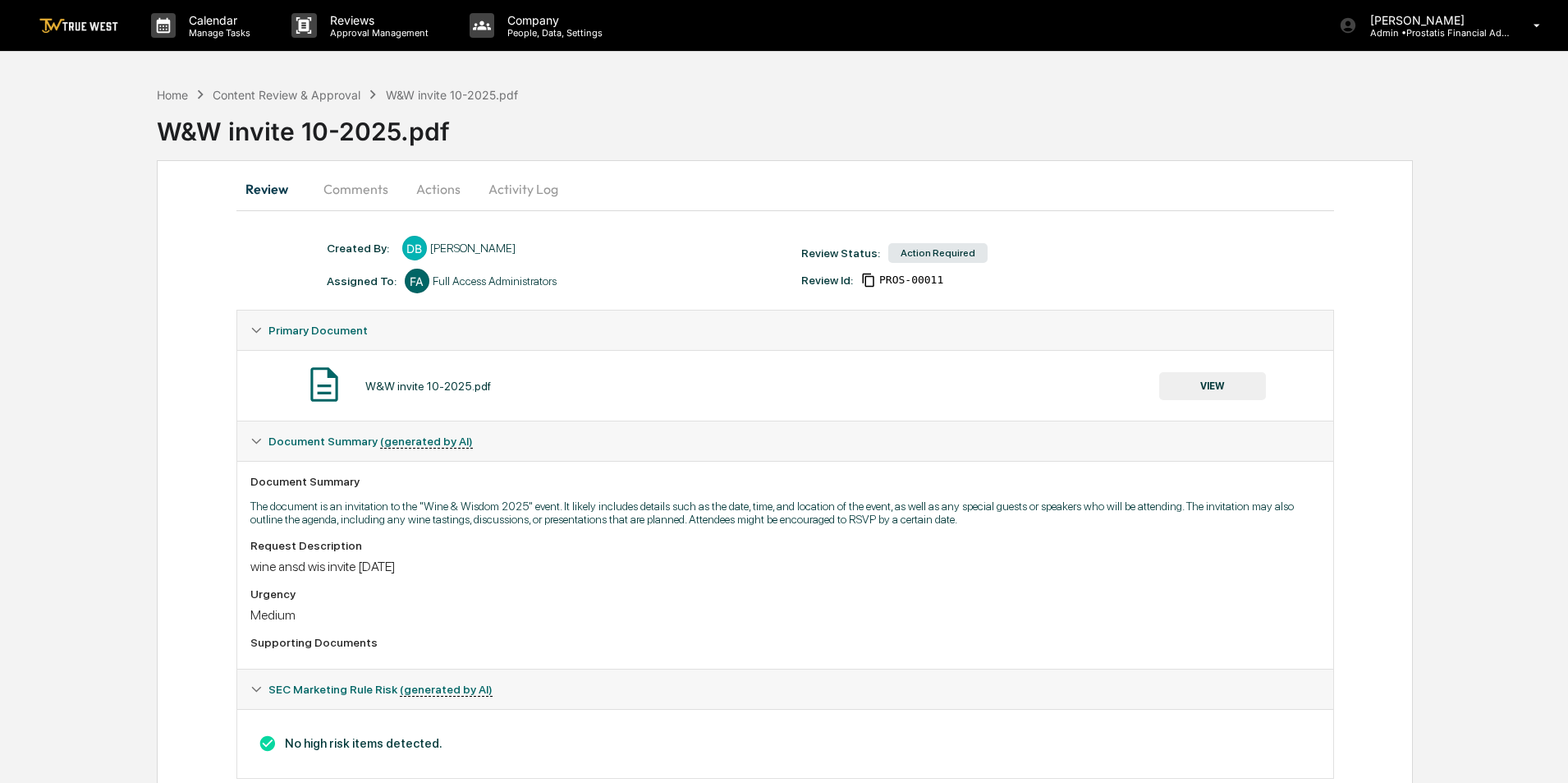
click at [352, 192] on button "Comments" at bounding box center [356, 189] width 91 height 40
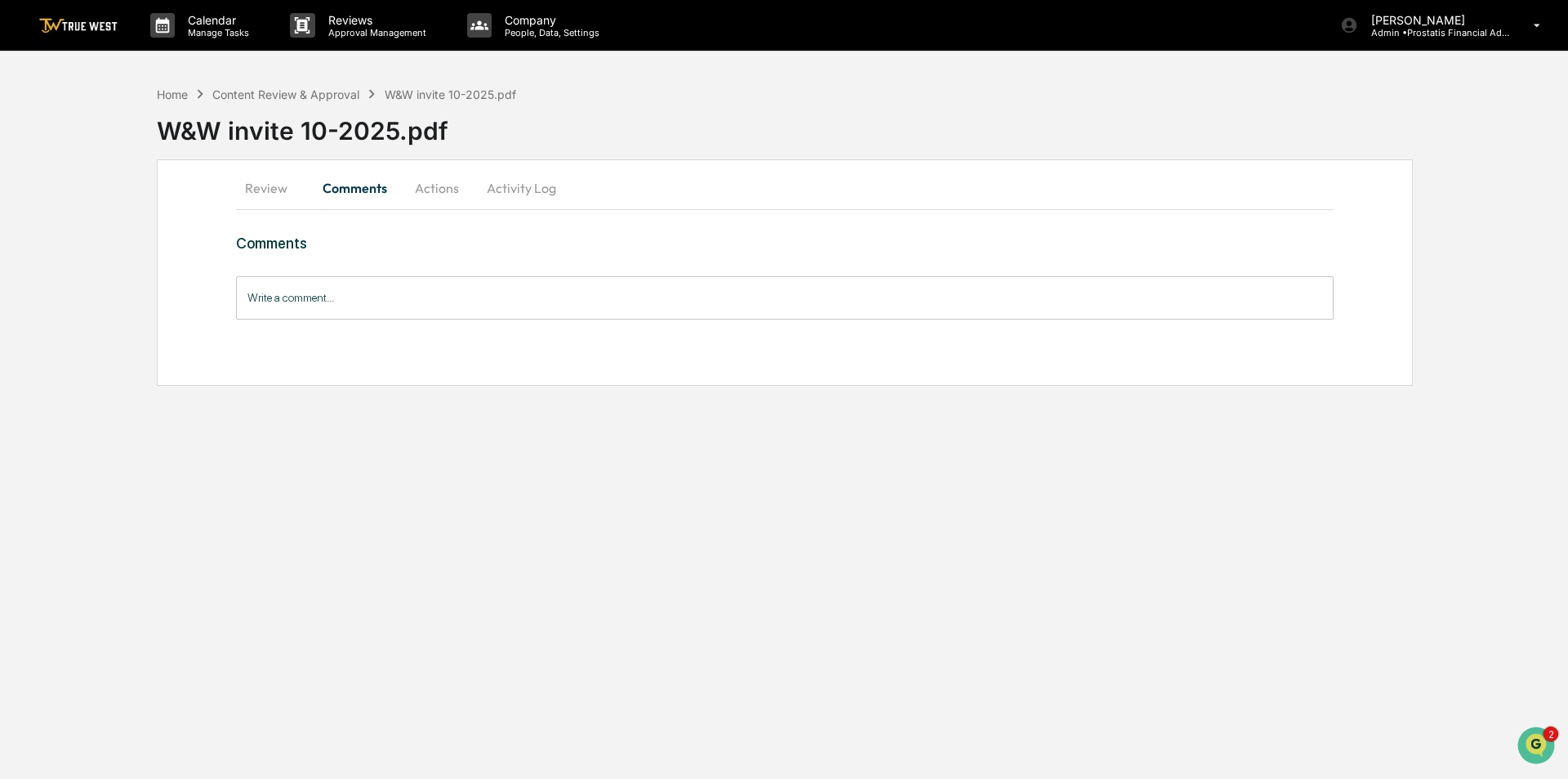
click at [410, 304] on input "Write a comment..." at bounding box center [785, 298] width 1098 height 44
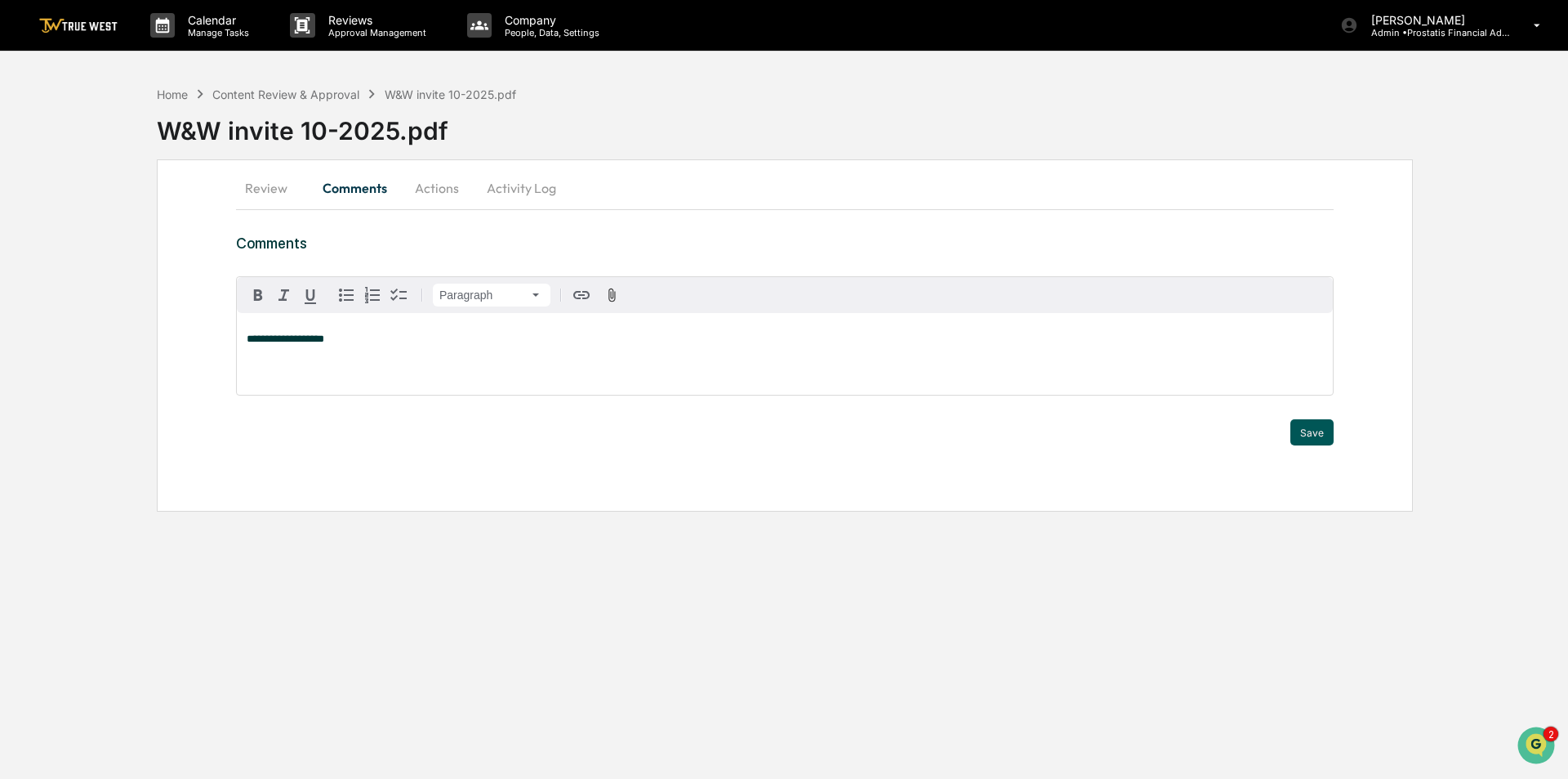
click at [1328, 431] on button "Save" at bounding box center [1312, 432] width 44 height 26
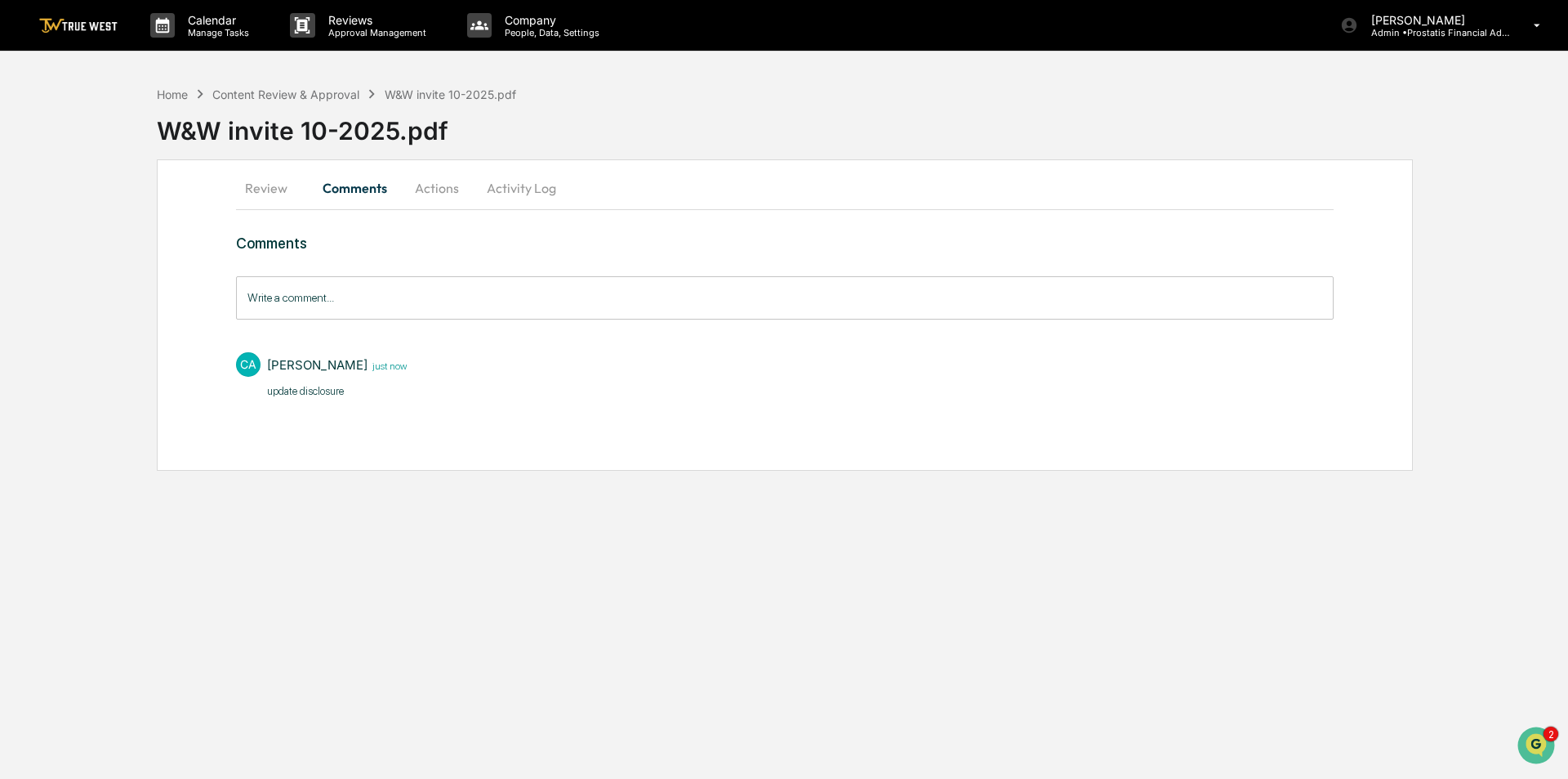
click at [437, 197] on button "Actions" at bounding box center [437, 188] width 74 height 39
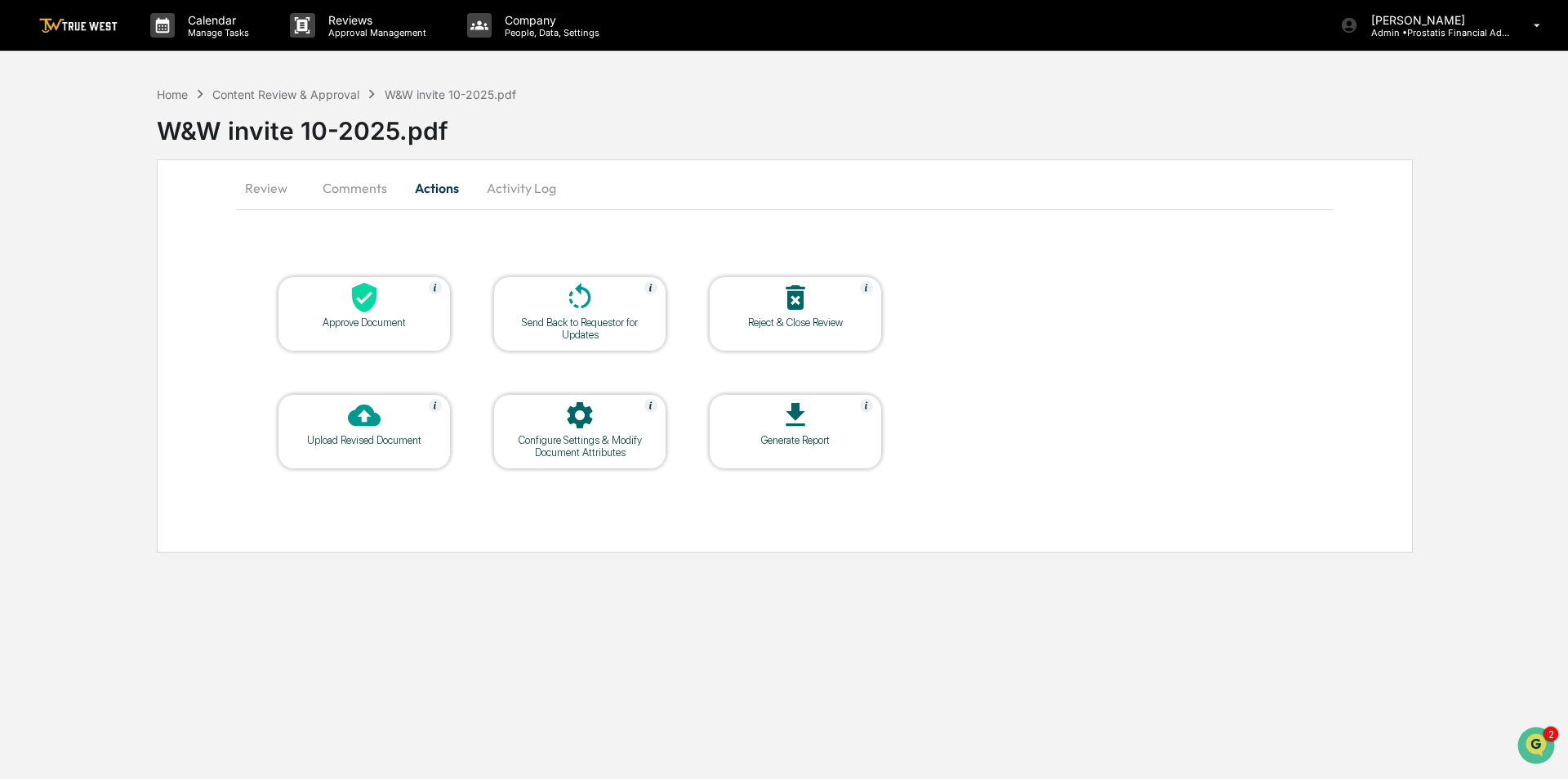
click at [602, 304] on div at bounding box center [579, 299] width 163 height 35
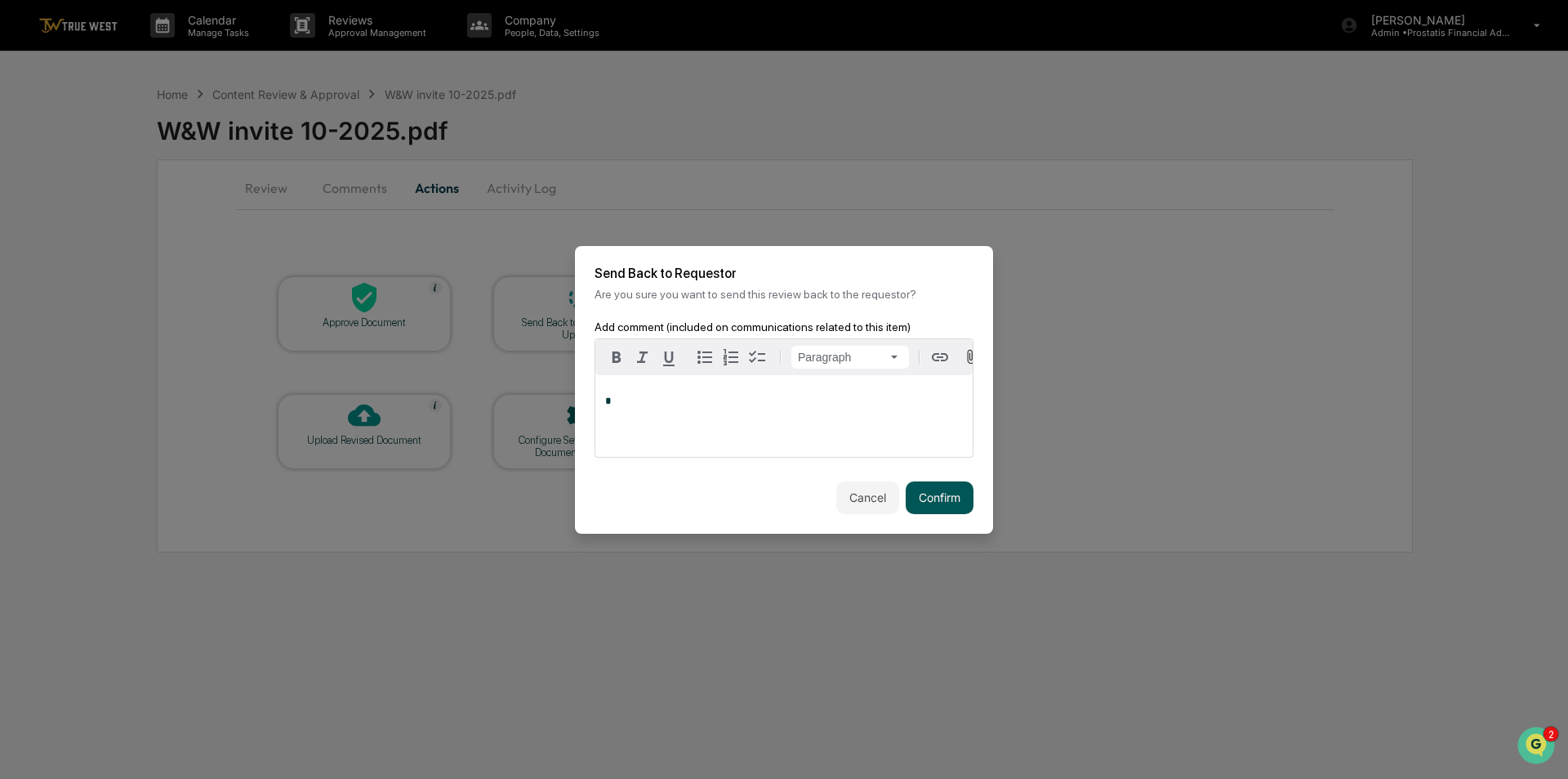
click at [935, 508] on button "Confirm" at bounding box center [939, 497] width 68 height 33
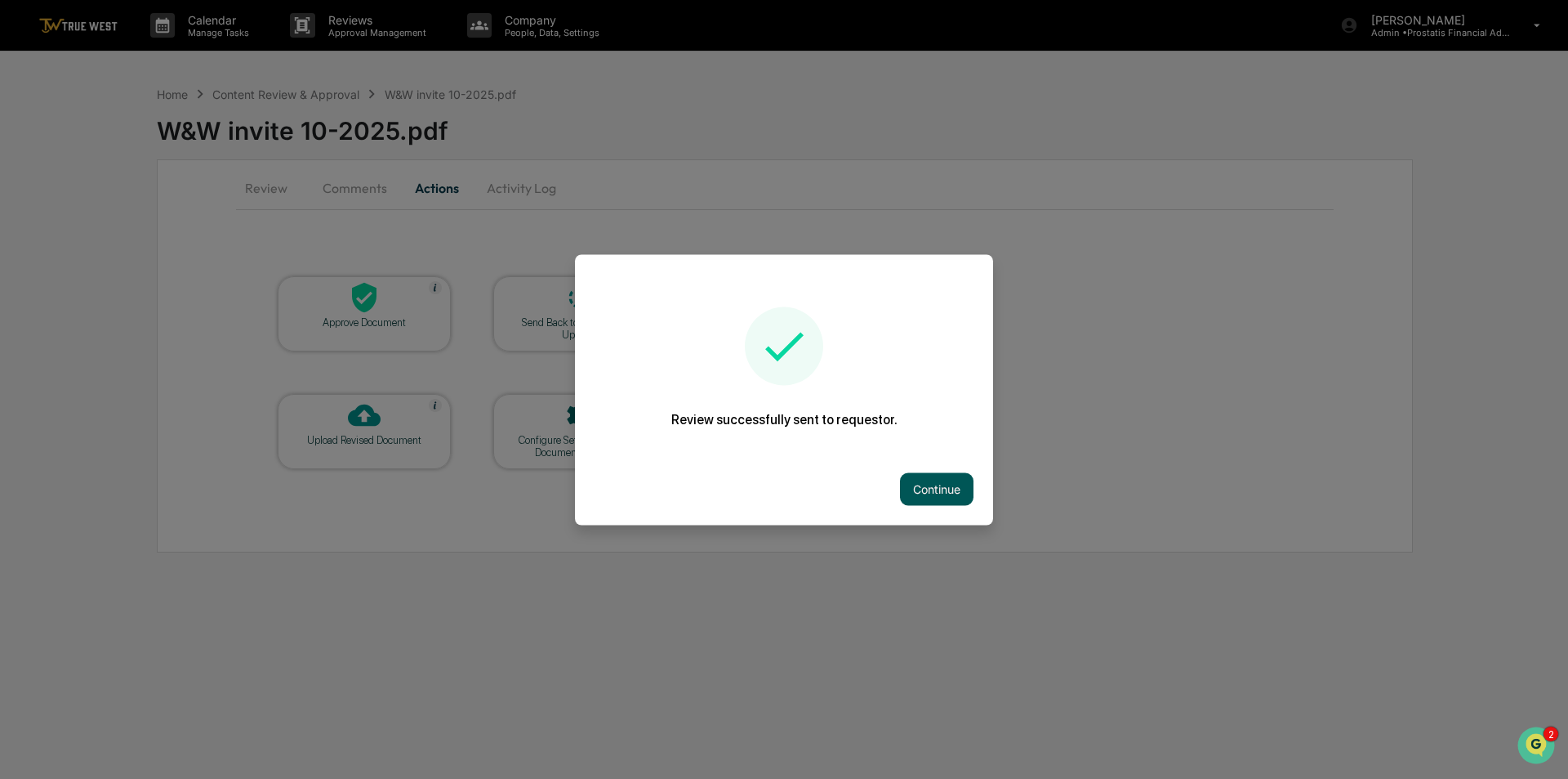
click at [924, 486] on button "Continue" at bounding box center [937, 488] width 74 height 33
